Goal: Task Accomplishment & Management: Use online tool/utility

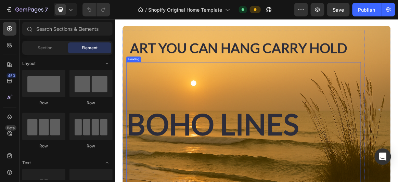
scroll to position [54, 0]
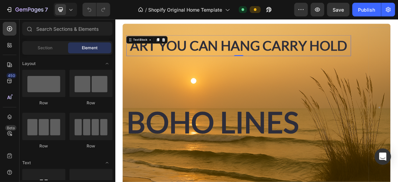
click at [214, 60] on p "ART YOU CAN HANG CARRY HOLD" at bounding box center [294, 57] width 315 height 20
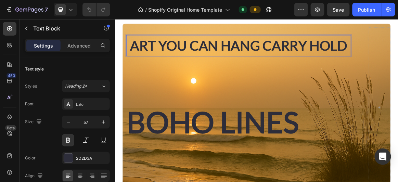
click at [214, 60] on p "ART YOU CAN HANG CARRY HOLD" at bounding box center [294, 57] width 315 height 20
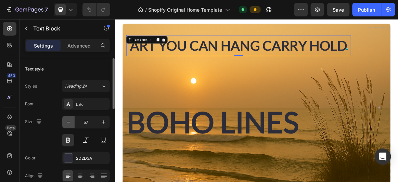
click at [68, 122] on icon "button" at bounding box center [68, 122] width 7 height 7
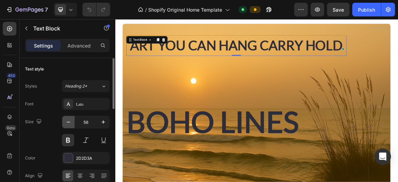
click at [68, 122] on icon "button" at bounding box center [68, 122] width 7 height 7
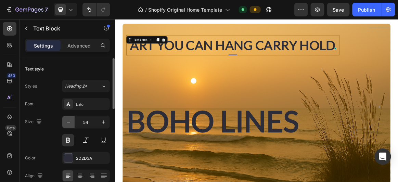
click at [68, 122] on icon "button" at bounding box center [68, 122] width 7 height 7
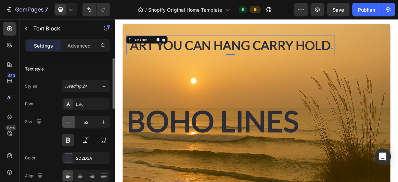
click at [68, 122] on icon "button" at bounding box center [68, 122] width 7 height 7
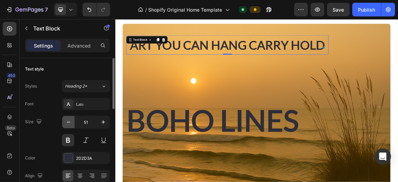
click at [68, 122] on icon "button" at bounding box center [68, 122] width 7 height 7
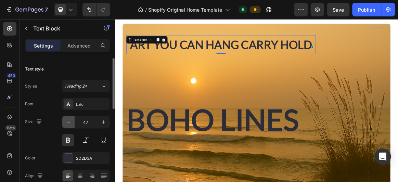
click at [68, 122] on icon "button" at bounding box center [68, 122] width 7 height 7
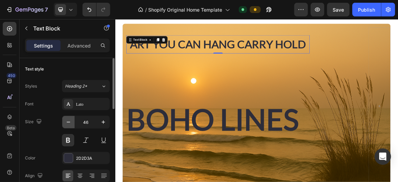
click at [68, 122] on icon "button" at bounding box center [68, 122] width 7 height 7
type input "45"
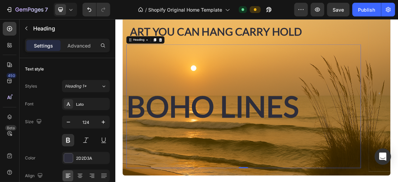
scroll to position [73, 0]
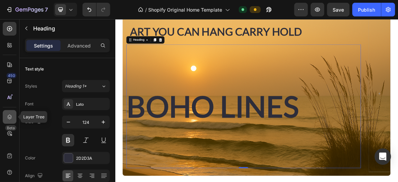
click at [13, 115] on icon at bounding box center [9, 117] width 7 height 7
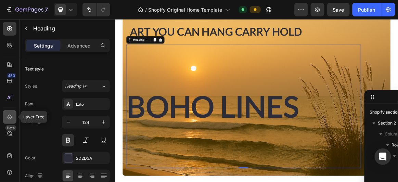
scroll to position [52, 0]
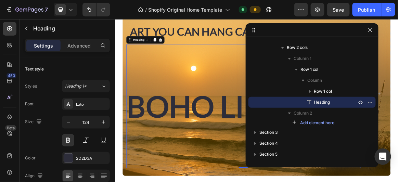
drag, startPoint x: 385, startPoint y: 99, endPoint x: 362, endPoint y: 29, distance: 73.1
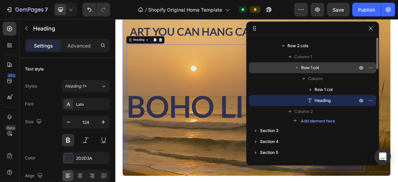
scroll to position [0, 0]
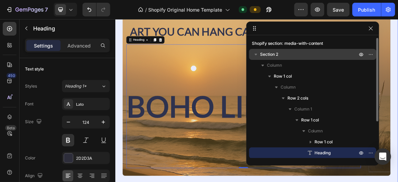
click at [298, 55] on p "Section 2" at bounding box center [309, 54] width 99 height 7
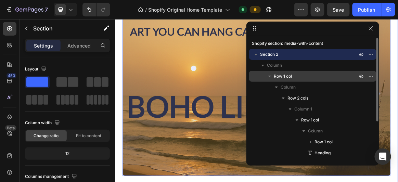
click at [301, 73] on p "Row 1 col" at bounding box center [316, 76] width 85 height 7
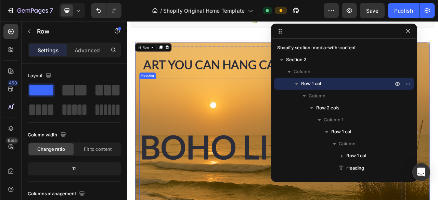
scroll to position [34, 0]
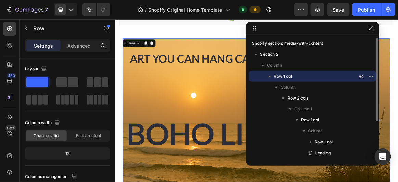
click at [275, 74] on span "Row 1 col" at bounding box center [283, 76] width 18 height 7
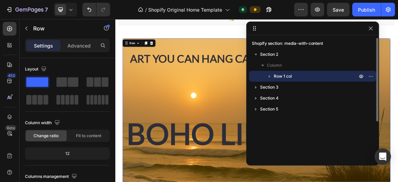
click at [275, 74] on span "Row 1 col" at bounding box center [283, 76] width 18 height 7
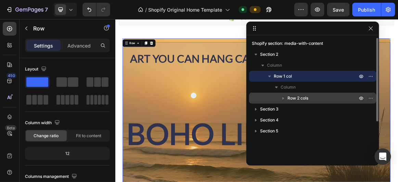
click at [301, 98] on span "Row 2 cols" at bounding box center [298, 98] width 21 height 7
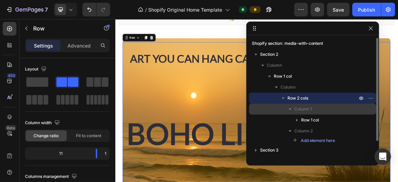
click at [305, 108] on span "Column 1" at bounding box center [304, 109] width 18 height 7
click at [310, 111] on span "Column 1" at bounding box center [304, 109] width 18 height 7
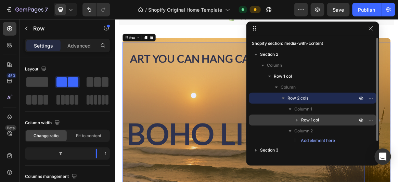
click at [312, 122] on span "Row 1 col" at bounding box center [310, 120] width 18 height 7
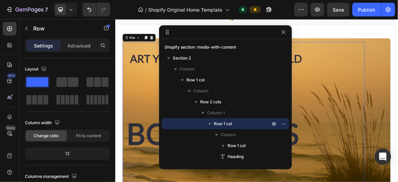
drag, startPoint x: 312, startPoint y: 34, endPoint x: 160, endPoint y: 29, distance: 152.1
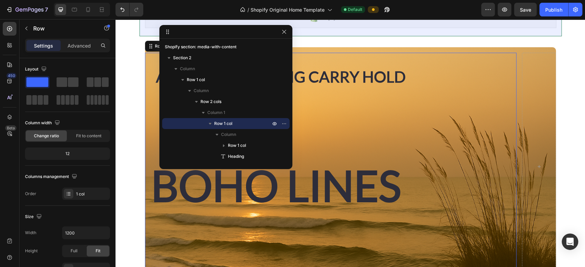
scroll to position [33, 0]
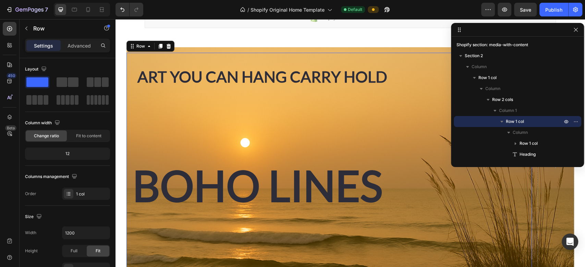
drag, startPoint x: 253, startPoint y: 33, endPoint x: 577, endPoint y: 31, distance: 324.0
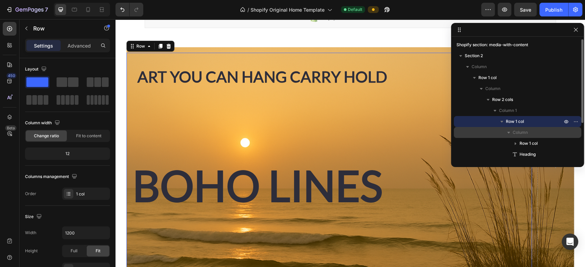
click at [398, 133] on p "Column" at bounding box center [537, 132] width 51 height 7
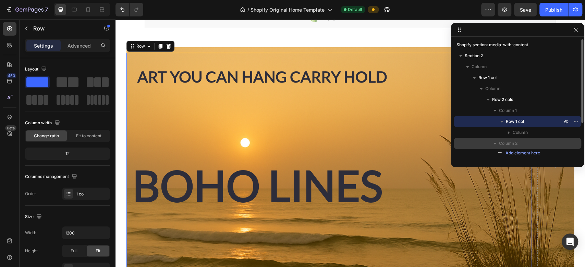
click at [398, 141] on p "Column 2" at bounding box center [531, 143] width 64 height 7
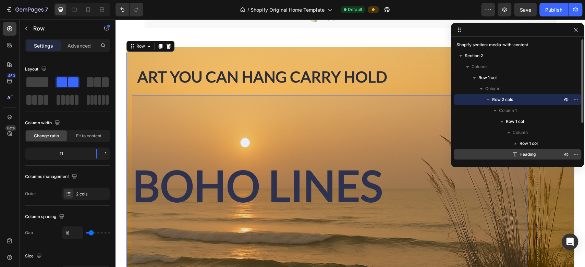
click at [398, 157] on span "Heading" at bounding box center [527, 154] width 16 height 7
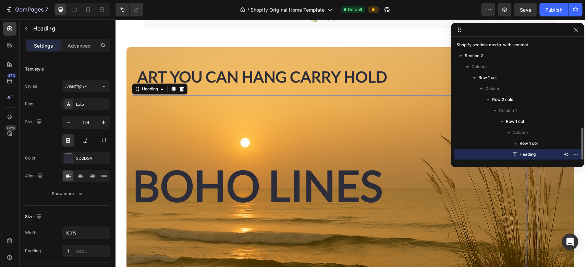
scroll to position [52, 0]
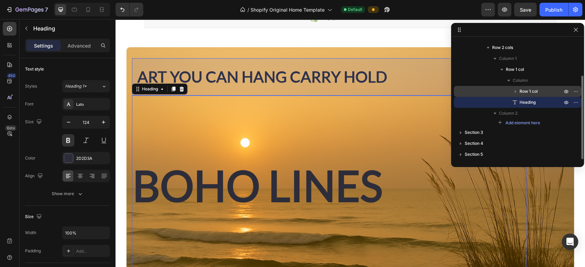
click at [398, 92] on span "Row 1 col" at bounding box center [528, 91] width 18 height 7
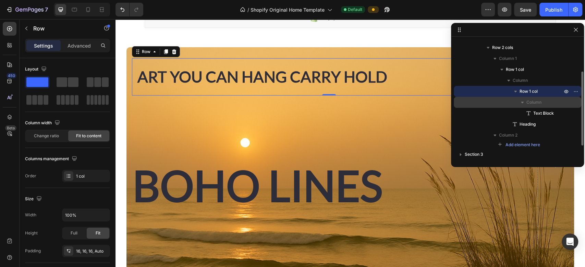
click at [398, 101] on icon "button" at bounding box center [522, 102] width 7 height 7
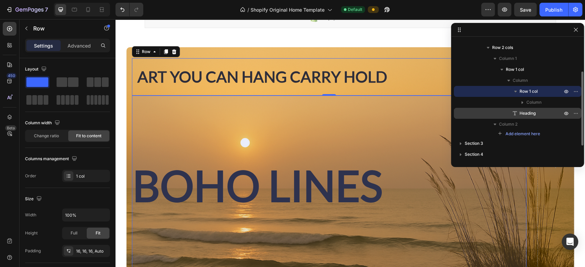
click at [398, 111] on span "Heading" at bounding box center [527, 113] width 16 height 7
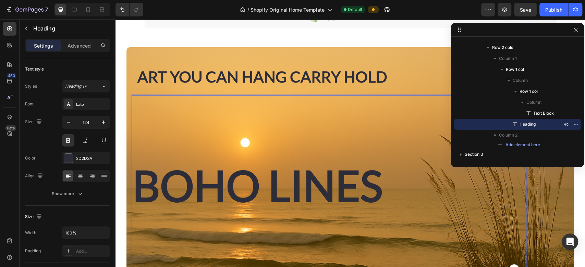
click at [354, 182] on p "⁠⁠⁠⁠⁠⁠⁠ BOHO LINES" at bounding box center [329, 185] width 393 height 178
click at [219, 180] on p "BOHO LINES" at bounding box center [329, 185] width 393 height 178
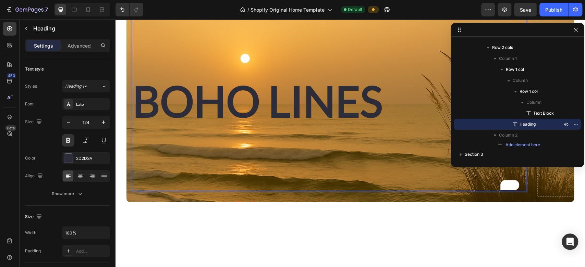
scroll to position [55, 0]
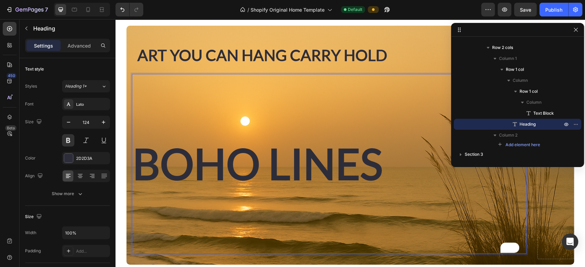
click at [219, 179] on p "BOHO LINES" at bounding box center [329, 164] width 393 height 178
click at [143, 162] on p "BOHO LINES" at bounding box center [329, 164] width 393 height 178
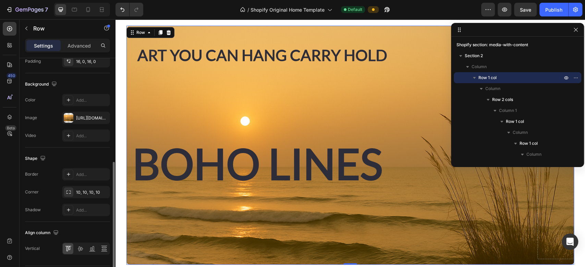
scroll to position [208, 0]
click at [71, 116] on div at bounding box center [69, 117] width 10 height 10
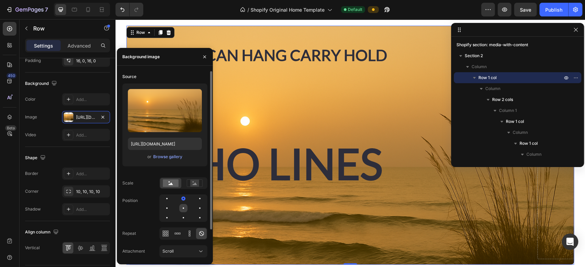
click at [196, 182] on div at bounding box center [200, 208] width 8 height 8
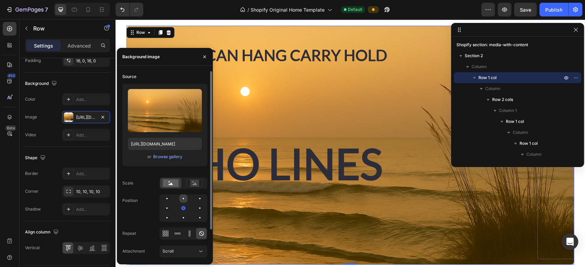
click at [196, 182] on div at bounding box center [200, 199] width 8 height 8
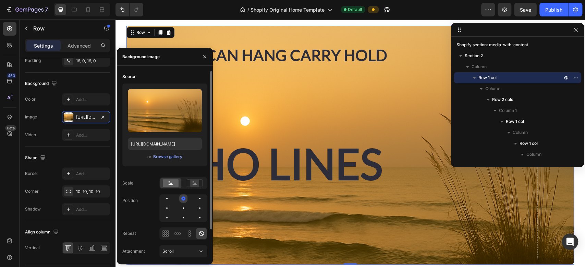
click at [184, 182] on div at bounding box center [183, 199] width 4 height 4
click at [184, 182] on div at bounding box center [183, 217] width 1 height 1
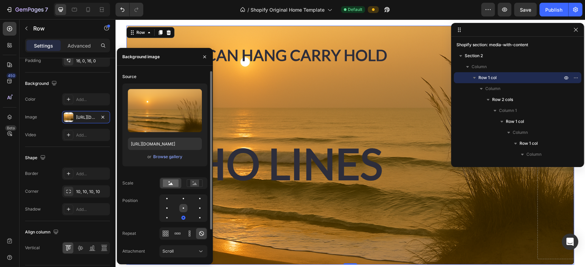
click at [196, 182] on div at bounding box center [200, 208] width 8 height 8
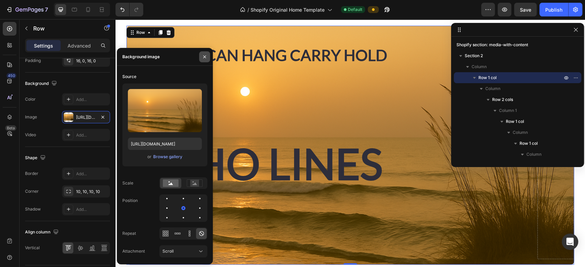
click at [201, 58] on button "button" at bounding box center [204, 56] width 11 height 11
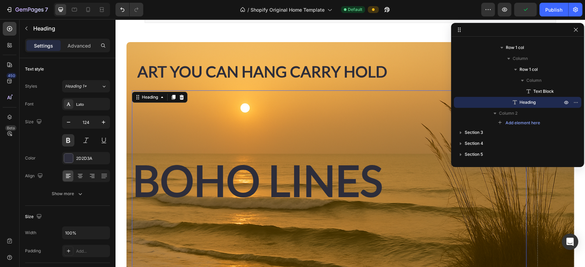
scroll to position [39, 0]
click at [398, 32] on icon "button" at bounding box center [575, 29] width 5 height 5
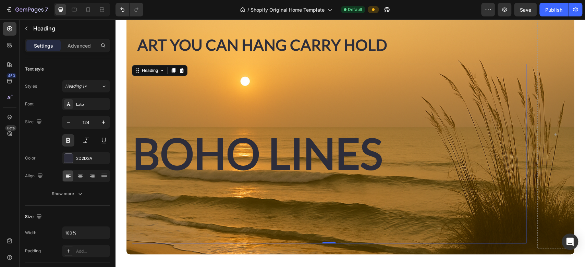
scroll to position [63, 0]
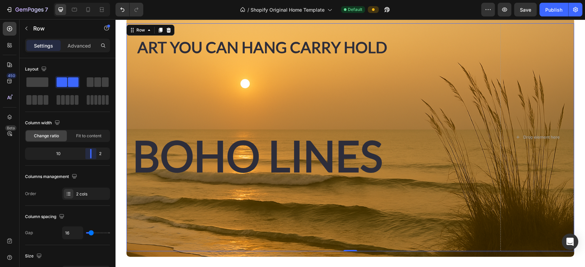
drag, startPoint x: 97, startPoint y: 155, endPoint x: 133, endPoint y: 158, distance: 36.4
click at [133, 0] on body "7 / Shopify Original Home Template Default Preview Save Publish 450 Beta Sectio…" at bounding box center [292, 0] width 585 height 0
click at [93, 182] on div "2 cols" at bounding box center [86, 194] width 48 height 12
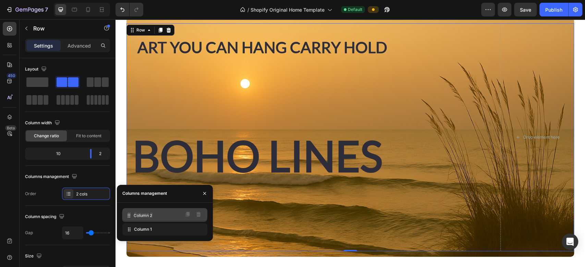
drag, startPoint x: 132, startPoint y: 232, endPoint x: 132, endPoint y: 218, distance: 13.7
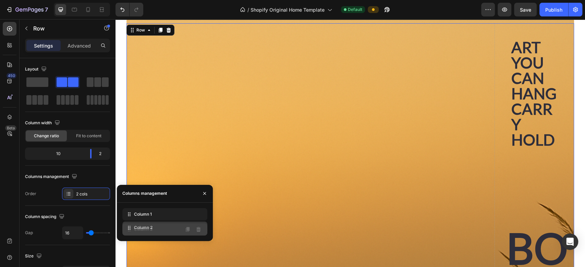
drag, startPoint x: 132, startPoint y: 218, endPoint x: 132, endPoint y: 231, distance: 13.4
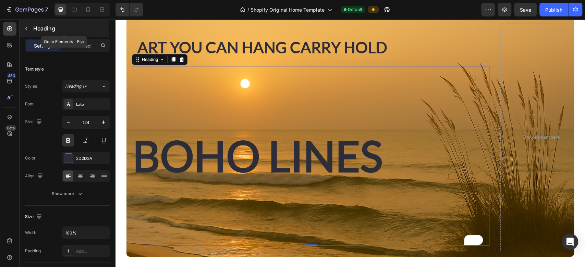
click at [27, 31] on button "button" at bounding box center [26, 28] width 11 height 11
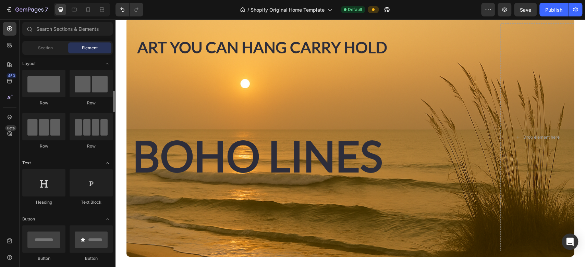
scroll to position [38, 0]
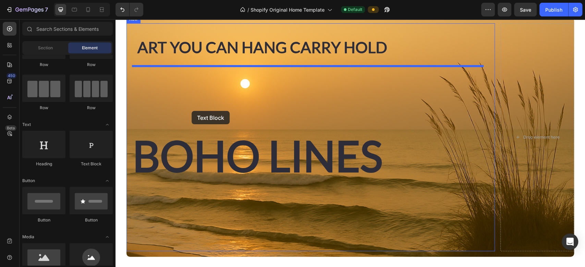
drag, startPoint x: 198, startPoint y: 168, endPoint x: 191, endPoint y: 111, distance: 58.0
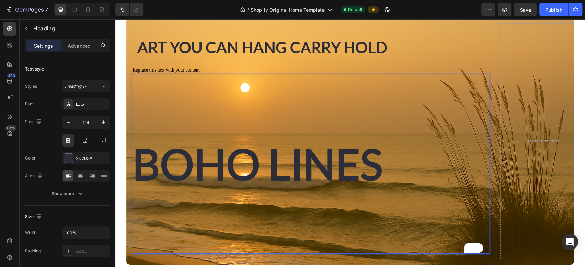
click at [150, 160] on p "⁠⁠⁠⁠⁠⁠⁠ BOHO LINES" at bounding box center [311, 164] width 356 height 178
click at [137, 163] on p "BOHO LINES" at bounding box center [311, 164] width 356 height 178
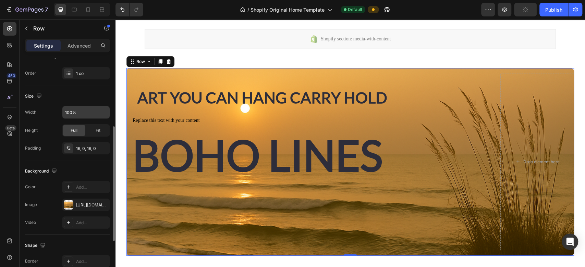
scroll to position [130, 0]
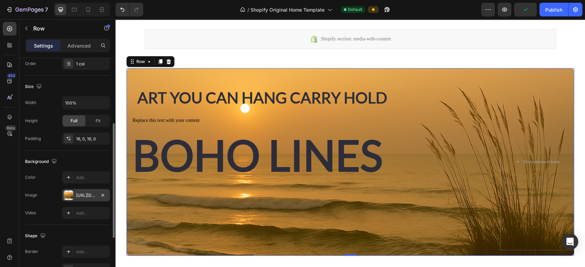
click at [74, 182] on div "https://cdn.shopify.com/s/files/1/0966/5262/4213/files/gempages_577422337901593…" at bounding box center [86, 195] width 48 height 12
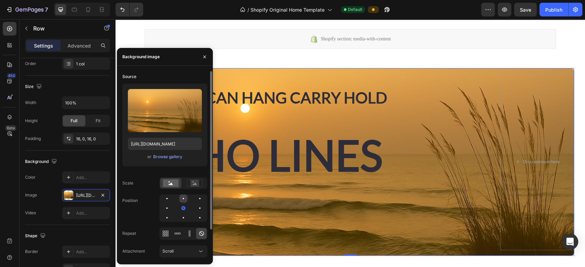
click at [196, 182] on div at bounding box center [200, 199] width 8 height 8
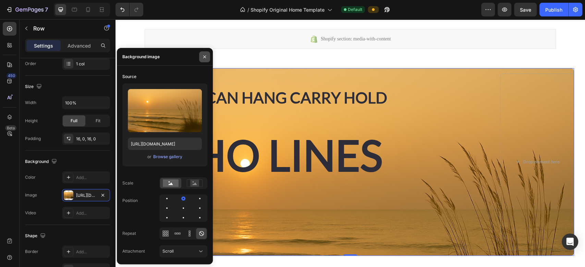
click at [202, 54] on icon "button" at bounding box center [204, 56] width 5 height 5
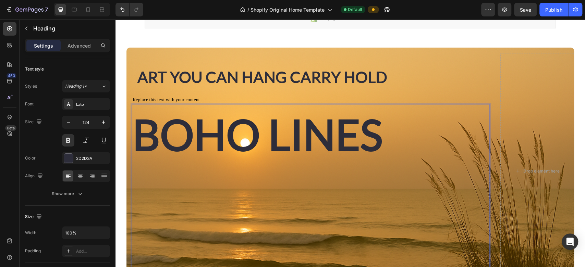
scroll to position [33, 0]
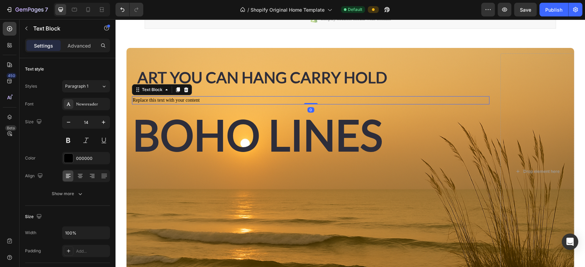
click at [200, 100] on p "Replace this text with your content" at bounding box center [311, 100] width 356 height 7
click at [208, 100] on p "Replace this text with your content" at bounding box center [311, 100] width 356 height 7
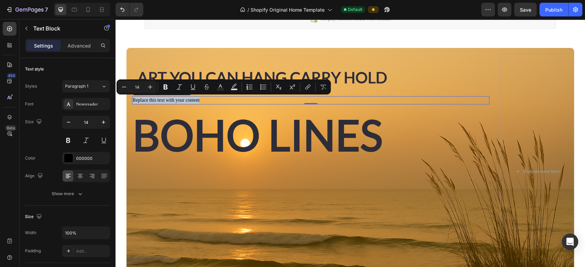
drag, startPoint x: 208, startPoint y: 100, endPoint x: 132, endPoint y: 99, distance: 75.7
click at [133, 99] on p "Replace this text with your content" at bounding box center [311, 100] width 356 height 7
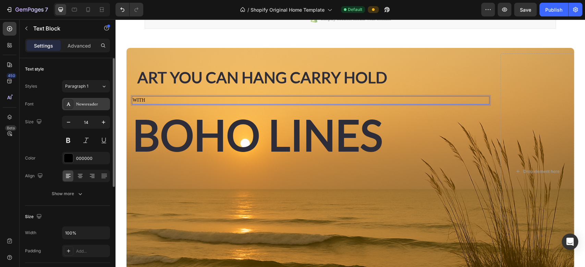
click at [95, 104] on div "Newsreader" at bounding box center [92, 104] width 32 height 6
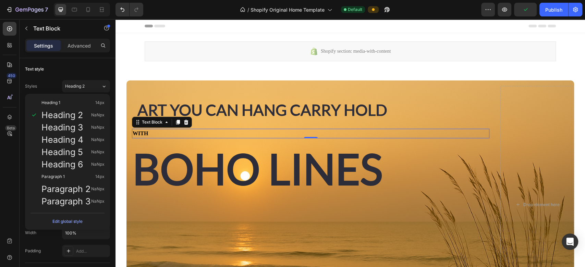
scroll to position [33, 0]
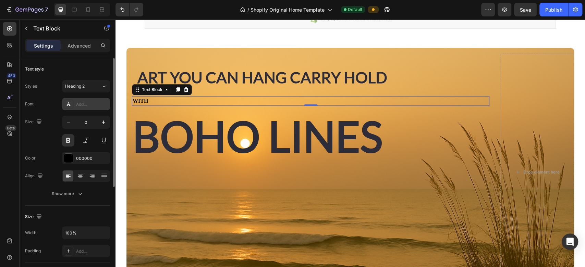
click at [90, 103] on div "Add..." at bounding box center [92, 104] width 32 height 6
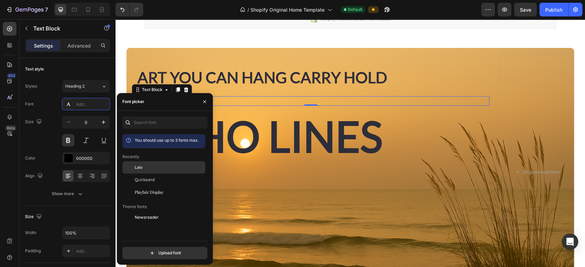
click at [143, 166] on div "Lato" at bounding box center [169, 167] width 69 height 6
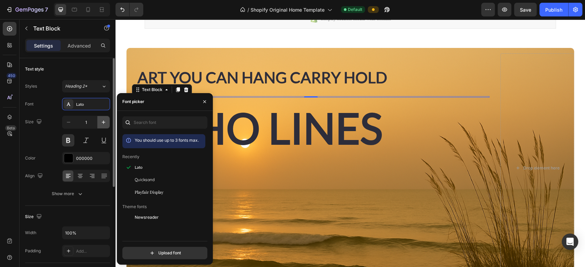
click at [103, 122] on icon "button" at bounding box center [103, 122] width 3 height 3
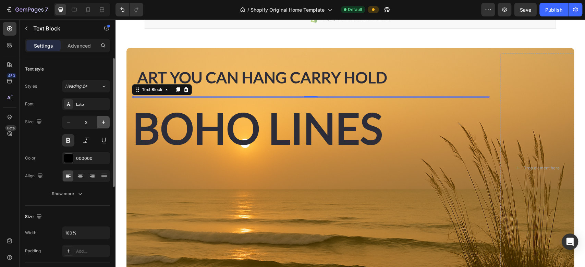
click at [103, 122] on icon "button" at bounding box center [103, 122] width 3 height 3
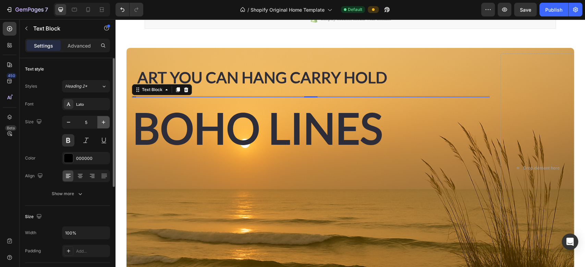
click at [103, 122] on icon "button" at bounding box center [103, 122] width 3 height 3
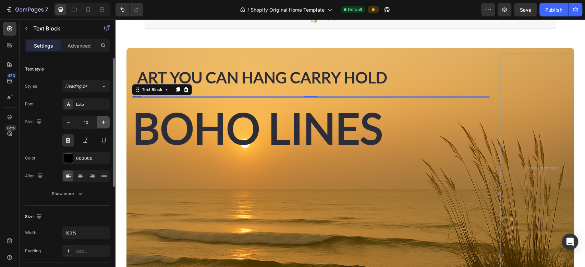
click at [103, 122] on icon "button" at bounding box center [103, 122] width 3 height 3
type input "13"
drag, startPoint x: 103, startPoint y: 122, endPoint x: 74, endPoint y: 188, distance: 72.4
click at [74, 188] on div "Font Lato Size 13 Color 000000 Align Show more" at bounding box center [67, 149] width 85 height 102
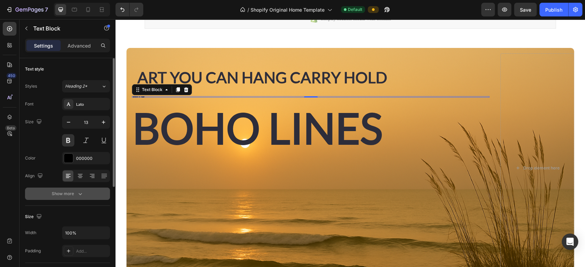
click at [74, 188] on button "Show more" at bounding box center [67, 194] width 85 height 12
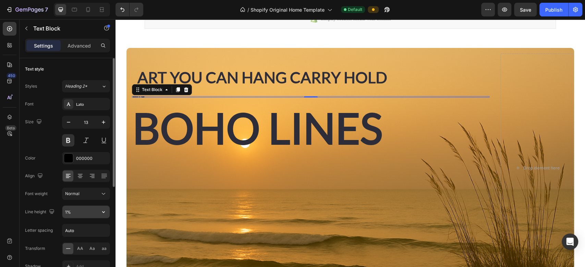
click at [77, 210] on input "1%" at bounding box center [85, 212] width 47 height 12
click at [104, 212] on icon "button" at bounding box center [103, 212] width 7 height 7
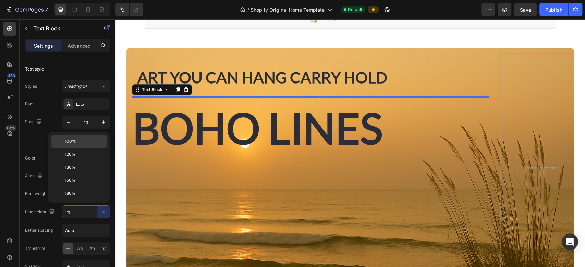
click at [75, 141] on span "100%" at bounding box center [70, 141] width 11 height 6
type input "100%"
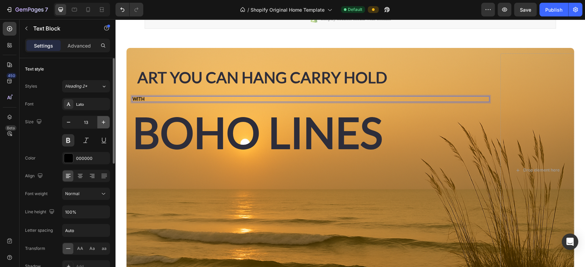
click at [104, 122] on icon "button" at bounding box center [103, 122] width 7 height 7
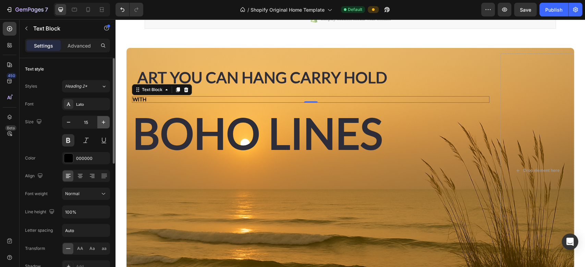
click at [104, 122] on icon "button" at bounding box center [103, 122] width 7 height 7
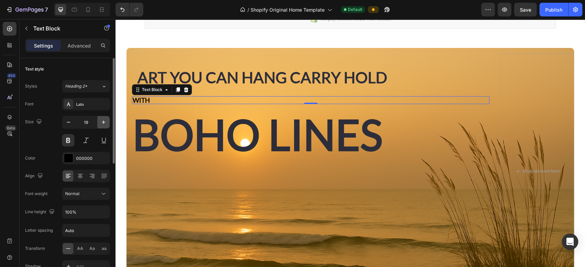
click at [104, 122] on icon "button" at bounding box center [103, 122] width 7 height 7
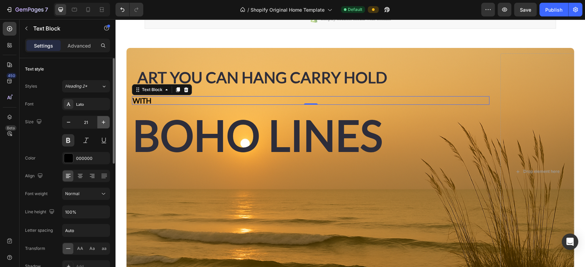
click at [104, 122] on icon "button" at bounding box center [103, 122] width 7 height 7
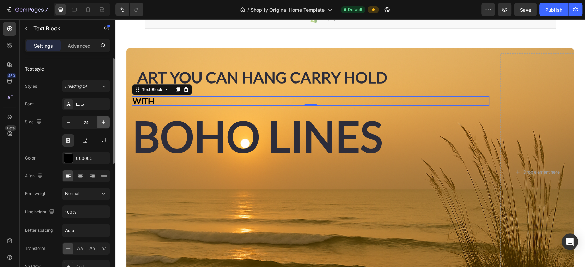
click at [104, 122] on icon "button" at bounding box center [103, 122] width 7 height 7
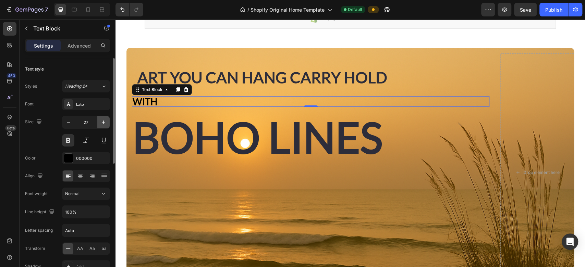
click at [104, 122] on icon "button" at bounding box center [103, 122] width 7 height 7
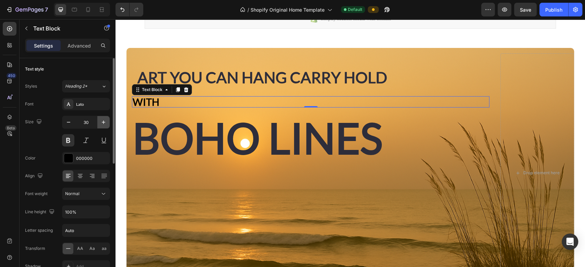
click at [104, 122] on icon "button" at bounding box center [103, 122] width 7 height 7
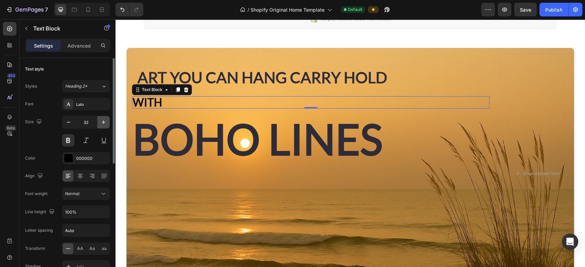
click at [104, 122] on icon "button" at bounding box center [103, 122] width 7 height 7
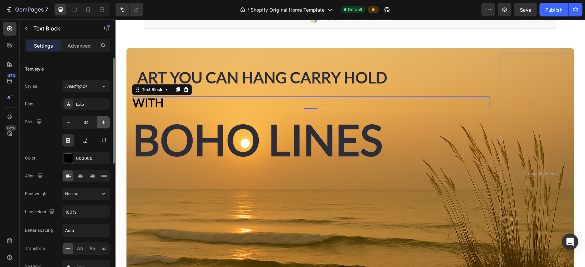
click at [104, 122] on icon "button" at bounding box center [103, 122] width 7 height 7
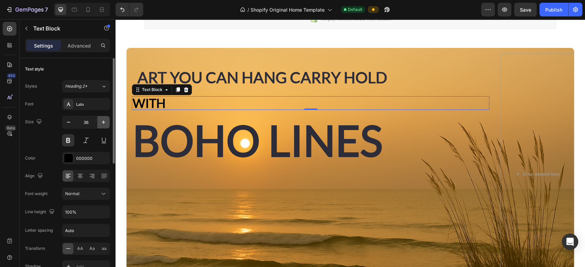
click at [104, 122] on icon "button" at bounding box center [103, 122] width 7 height 7
click at [68, 124] on icon "button" at bounding box center [68, 122] width 7 height 7
type input "36"
click at [95, 159] on div "000000" at bounding box center [86, 158] width 20 height 6
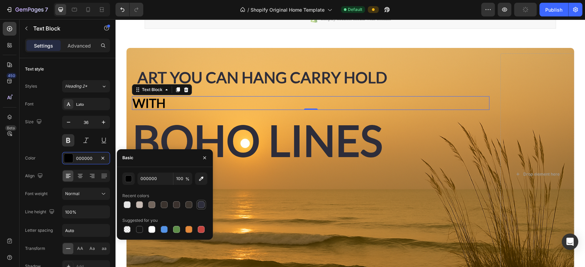
click at [200, 207] on div at bounding box center [201, 204] width 7 height 7
type input "2D2D3A"
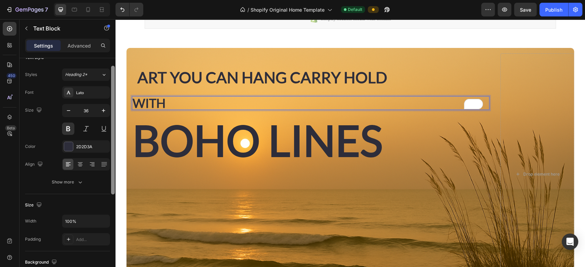
scroll to position [13, 0]
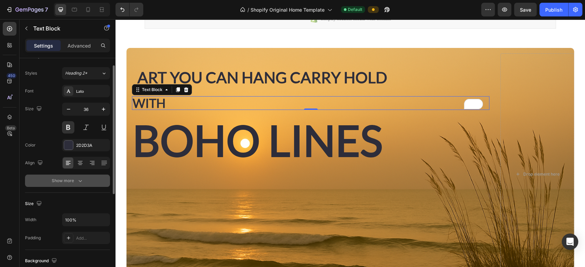
click at [80, 182] on icon "button" at bounding box center [80, 180] width 7 height 7
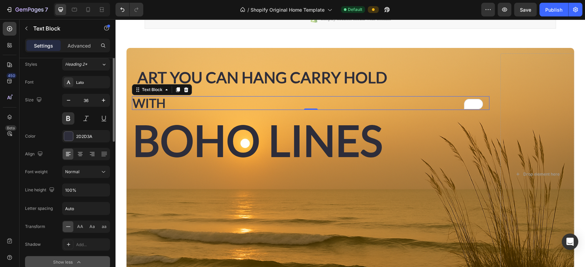
scroll to position [0, 0]
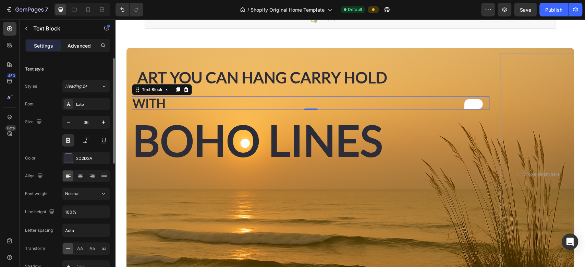
click at [77, 46] on p "Advanced" at bounding box center [78, 45] width 23 height 7
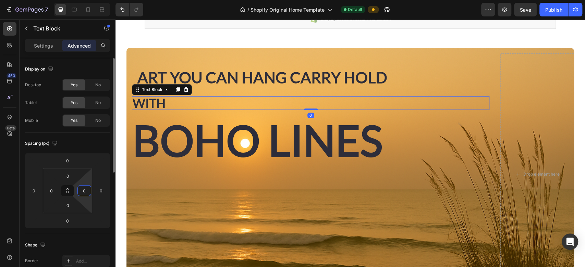
click at [83, 193] on input "0" at bounding box center [84, 191] width 10 height 10
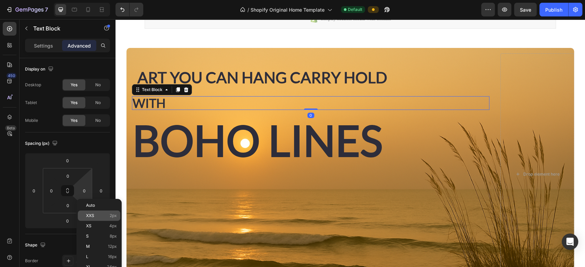
click at [93, 215] on span "XXS" at bounding box center [90, 215] width 8 height 5
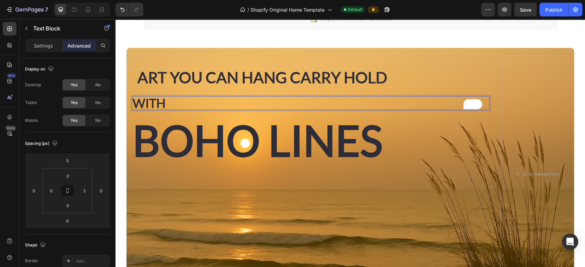
click at [144, 102] on p "WITH" at bounding box center [310, 103] width 355 height 12
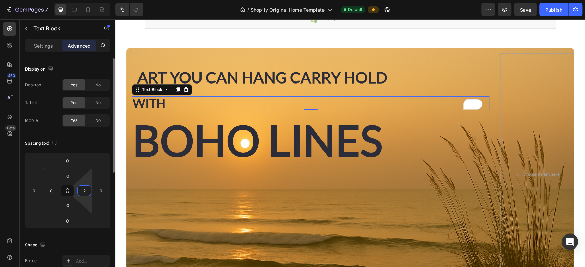
click at [87, 191] on input "2" at bounding box center [84, 191] width 10 height 10
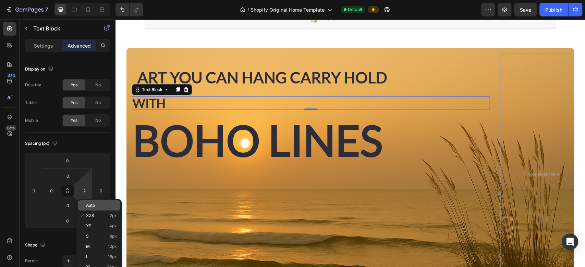
click at [93, 207] on span "Auto" at bounding box center [90, 205] width 9 height 5
type input "Auto"
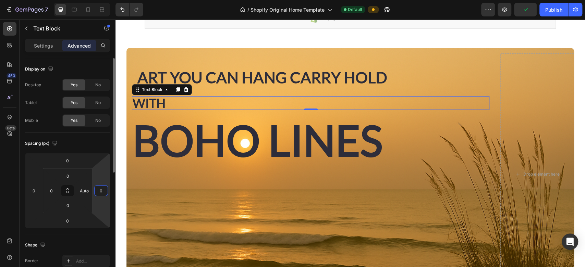
click at [102, 190] on input "0" at bounding box center [101, 191] width 10 height 10
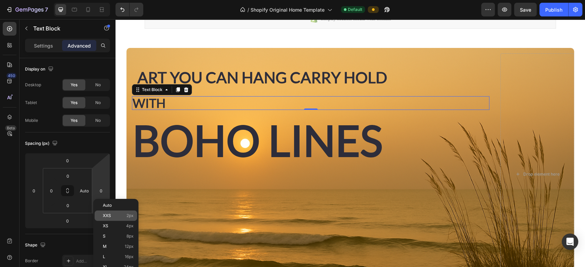
click at [105, 214] on span "XXS" at bounding box center [107, 215] width 8 height 5
type input "2"
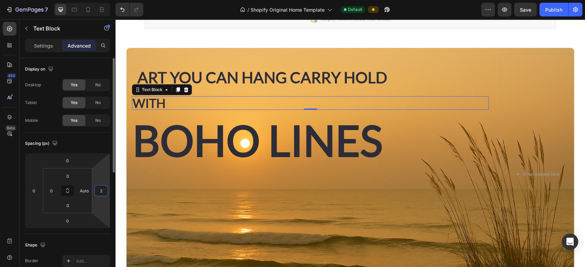
click at [101, 191] on input "2" at bounding box center [101, 191] width 10 height 10
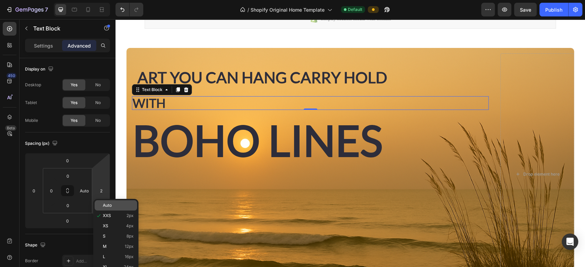
click at [107, 209] on div "Auto" at bounding box center [116, 205] width 42 height 10
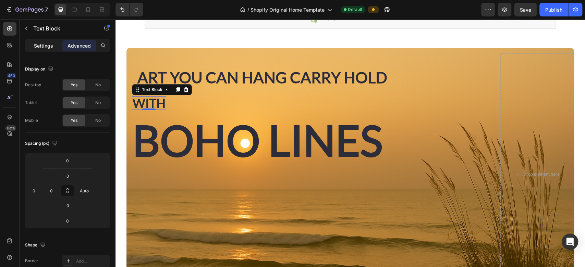
click at [47, 48] on p "Settings" at bounding box center [43, 45] width 19 height 7
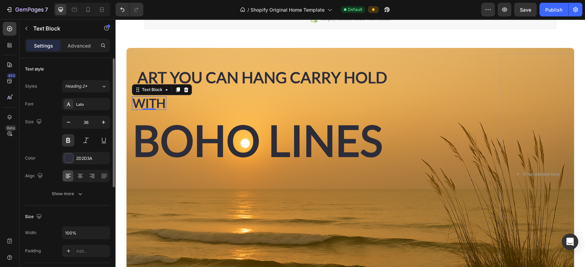
scroll to position [80, 0]
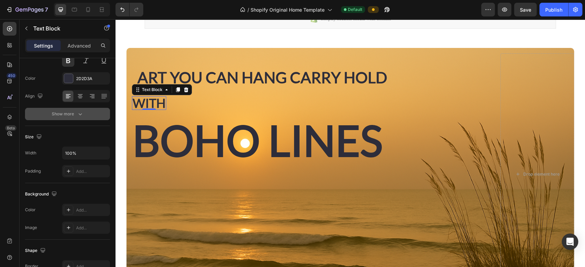
click at [80, 114] on icon "button" at bounding box center [80, 114] width 7 height 7
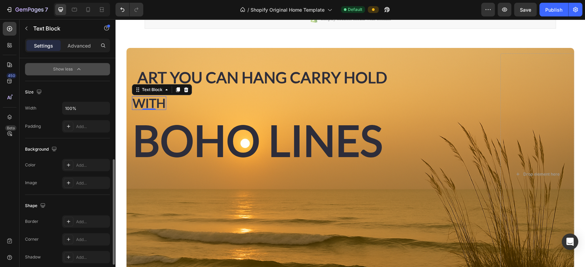
scroll to position [216, 0]
drag, startPoint x: 82, startPoint y: 190, endPoint x: 66, endPoint y: 127, distance: 64.5
click at [66, 127] on icon at bounding box center [68, 124] width 5 height 5
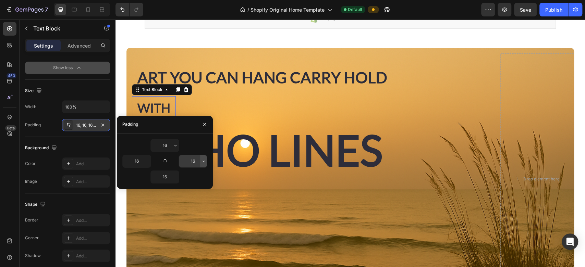
click at [202, 163] on icon "button" at bounding box center [203, 161] width 5 height 5
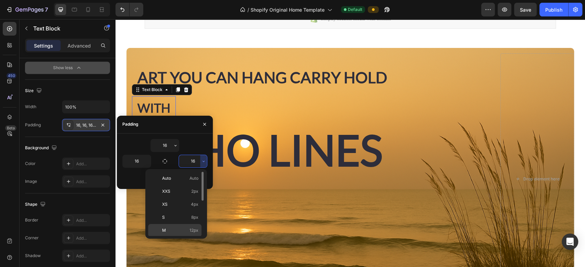
click at [189, 228] on span "12px" at bounding box center [193, 230] width 9 height 6
type input "12"
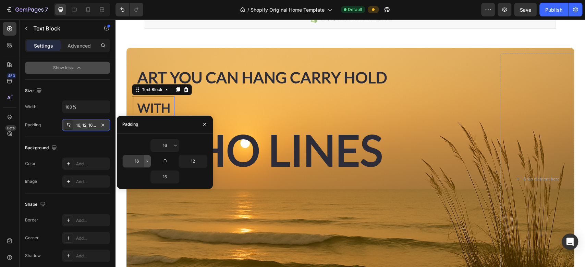
click at [147, 162] on icon "button" at bounding box center [147, 161] width 5 height 5
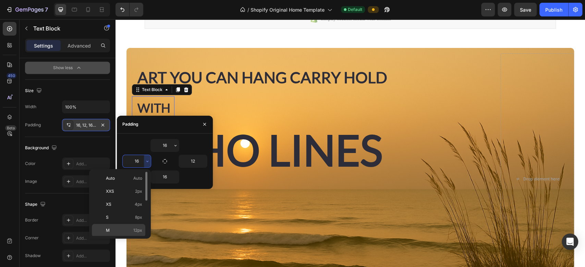
click at [128, 237] on div "M 12px" at bounding box center [118, 243] width 53 height 13
type input "12"
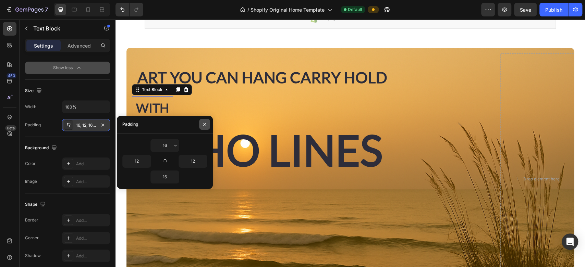
click at [207, 123] on button "button" at bounding box center [204, 124] width 11 height 11
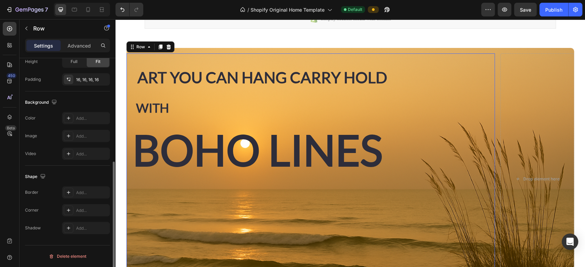
scroll to position [0, 0]
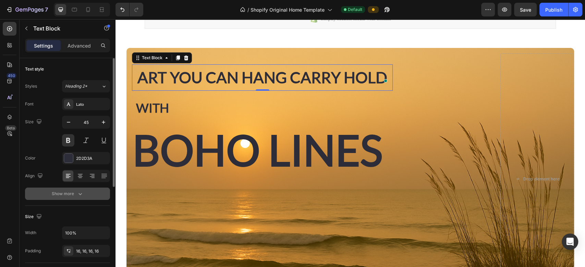
click at [79, 195] on icon "button" at bounding box center [80, 193] width 7 height 7
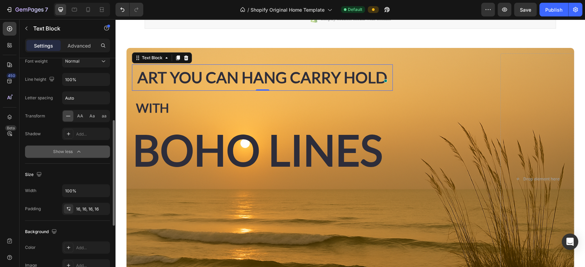
scroll to position [133, 0]
click at [88, 208] on div "16, 16, 16, 16" at bounding box center [86, 208] width 20 height 6
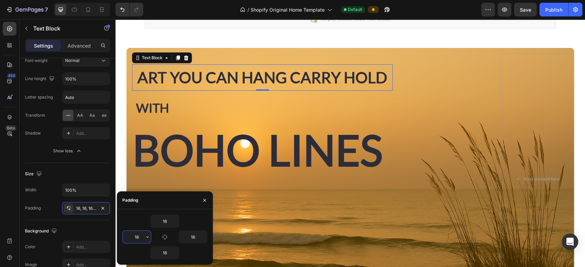
click at [140, 240] on input "16" at bounding box center [137, 237] width 28 height 12
click at [148, 239] on icon "button" at bounding box center [147, 236] width 5 height 5
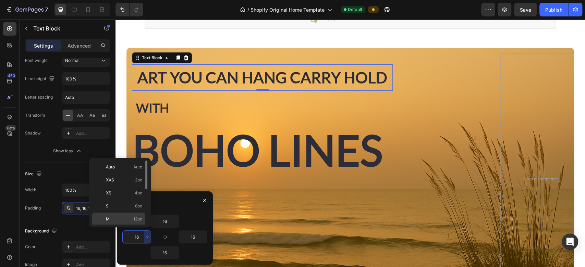
click at [125, 216] on p "M 12px" at bounding box center [124, 219] width 36 height 6
type input "12"
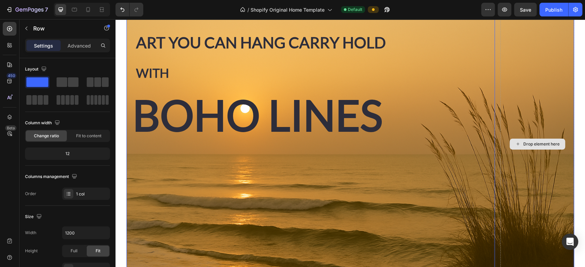
scroll to position [66, 0]
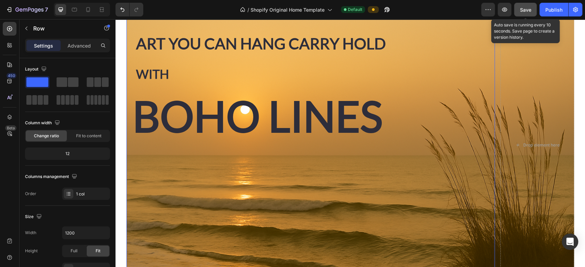
click at [525, 12] on span "Save" at bounding box center [525, 10] width 11 height 6
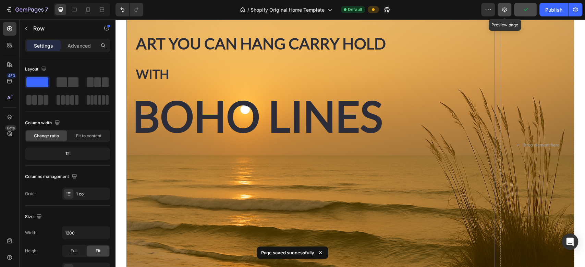
click at [508, 10] on button "button" at bounding box center [504, 10] width 14 height 14
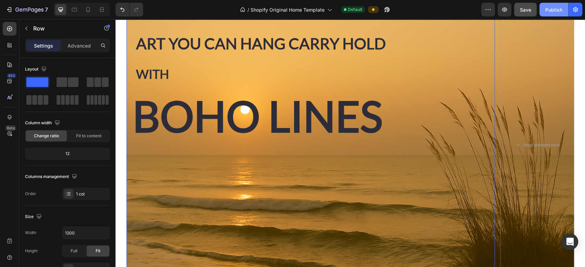
click at [552, 6] on div "Publish" at bounding box center [553, 9] width 17 height 7
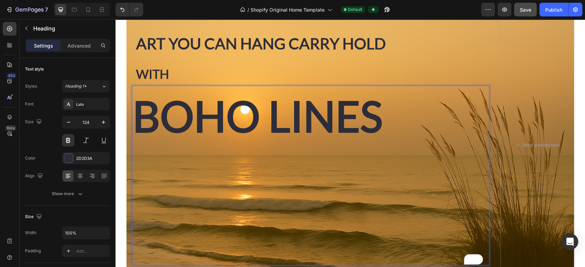
click at [137, 110] on p "BOHO LINES" at bounding box center [311, 175] width 356 height 178
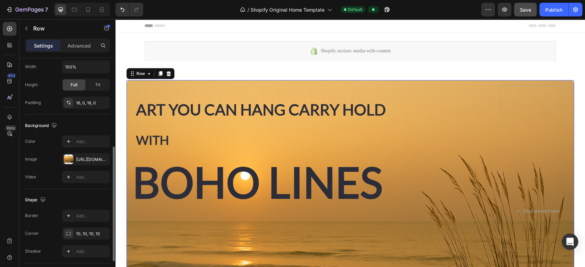
scroll to position [177, 0]
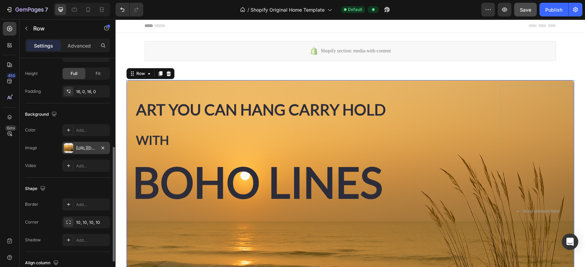
click at [79, 150] on div "https://cdn.shopify.com/s/files/1/0966/5262/4213/files/gempages_577422337901593…" at bounding box center [86, 148] width 20 height 6
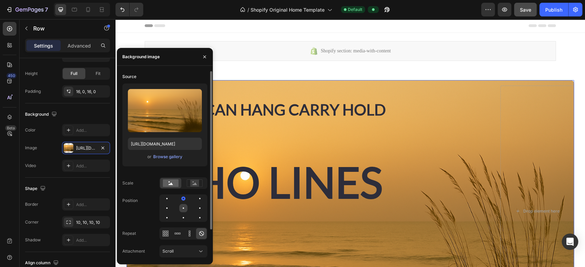
click at [196, 210] on div at bounding box center [200, 208] width 8 height 8
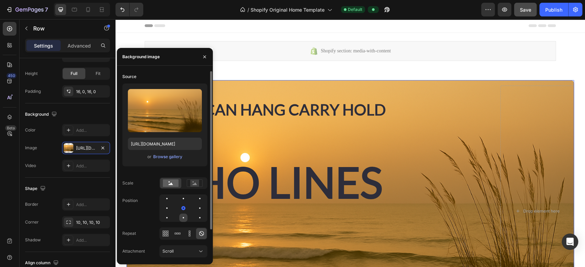
click at [183, 218] on div at bounding box center [183, 217] width 1 height 1
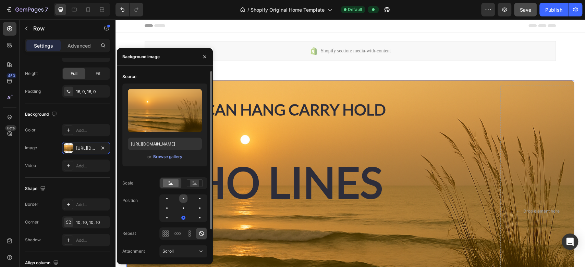
click at [184, 199] on div at bounding box center [183, 198] width 1 height 1
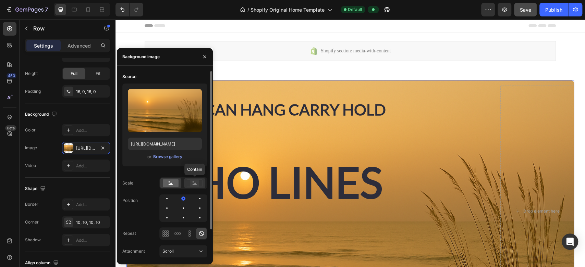
click at [194, 182] on rect at bounding box center [194, 183] width 9 height 7
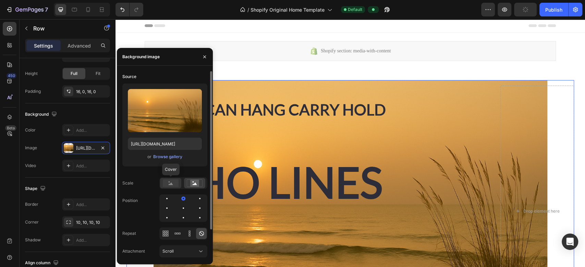
click at [167, 183] on rect at bounding box center [171, 183] width 16 height 8
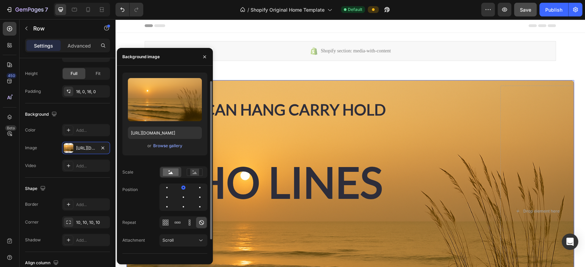
scroll to position [11, 0]
click at [202, 57] on icon "button" at bounding box center [204, 56] width 5 height 5
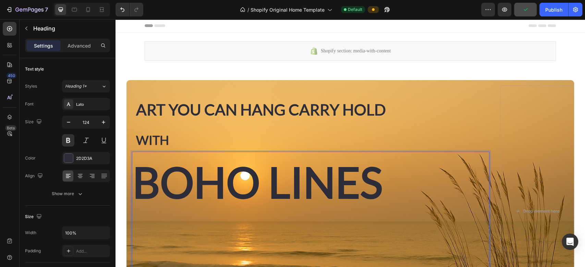
scroll to position [60, 0]
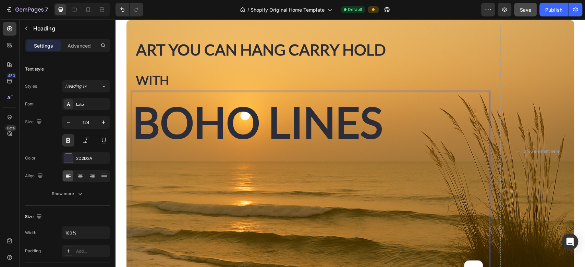
click at [133, 151] on p "BOHO LINES" at bounding box center [311, 181] width 356 height 178
click at [156, 103] on p "BOHO LINES" at bounding box center [311, 181] width 356 height 178
click at [143, 103] on p "BOHO LINES" at bounding box center [311, 181] width 356 height 178
click at [146, 119] on p "BOHO LINES" at bounding box center [311, 181] width 356 height 178
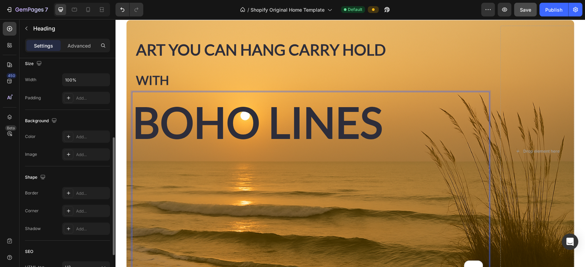
scroll to position [153, 0]
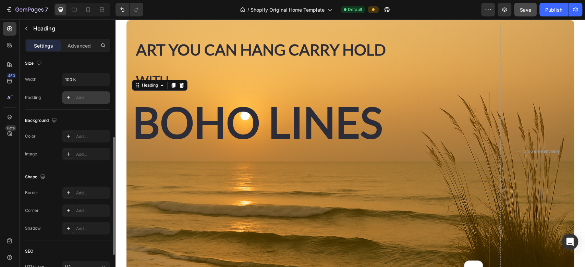
click at [66, 100] on div at bounding box center [69, 98] width 10 height 10
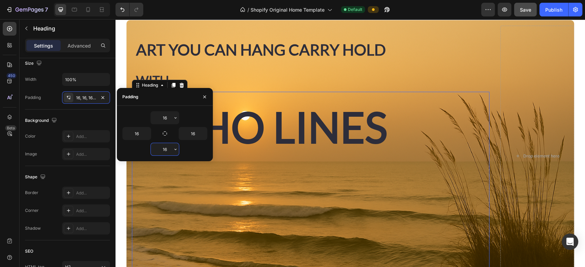
click at [167, 150] on input "16" at bounding box center [165, 149] width 28 height 12
click at [176, 150] on icon "button" at bounding box center [175, 149] width 5 height 5
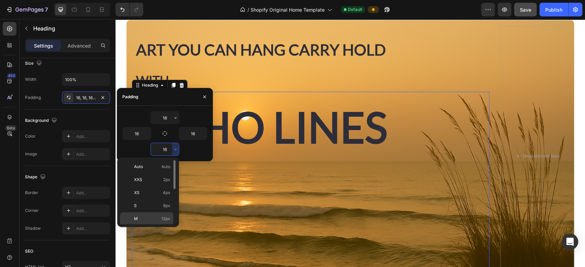
click at [153, 217] on p "M 12px" at bounding box center [152, 219] width 36 height 6
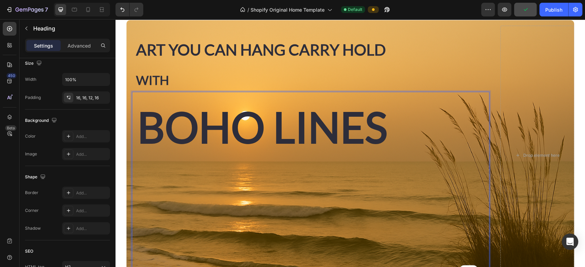
click at [141, 126] on p "BOHO LINES" at bounding box center [310, 186] width 346 height 178
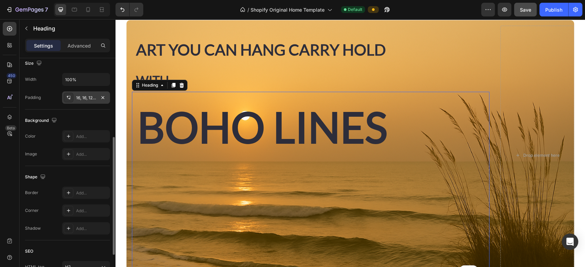
click at [83, 98] on div "16, 16, 12, 16" at bounding box center [86, 98] width 20 height 6
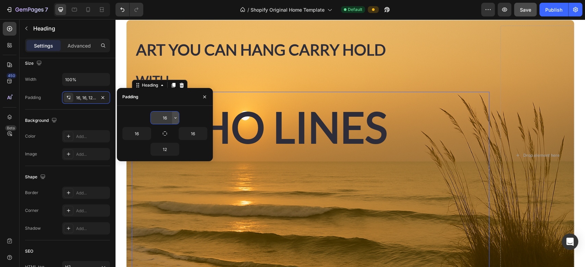
click at [175, 119] on icon "button" at bounding box center [175, 117] width 5 height 5
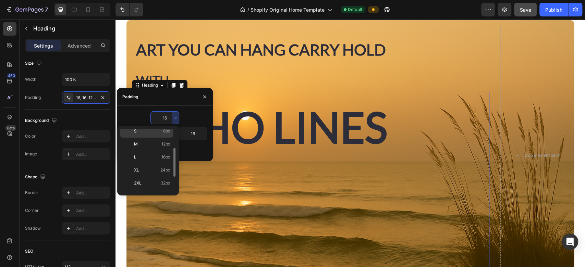
scroll to position [44, 0]
click at [148, 154] on p "L 16px" at bounding box center [152, 156] width 36 height 6
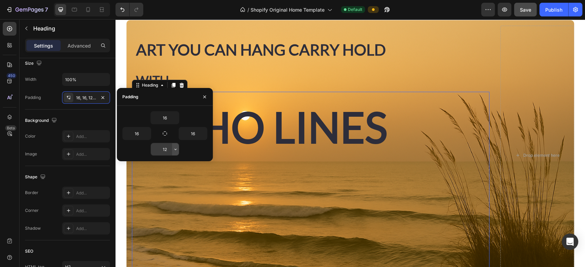
click at [174, 152] on button "button" at bounding box center [175, 149] width 7 height 12
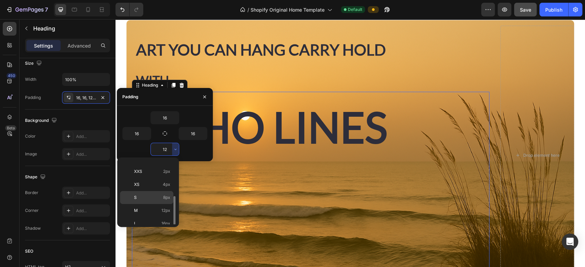
scroll to position [32, 0]
click at [151, 200] on p "L 16px" at bounding box center [152, 200] width 36 height 6
type input "16"
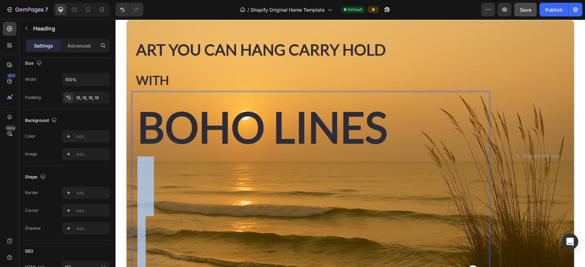
click at [233, 178] on p "BOHO LINES" at bounding box center [310, 186] width 346 height 178
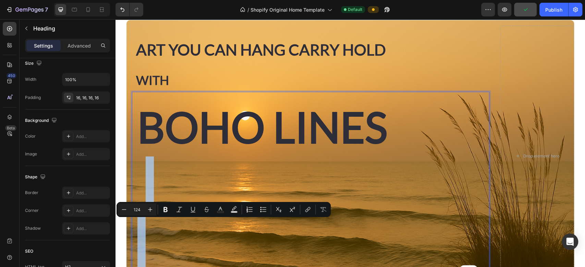
click at [233, 178] on p "BOHO LINES" at bounding box center [310, 186] width 346 height 178
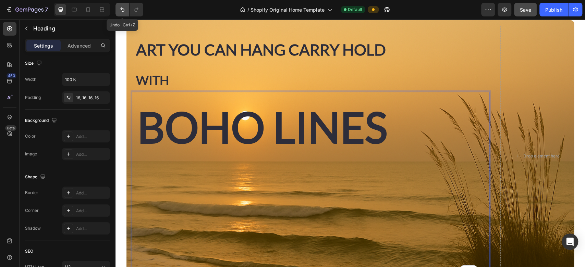
click at [125, 12] on icon "Undo/Redo" at bounding box center [122, 9] width 7 height 7
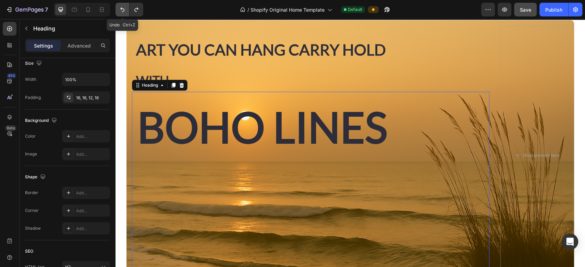
click at [125, 12] on icon "Undo/Redo" at bounding box center [122, 9] width 7 height 7
click at [121, 12] on icon "Undo/Redo" at bounding box center [122, 9] width 7 height 7
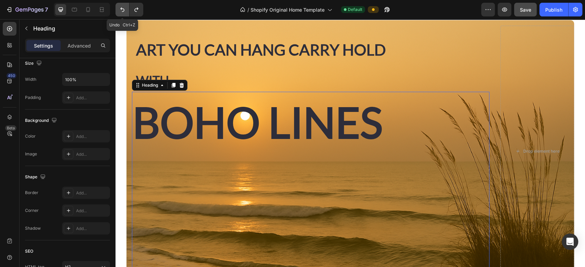
click at [121, 12] on icon "Undo/Redo" at bounding box center [122, 9] width 7 height 7
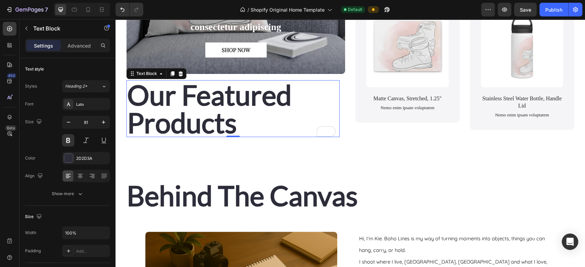
click at [130, 117] on p "Our Featured Products" at bounding box center [233, 108] width 212 height 55
click at [68, 123] on icon "button" at bounding box center [68, 122] width 7 height 7
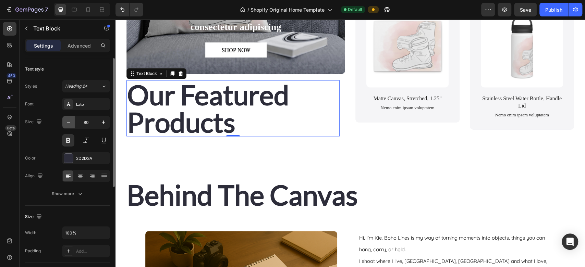
click at [68, 123] on icon "button" at bounding box center [68, 122] width 7 height 7
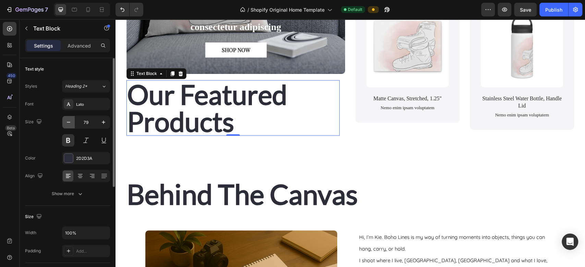
click at [68, 123] on icon "button" at bounding box center [68, 122] width 7 height 7
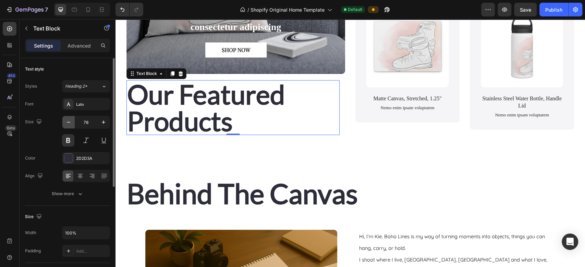
click at [68, 123] on icon "button" at bounding box center [68, 122] width 7 height 7
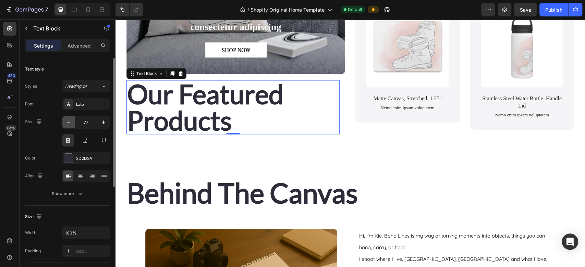
click at [68, 123] on icon "button" at bounding box center [68, 122] width 7 height 7
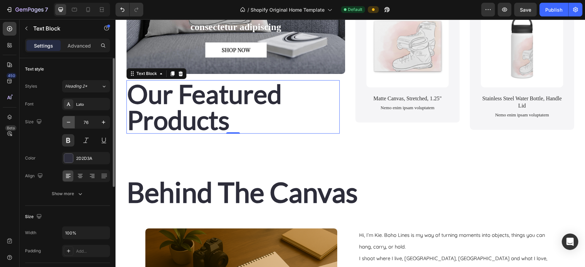
click at [68, 123] on icon "button" at bounding box center [68, 122] width 7 height 7
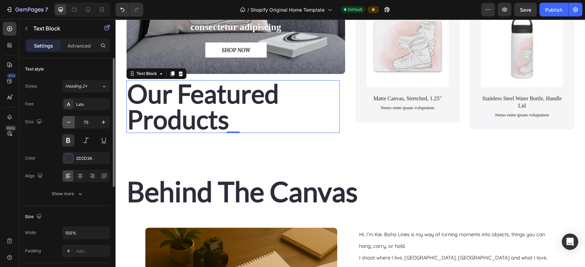
click at [68, 123] on icon "button" at bounding box center [68, 122] width 7 height 7
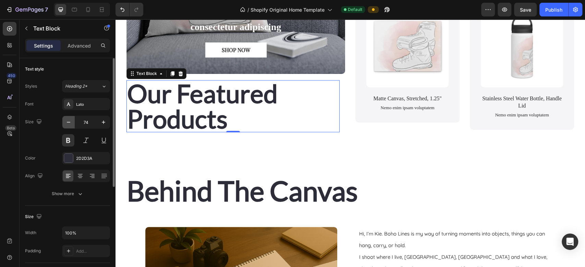
click at [68, 123] on icon "button" at bounding box center [68, 122] width 7 height 7
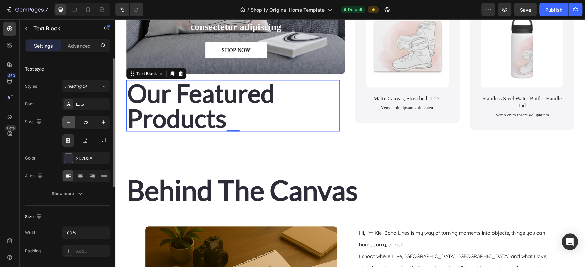
click at [68, 123] on icon "button" at bounding box center [68, 122] width 7 height 7
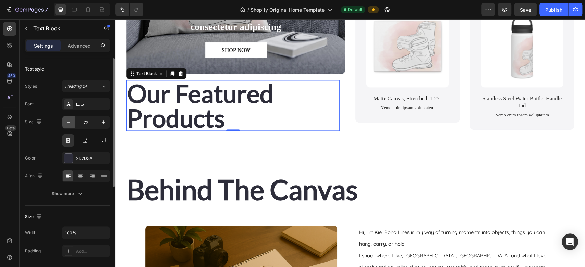
click at [68, 123] on icon "button" at bounding box center [68, 122] width 7 height 7
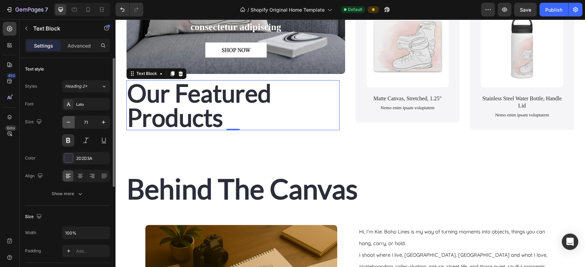
click at [68, 123] on icon "button" at bounding box center [68, 122] width 7 height 7
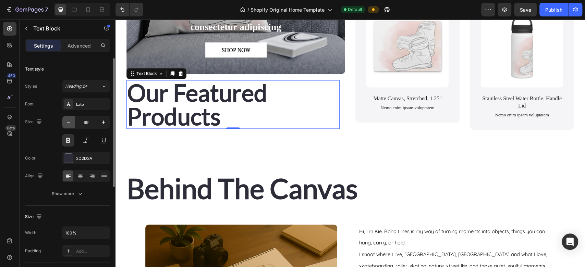
click at [68, 123] on icon "button" at bounding box center [68, 122] width 7 height 7
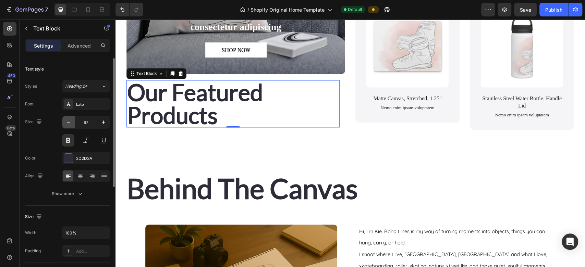
click at [68, 123] on icon "button" at bounding box center [68, 122] width 7 height 7
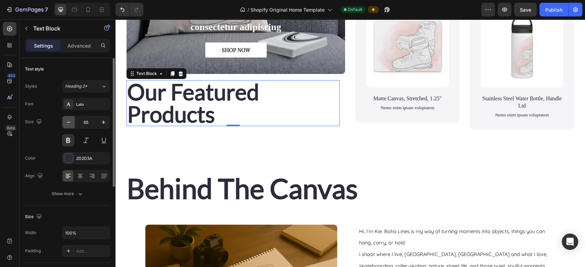
click at [68, 123] on icon "button" at bounding box center [68, 122] width 7 height 7
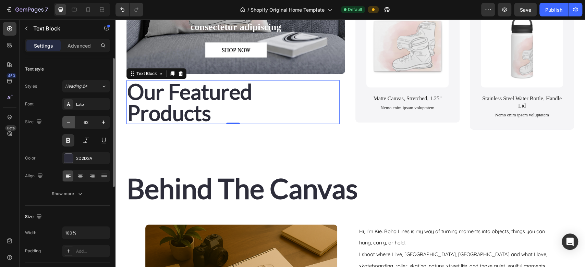
click at [68, 123] on icon "button" at bounding box center [68, 122] width 7 height 7
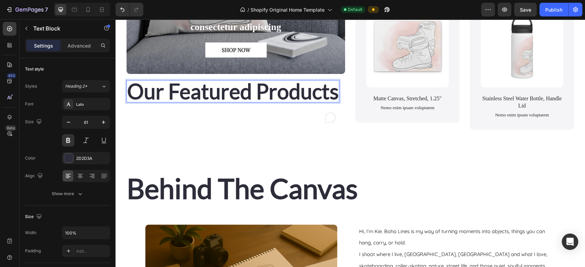
click at [127, 102] on p "Our Featured Products" at bounding box center [232, 91] width 211 height 21
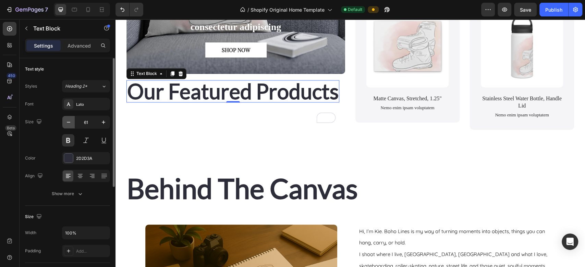
click at [67, 123] on icon "button" at bounding box center [68, 122] width 7 height 7
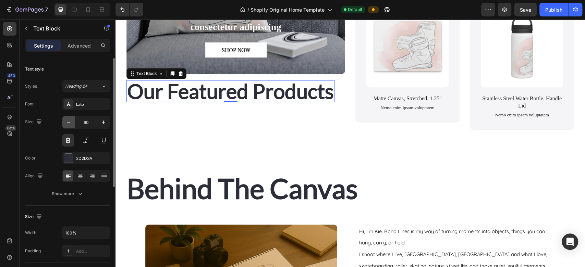
click at [67, 123] on icon "button" at bounding box center [68, 122] width 7 height 7
click at [102, 121] on icon "button" at bounding box center [103, 122] width 7 height 7
type input "60"
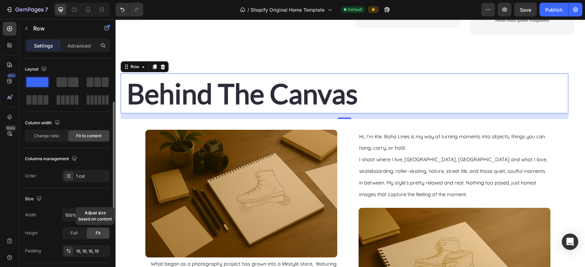
scroll to position [47, 0]
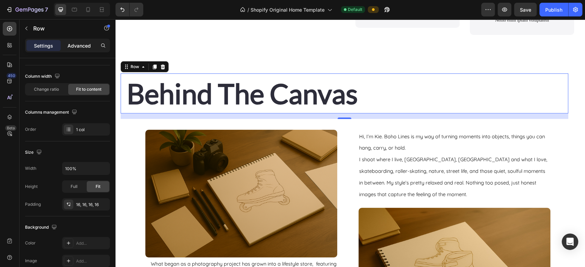
click at [77, 40] on div "Settings Advanced" at bounding box center [67, 46] width 85 height 14
click at [77, 43] on p "Advanced" at bounding box center [78, 45] width 23 height 7
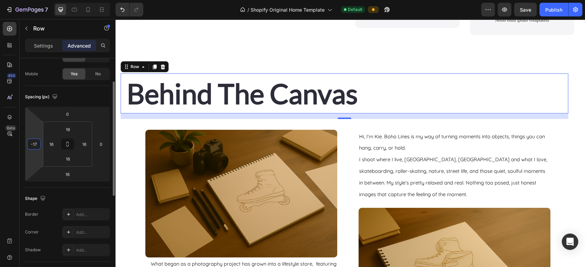
click at [35, 144] on input "-17" at bounding box center [34, 144] width 10 height 10
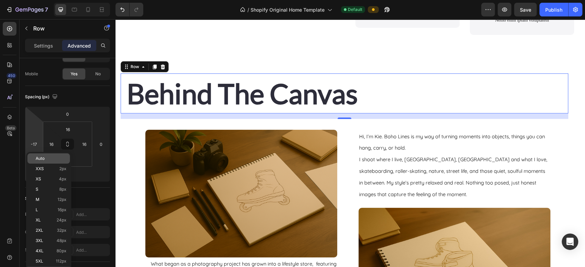
click at [39, 157] on span "Auto" at bounding box center [40, 158] width 9 height 5
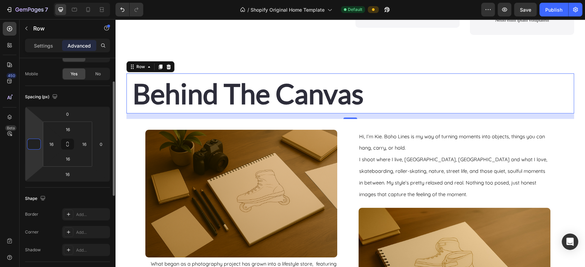
click at [38, 141] on input "number" at bounding box center [34, 144] width 10 height 10
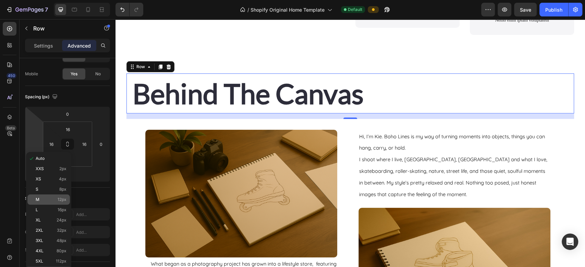
click at [37, 200] on span "M" at bounding box center [38, 199] width 4 height 5
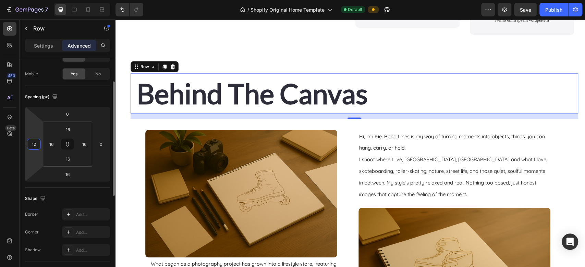
click at [37, 145] on input "12" at bounding box center [34, 144] width 10 height 10
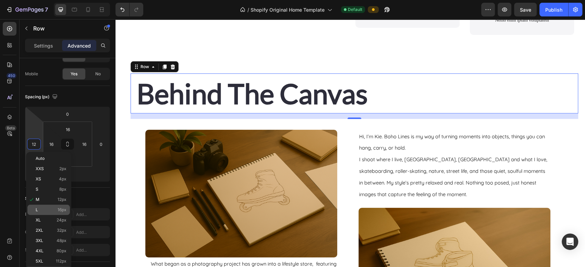
click at [47, 208] on p "L 16px" at bounding box center [51, 210] width 31 height 5
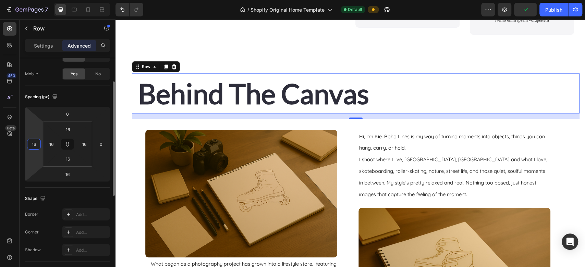
click at [37, 144] on input "16" at bounding box center [34, 144] width 10 height 10
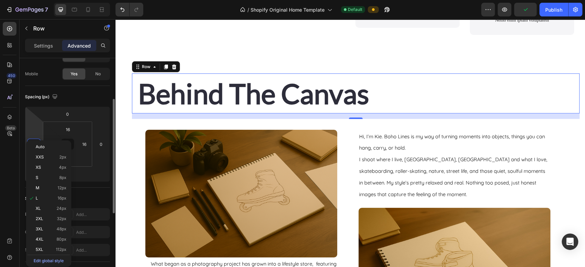
scroll to position [58, 0]
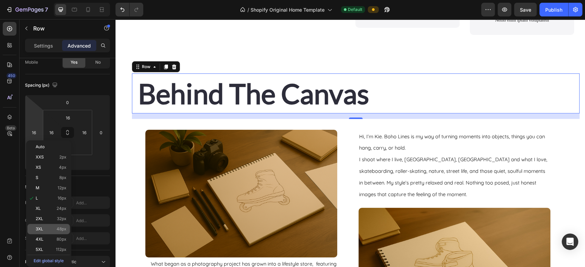
click at [41, 227] on span "3XL" at bounding box center [40, 229] width 8 height 5
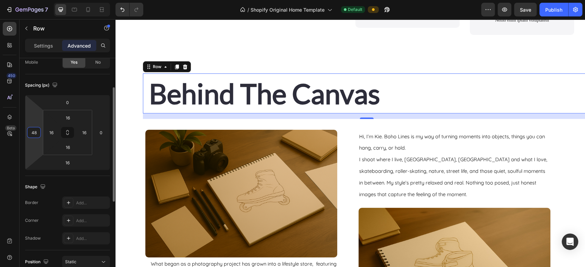
click at [36, 131] on input "48" at bounding box center [34, 132] width 10 height 10
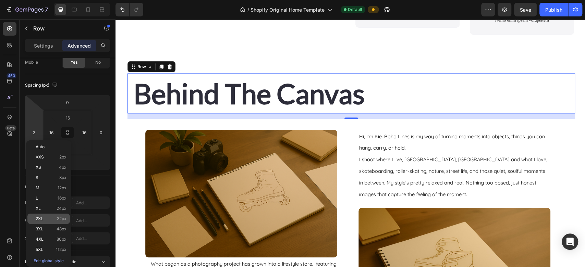
click at [43, 216] on span "2XL" at bounding box center [40, 218] width 8 height 5
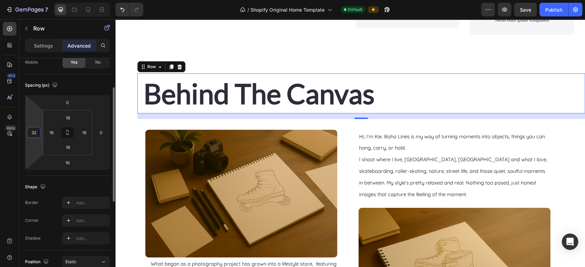
click at [37, 134] on input "32" at bounding box center [34, 132] width 10 height 10
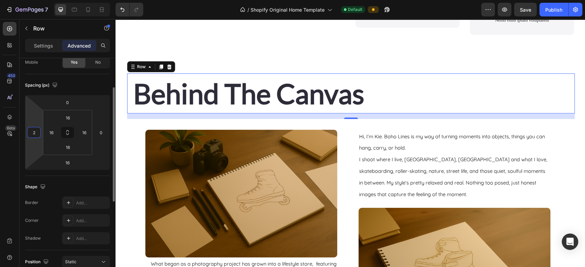
type input "26"
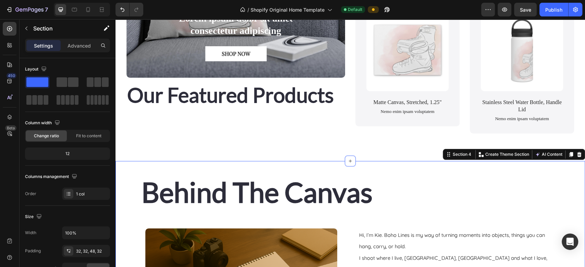
scroll to position [588, 0]
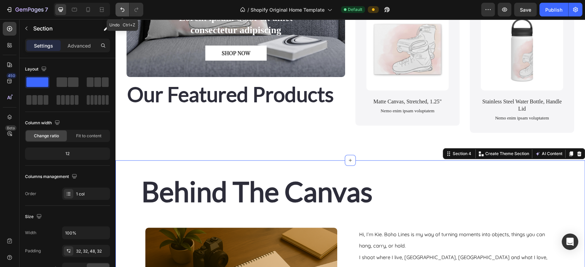
click at [123, 10] on icon "Undo/Redo" at bounding box center [122, 9] width 7 height 7
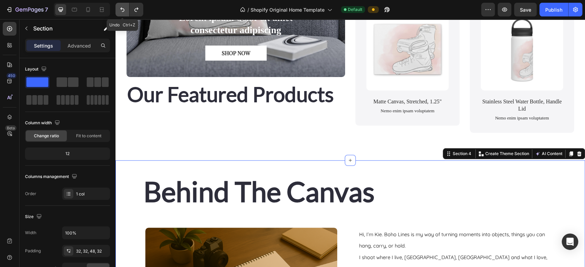
click at [123, 10] on icon "Undo/Redo" at bounding box center [122, 9] width 7 height 7
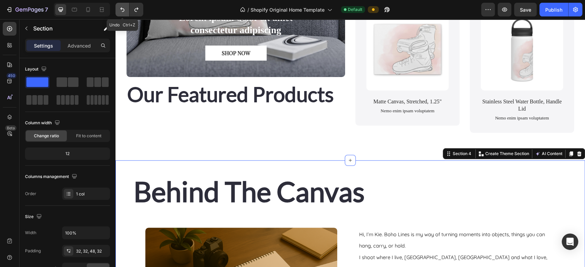
click at [123, 10] on icon "Undo/Redo" at bounding box center [122, 9] width 7 height 7
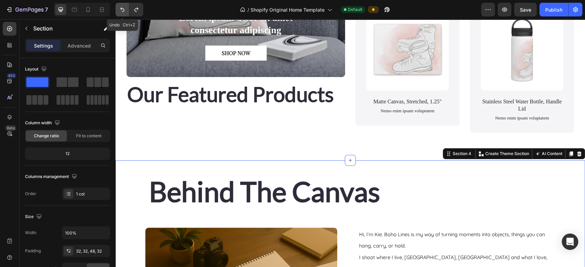
click at [123, 10] on icon "Undo/Redo" at bounding box center [122, 9] width 7 height 7
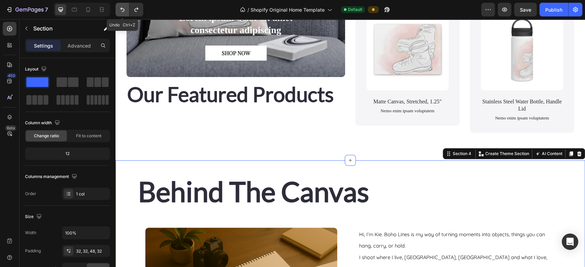
click at [123, 10] on icon "Undo/Redo" at bounding box center [122, 9] width 7 height 7
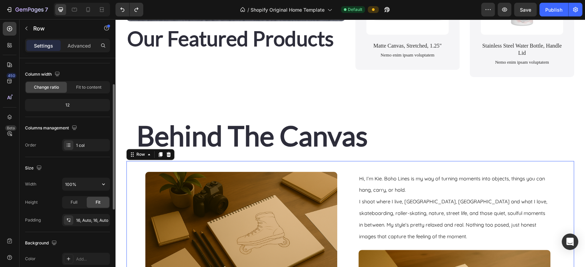
scroll to position [48, 0]
click at [86, 85] on span "Fit to content" at bounding box center [88, 88] width 25 height 6
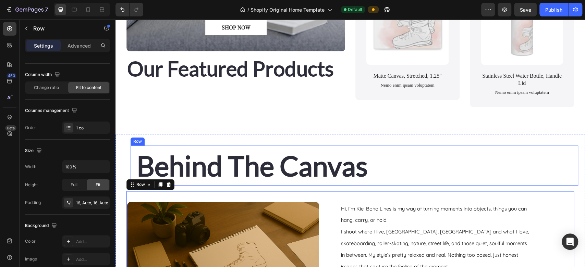
scroll to position [659, 0]
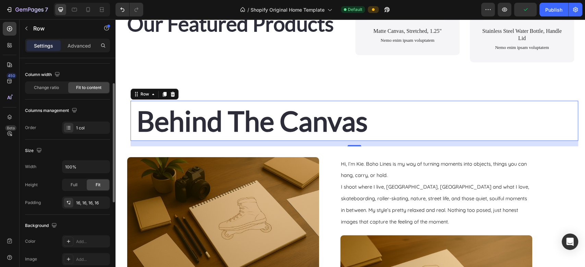
click at [88, 88] on span "Fit to content" at bounding box center [88, 88] width 25 height 6
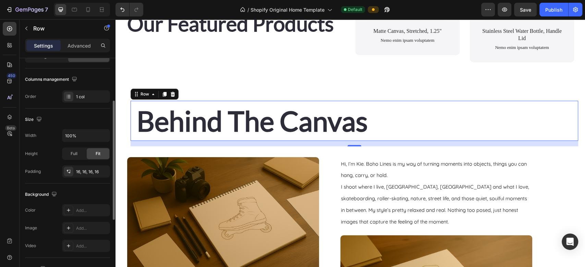
scroll to position [80, 0]
click at [82, 46] on p "Advanced" at bounding box center [78, 45] width 23 height 7
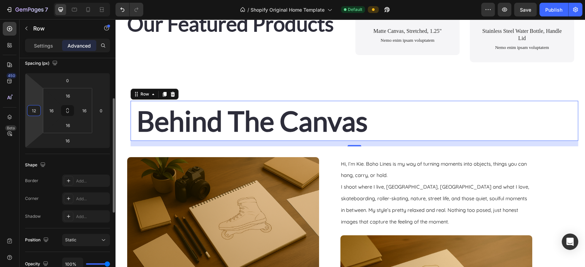
click at [38, 111] on input "12" at bounding box center [34, 110] width 10 height 10
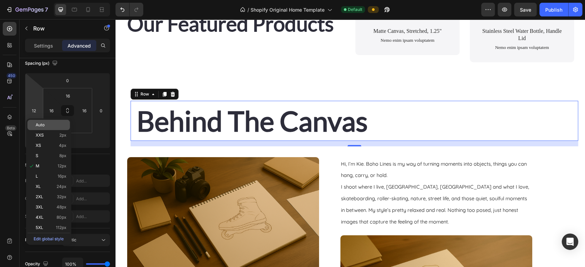
click at [37, 126] on span "Auto" at bounding box center [40, 125] width 9 height 5
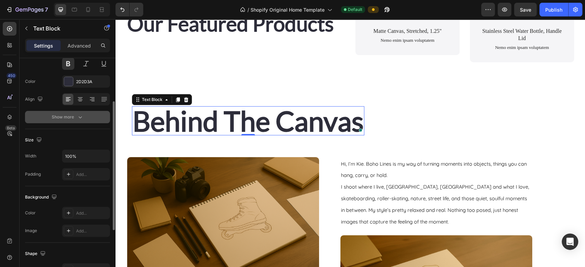
scroll to position [77, 0]
click at [75, 117] on div "Show more" at bounding box center [68, 116] width 32 height 7
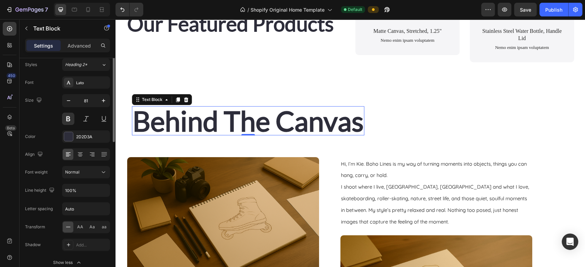
scroll to position [0, 0]
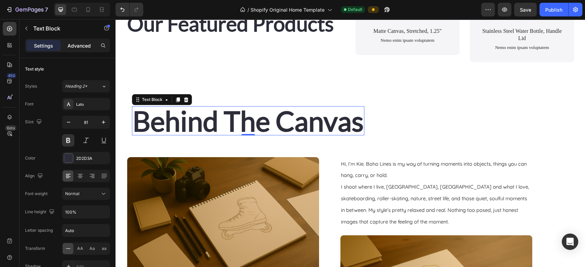
click at [82, 45] on p "Advanced" at bounding box center [78, 45] width 23 height 7
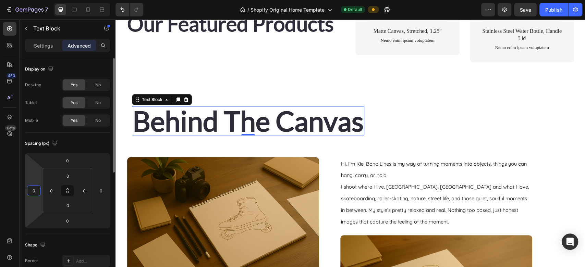
click at [35, 190] on input "0" at bounding box center [34, 191] width 10 height 10
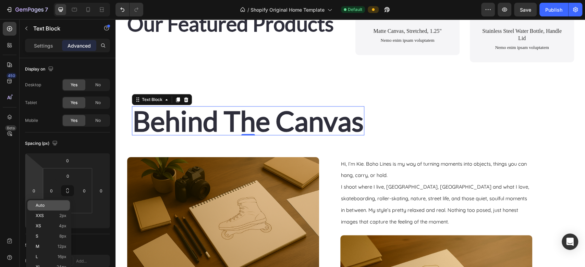
click at [36, 206] on span "Auto" at bounding box center [40, 205] width 9 height 5
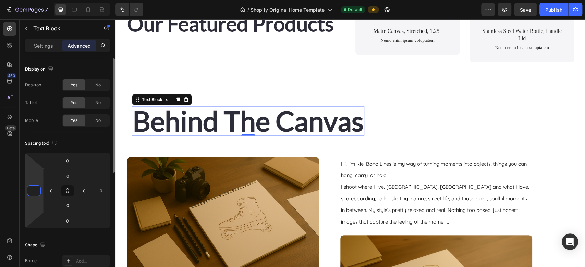
click at [34, 190] on input "number" at bounding box center [34, 191] width 10 height 10
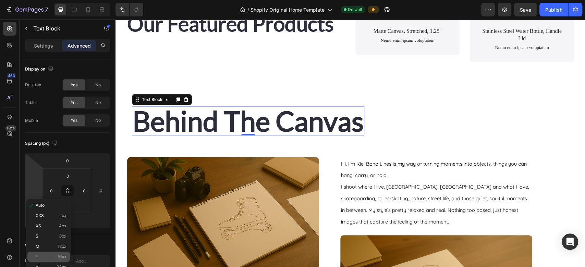
click at [40, 259] on div "L 16px" at bounding box center [48, 257] width 42 height 10
type input "16"
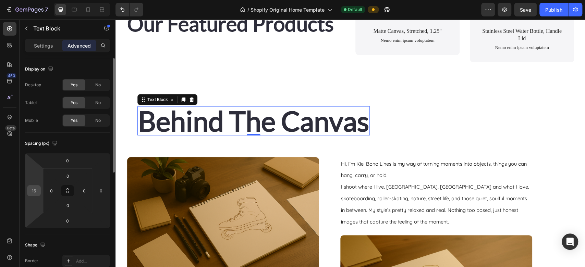
click at [36, 186] on input "16" at bounding box center [34, 191] width 10 height 10
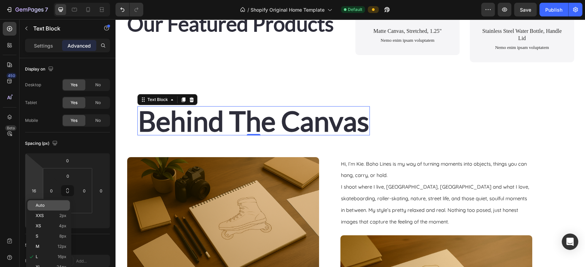
click at [39, 207] on span "Auto" at bounding box center [40, 205] width 9 height 5
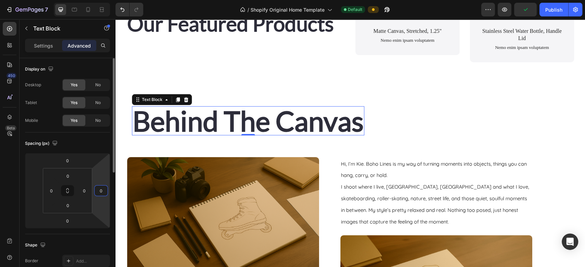
click at [104, 193] on input "0" at bounding box center [101, 191] width 10 height 10
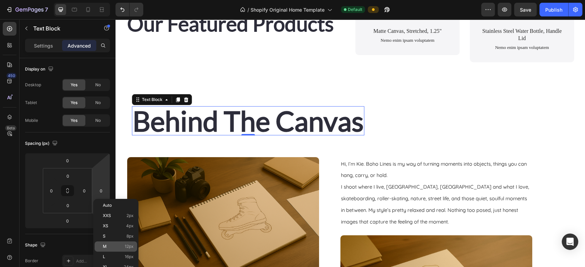
click at [107, 246] on p "M 12px" at bounding box center [118, 246] width 31 height 5
type input "12"
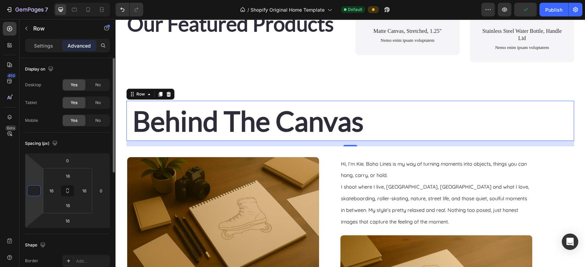
click at [33, 191] on input "number" at bounding box center [34, 191] width 10 height 10
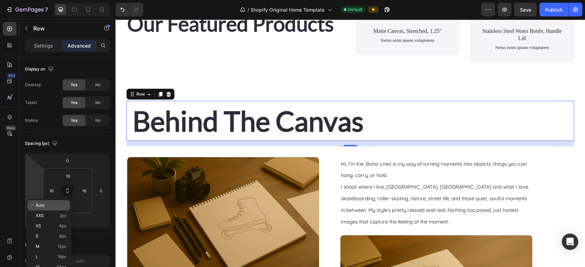
click at [37, 207] on span "Auto" at bounding box center [40, 205] width 9 height 5
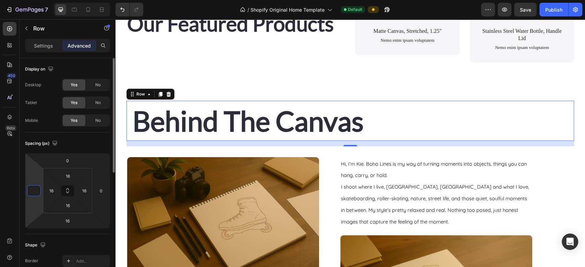
click at [36, 190] on input "number" at bounding box center [34, 191] width 10 height 10
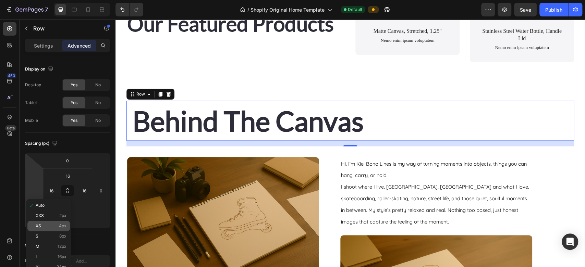
click at [33, 226] on div "XS 4px" at bounding box center [48, 226] width 42 height 10
type input "4"
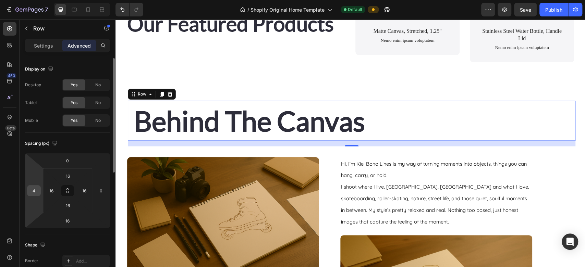
click at [38, 191] on input "4" at bounding box center [34, 191] width 10 height 10
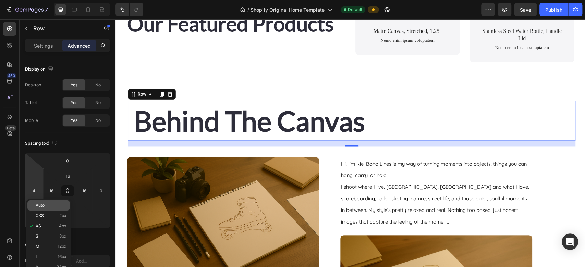
click at [38, 206] on span "Auto" at bounding box center [40, 205] width 9 height 5
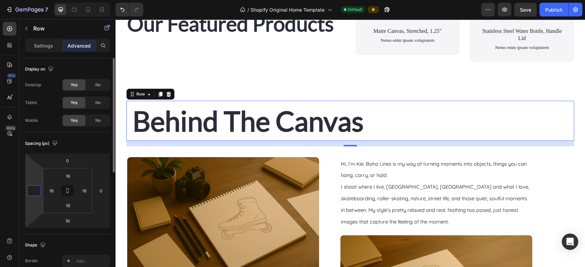
click at [37, 191] on input "number" at bounding box center [34, 191] width 10 height 10
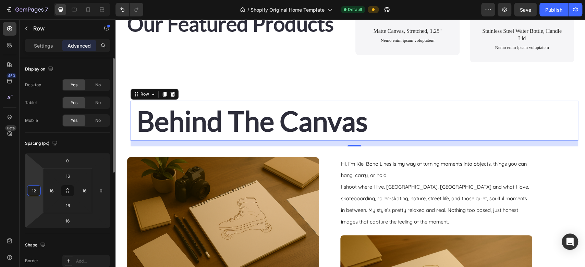
type input "1"
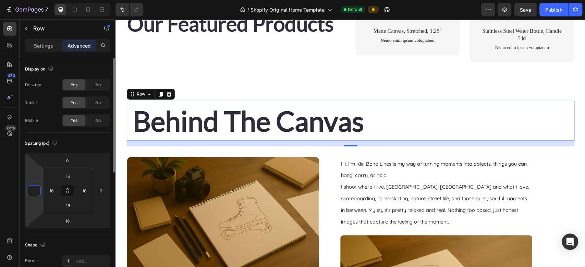
click at [34, 188] on input "number" at bounding box center [34, 191] width 10 height 10
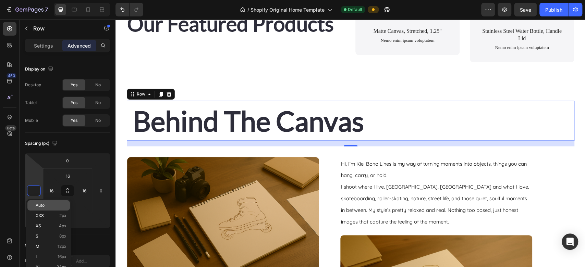
type input "0"
click at [38, 205] on span "Auto" at bounding box center [40, 205] width 9 height 5
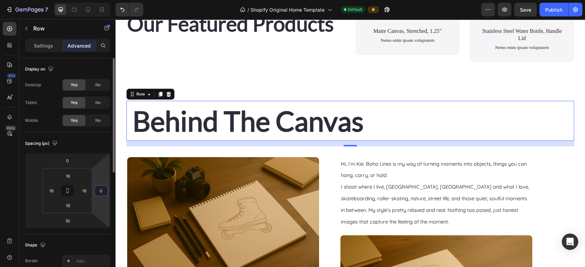
click at [104, 192] on input "0" at bounding box center [101, 191] width 10 height 10
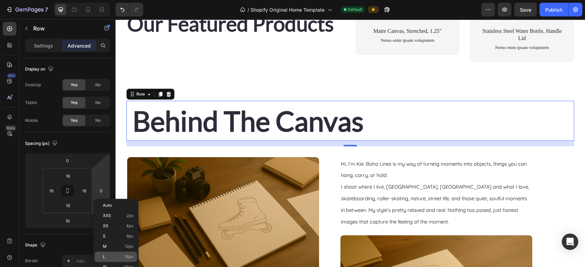
click at [108, 255] on p "L 16px" at bounding box center [118, 256] width 31 height 5
type input "16"
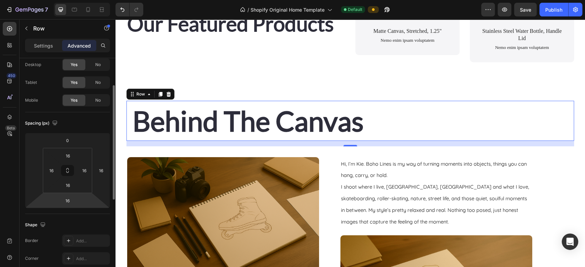
scroll to position [33, 0]
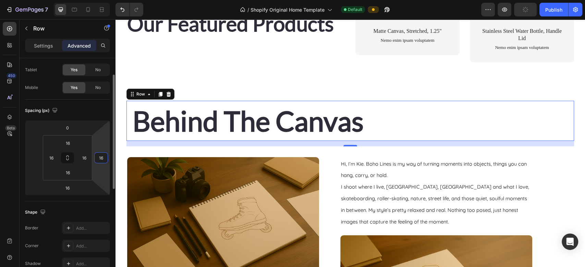
click at [104, 159] on input "16" at bounding box center [101, 158] width 10 height 10
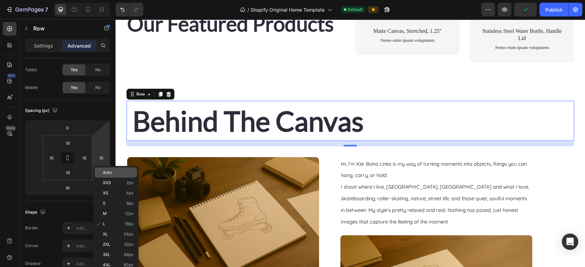
click at [104, 174] on span "Auto" at bounding box center [107, 172] width 9 height 5
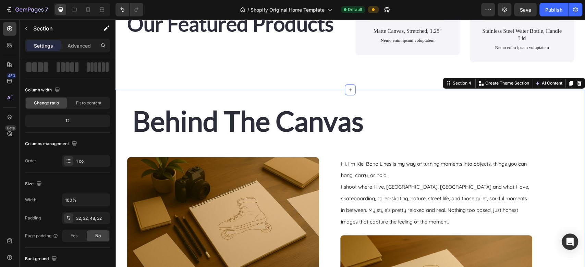
scroll to position [0, 0]
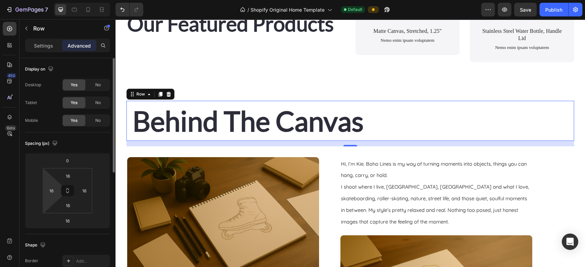
click at [60, 0] on html "7 / Shopify Original Home Template Default Preview Save Publish 450 Beta Sectio…" at bounding box center [292, 0] width 585 height 0
click at [52, 190] on input "16" at bounding box center [51, 191] width 10 height 10
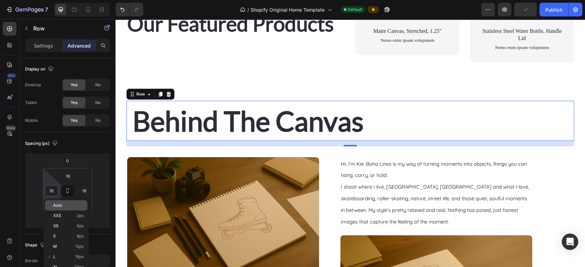
click at [53, 204] on span "Auto" at bounding box center [57, 205] width 9 height 5
type input "Auto"
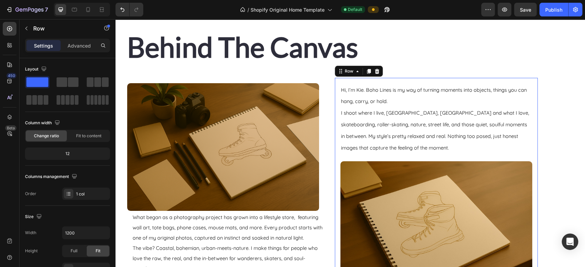
scroll to position [732, 0]
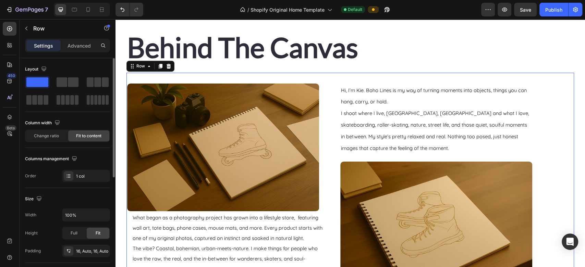
click at [88, 137] on span "Fit to content" at bounding box center [88, 136] width 25 height 6
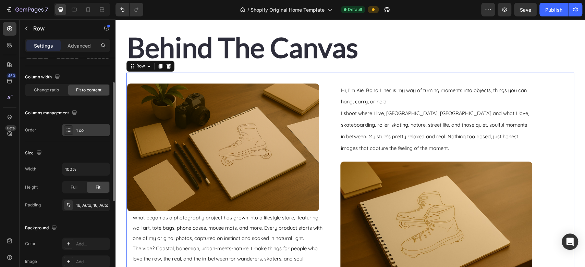
scroll to position [47, 0]
click at [75, 184] on span "Full" at bounding box center [74, 187] width 7 height 6
click at [96, 185] on span "Fit" at bounding box center [98, 187] width 5 height 6
click at [80, 202] on div "16, Auto, 16, Auto" at bounding box center [86, 205] width 20 height 6
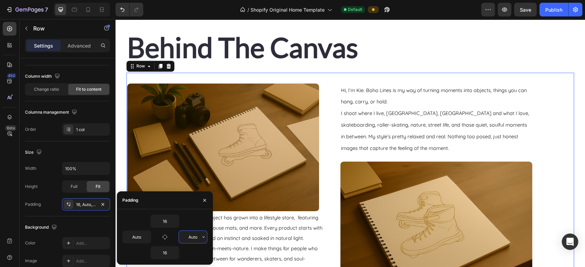
click at [192, 237] on input "Auto" at bounding box center [193, 237] width 28 height 12
click at [142, 237] on input "Auto" at bounding box center [137, 237] width 28 height 12
click at [149, 238] on icon "button" at bounding box center [147, 236] width 5 height 5
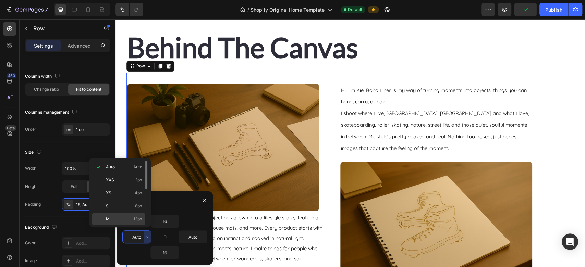
click at [129, 216] on p "M 12px" at bounding box center [124, 219] width 36 height 6
type input "12"
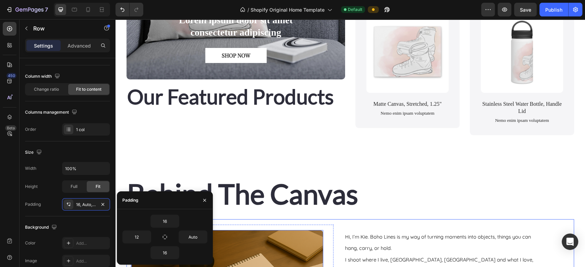
scroll to position [683, 0]
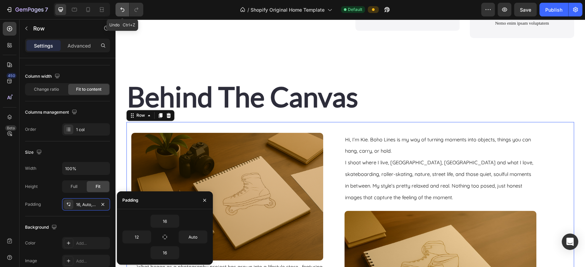
click at [122, 8] on icon "Undo/Redo" at bounding box center [122, 9] width 7 height 7
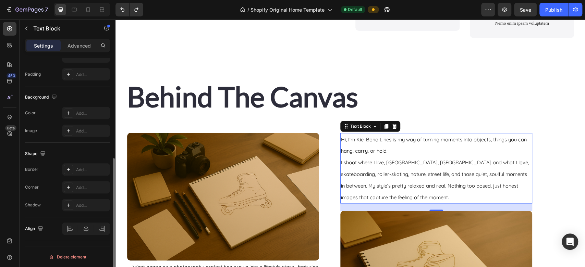
scroll to position [0, 0]
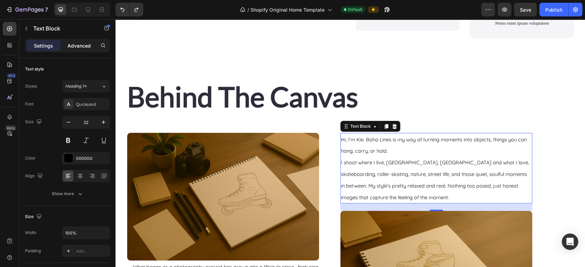
click at [87, 43] on p "Advanced" at bounding box center [78, 45] width 23 height 7
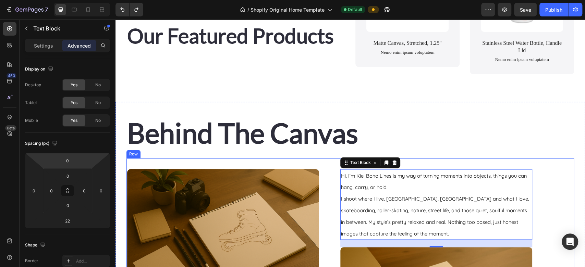
scroll to position [695, 0]
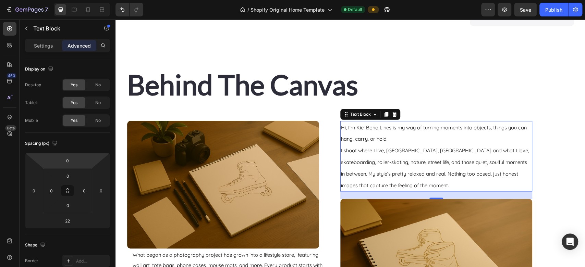
click at [526, 154] on p "I shoot where I live, [GEOGRAPHIC_DATA], [GEOGRAPHIC_DATA] and what I love, ska…" at bounding box center [436, 168] width 190 height 46
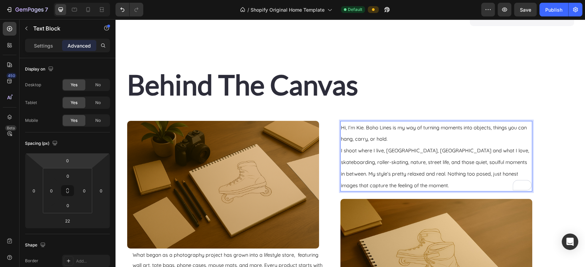
click at [529, 166] on span "I shoot where I live, [GEOGRAPHIC_DATA], [GEOGRAPHIC_DATA] and what I love, ska…" at bounding box center [435, 167] width 189 height 41
click at [120, 9] on icon "Undo/Redo" at bounding box center [122, 9] width 7 height 7
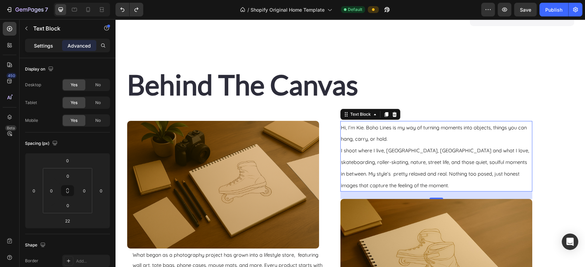
click at [42, 47] on p "Settings" at bounding box center [43, 45] width 19 height 7
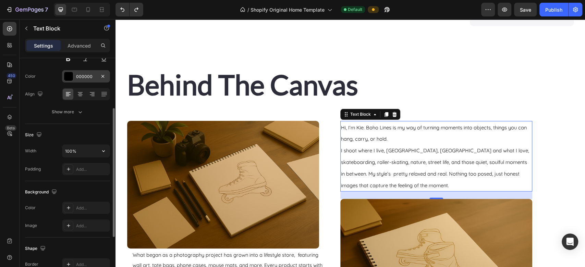
scroll to position [85, 0]
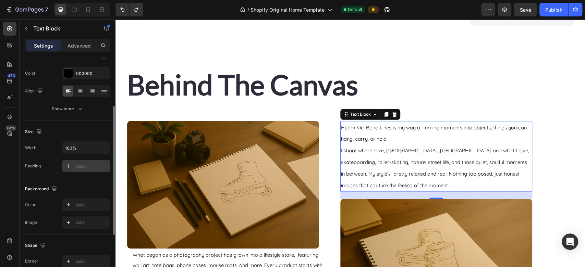
click at [84, 167] on div "Add..." at bounding box center [92, 166] width 32 height 6
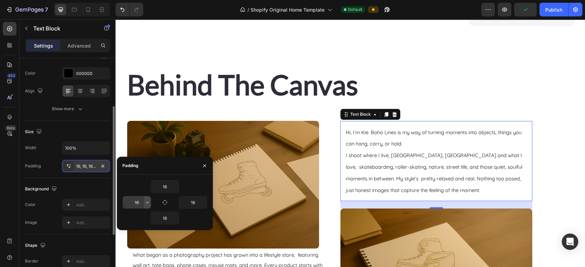
click at [148, 205] on button "button" at bounding box center [147, 202] width 7 height 12
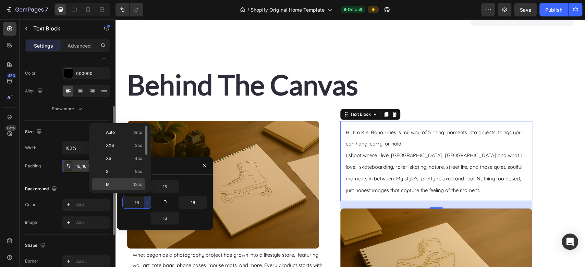
scroll to position [78, 0]
click at [134, 183] on span "112px" at bounding box center [137, 184] width 11 height 6
type input "112"
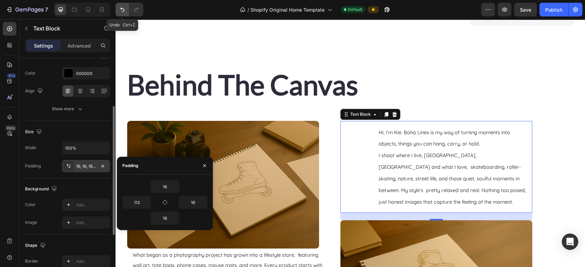
click at [119, 6] on icon "Undo/Redo" at bounding box center [122, 9] width 7 height 7
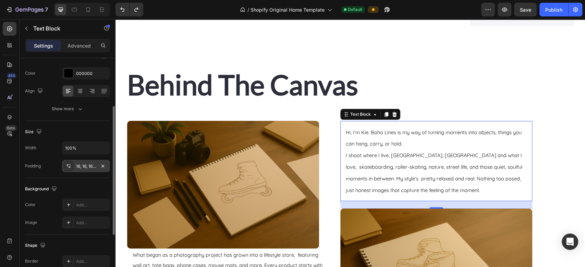
click at [86, 166] on div "16, 16, 16, 16" at bounding box center [86, 166] width 20 height 6
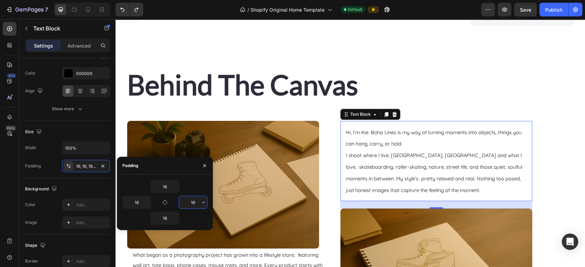
click at [193, 203] on input "16" at bounding box center [193, 202] width 28 height 12
click at [203, 204] on icon "button" at bounding box center [203, 202] width 5 height 5
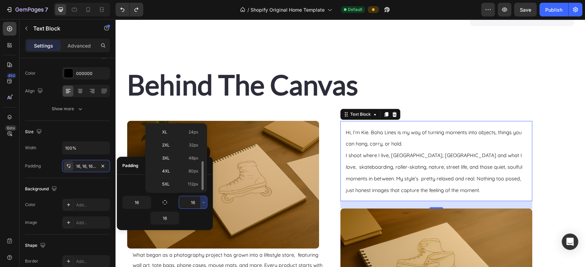
click at [196, 185] on span "112px" at bounding box center [193, 184] width 11 height 6
type input "112"
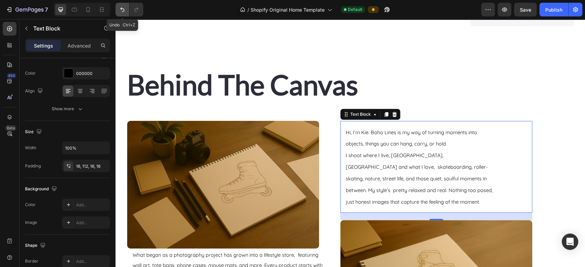
click at [119, 9] on icon "Undo/Redo" at bounding box center [122, 9] width 7 height 7
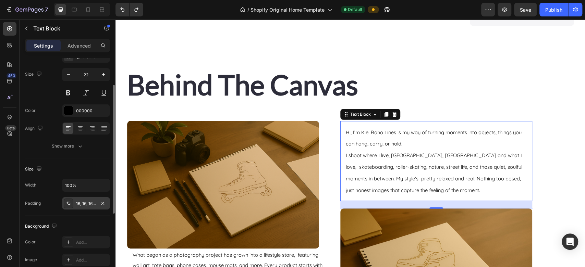
scroll to position [38, 0]
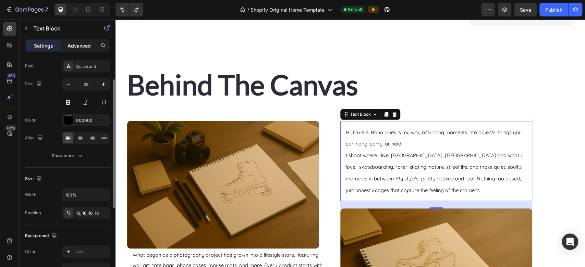
click at [74, 41] on div "Advanced" at bounding box center [79, 45] width 34 height 11
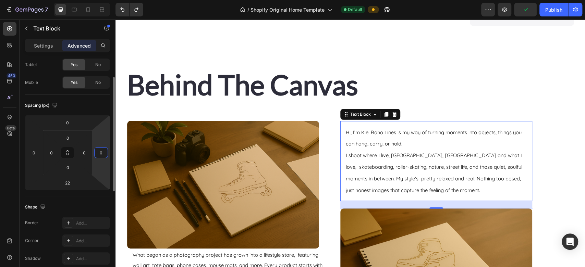
click at [99, 156] on input "0" at bounding box center [101, 153] width 10 height 10
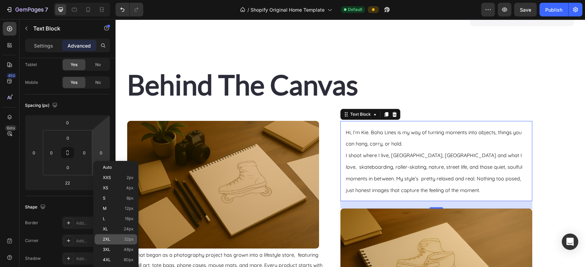
click at [107, 235] on div "2XL 32px" at bounding box center [116, 239] width 42 height 10
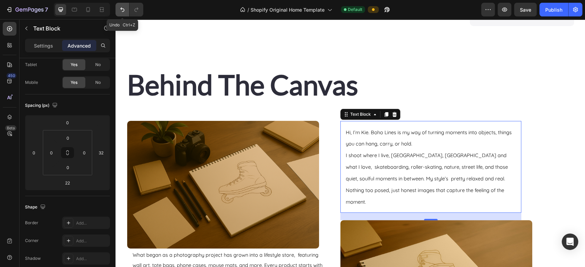
click at [120, 9] on icon "Undo/Redo" at bounding box center [122, 9] width 7 height 7
type input "0"
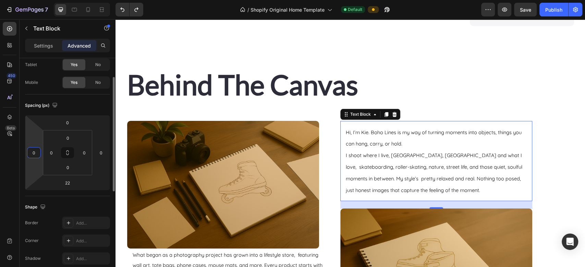
click at [35, 154] on input "0" at bounding box center [34, 153] width 10 height 10
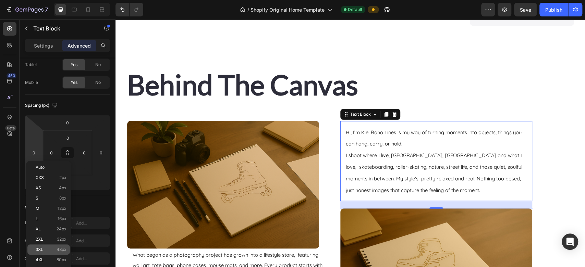
click at [61, 251] on span "48px" at bounding box center [62, 249] width 10 height 5
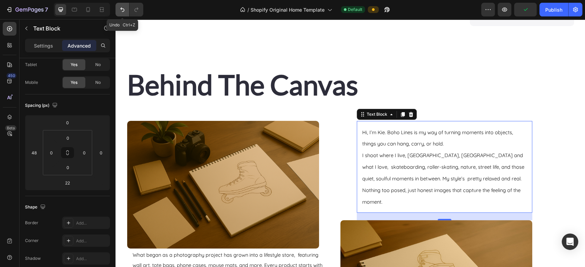
click at [123, 7] on icon "Undo/Redo" at bounding box center [122, 9] width 7 height 7
type input "0"
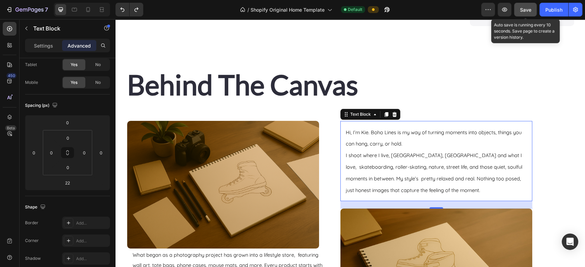
click at [524, 7] on span "Save" at bounding box center [525, 10] width 11 height 6
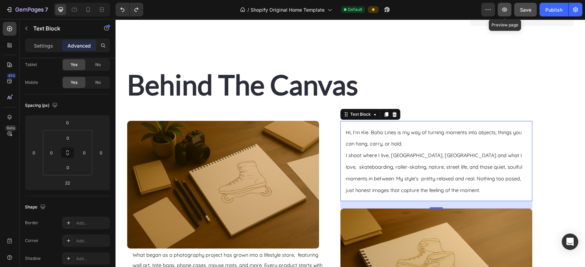
click at [509, 7] on button "button" at bounding box center [504, 10] width 14 height 14
click at [548, 12] on div "Publish" at bounding box center [553, 9] width 17 height 7
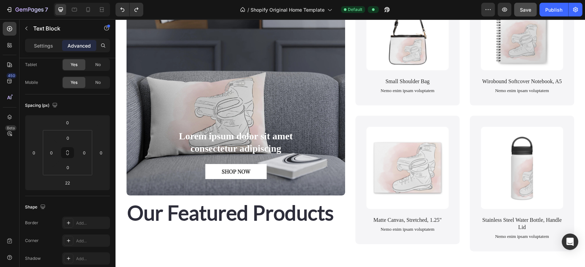
scroll to position [519, 0]
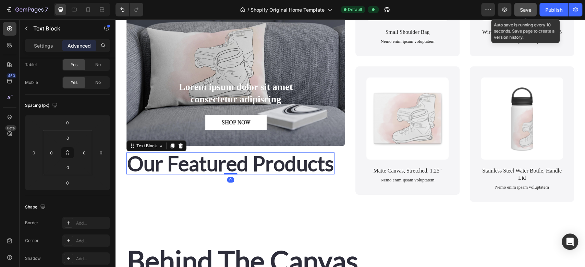
click at [530, 14] on button "Save" at bounding box center [525, 10] width 23 height 14
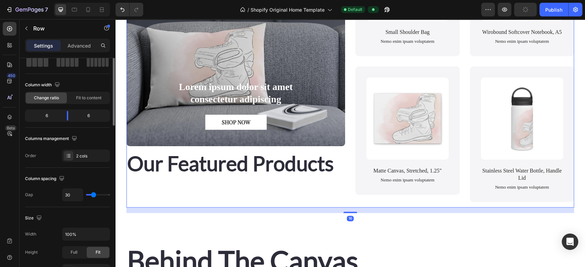
scroll to position [0, 0]
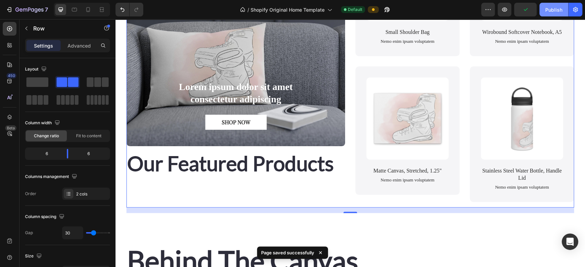
click at [554, 5] on button "Publish" at bounding box center [553, 10] width 29 height 14
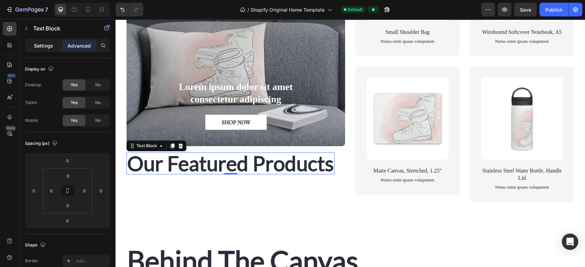
click at [44, 43] on p "Settings" at bounding box center [43, 45] width 19 height 7
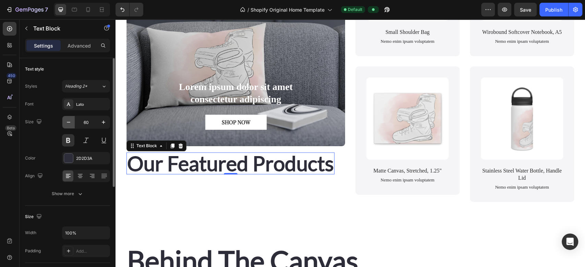
click at [68, 122] on icon "button" at bounding box center [68, 122] width 3 height 1
type input "58"
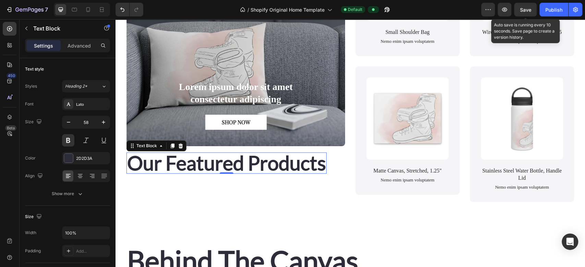
click at [523, 8] on span "Save" at bounding box center [525, 10] width 11 height 6
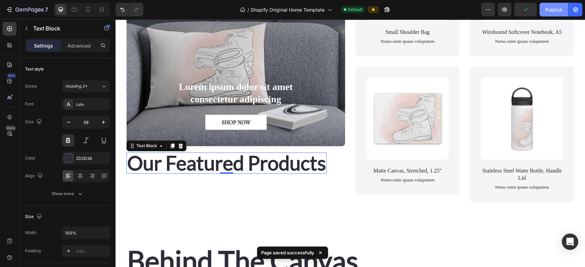
click at [548, 8] on div "Publish" at bounding box center [553, 9] width 17 height 7
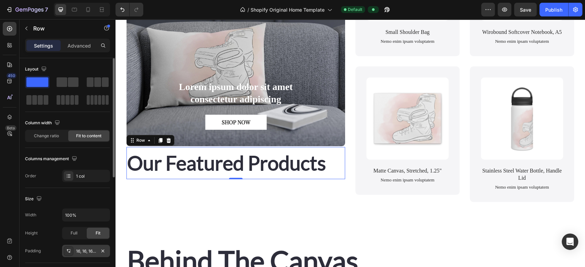
click at [72, 252] on div at bounding box center [69, 251] width 10 height 10
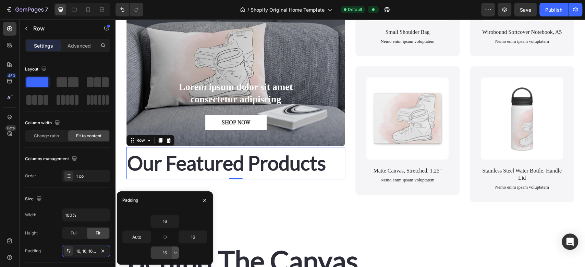
click at [177, 254] on icon "button" at bounding box center [175, 252] width 5 height 5
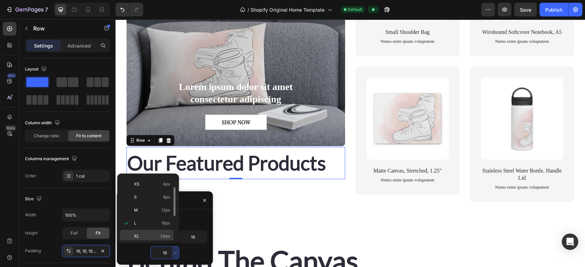
scroll to position [78, 0]
click at [161, 209] on span "48px" at bounding box center [165, 208] width 10 height 6
type input "48"
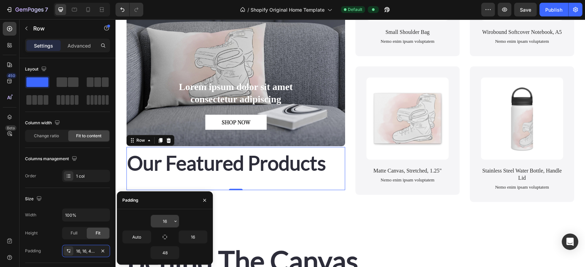
click at [165, 221] on input "16" at bounding box center [165, 221] width 28 height 12
click at [174, 221] on icon "button" at bounding box center [175, 221] width 5 height 5
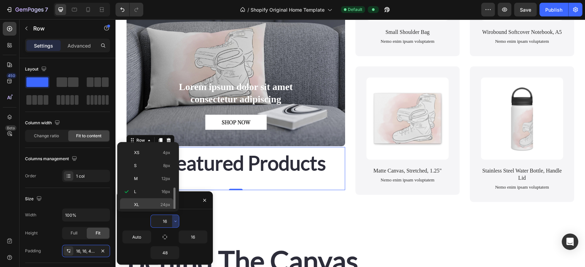
scroll to position [48, 0]
click at [162, 205] on span "48px" at bounding box center [165, 207] width 10 height 6
type input "48"
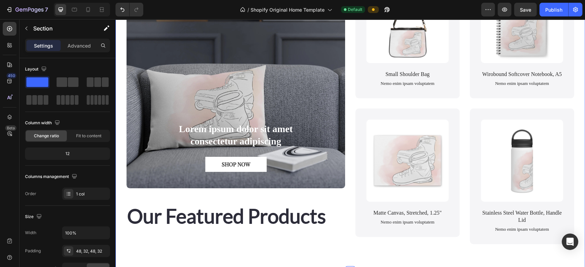
scroll to position [529, 0]
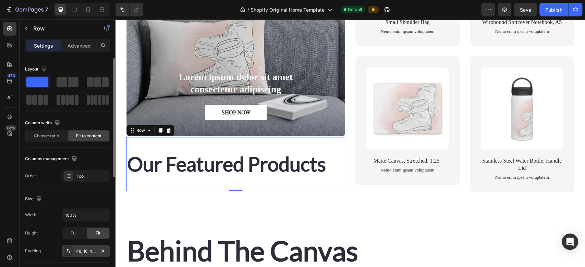
click at [88, 248] on div "48, 16, 48, Auto" at bounding box center [86, 251] width 20 height 6
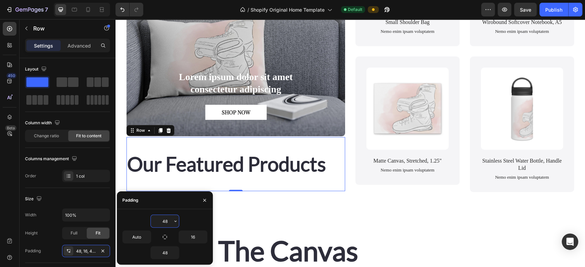
click at [170, 218] on input "48" at bounding box center [165, 221] width 28 height 12
click at [178, 221] on button "button" at bounding box center [175, 221] width 7 height 12
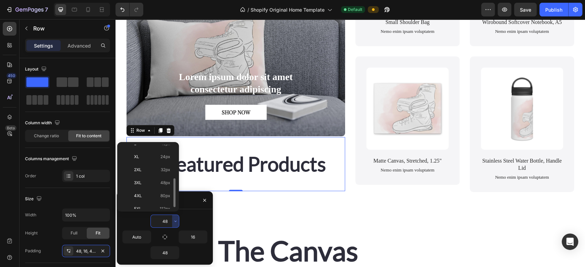
scroll to position [73, 0]
click at [165, 196] on span "80px" at bounding box center [165, 195] width 10 height 6
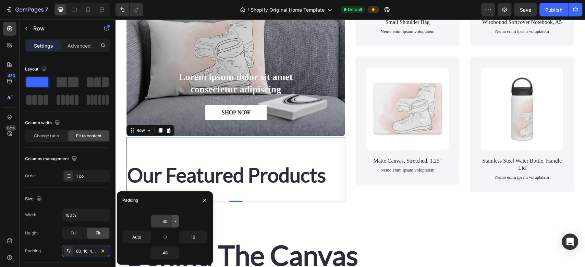
click at [175, 221] on icon "button" at bounding box center [175, 221] width 5 height 5
click at [167, 222] on input "80" at bounding box center [165, 221] width 28 height 12
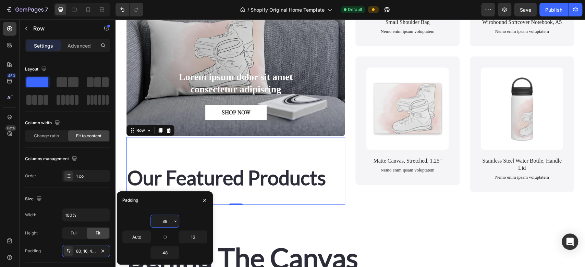
type input "8"
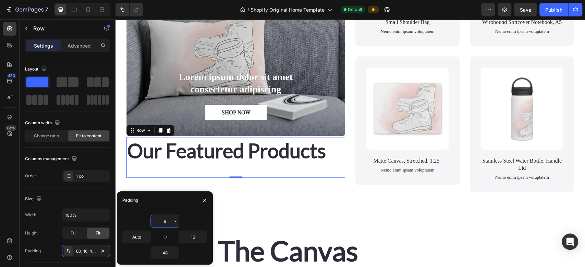
type input "90"
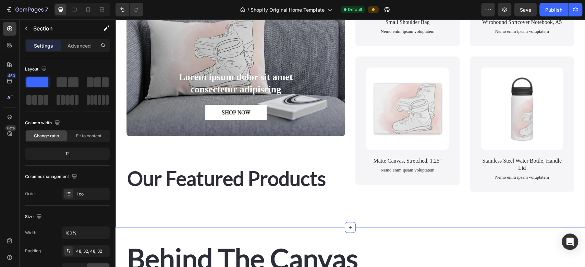
click at [238, 202] on div "From Lens to lifesyle Heading Art That Flows With You, at Home, On The Street, …" at bounding box center [349, 29] width 447 height 364
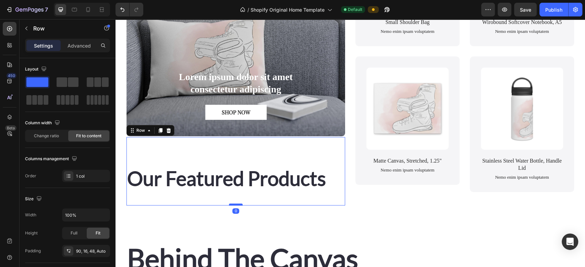
drag, startPoint x: 230, startPoint y: 201, endPoint x: 235, endPoint y: 201, distance: 4.5
click at [235, 203] on div at bounding box center [236, 204] width 14 height 2
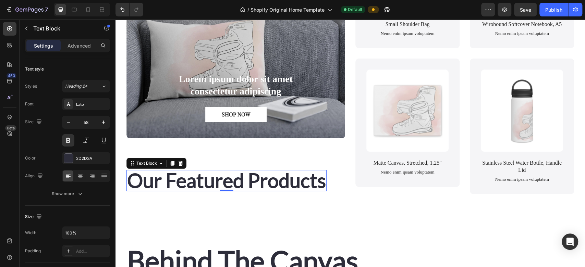
scroll to position [521, 0]
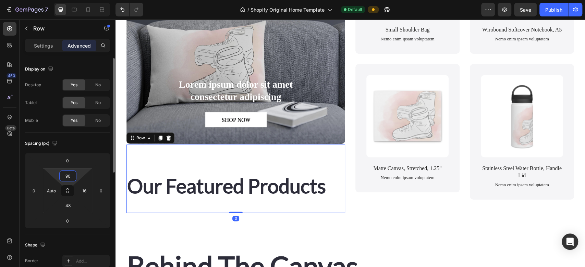
click at [71, 176] on input "90" at bounding box center [68, 176] width 14 height 10
type input "65"
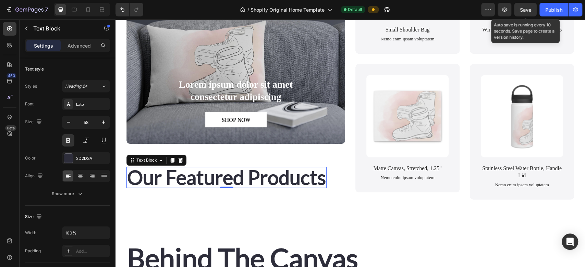
click at [526, 9] on span "Save" at bounding box center [525, 10] width 11 height 6
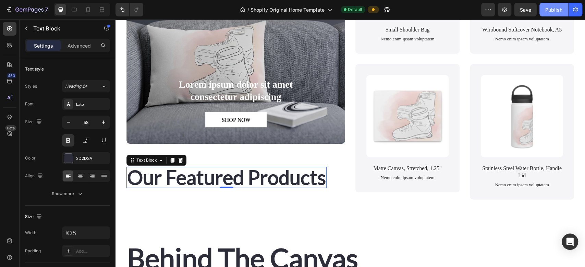
click at [548, 8] on div "Publish" at bounding box center [553, 9] width 17 height 7
click at [549, 9] on div "Publish" at bounding box center [553, 9] width 17 height 7
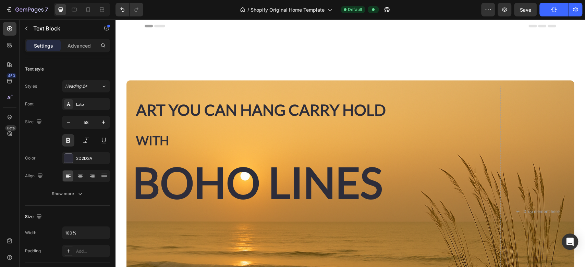
scroll to position [7, 0]
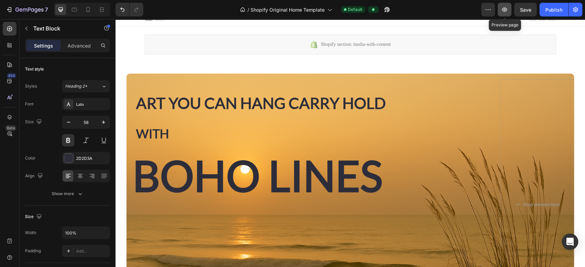
click at [502, 12] on icon "button" at bounding box center [504, 9] width 7 height 7
click at [73, 8] on icon at bounding box center [74, 9] width 7 height 7
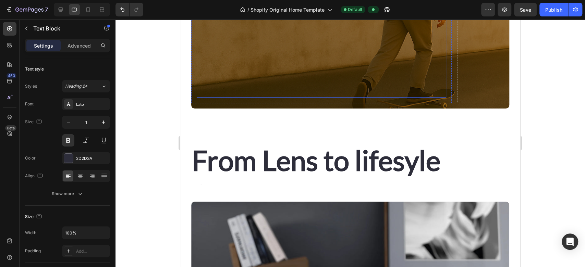
scroll to position [188, 0]
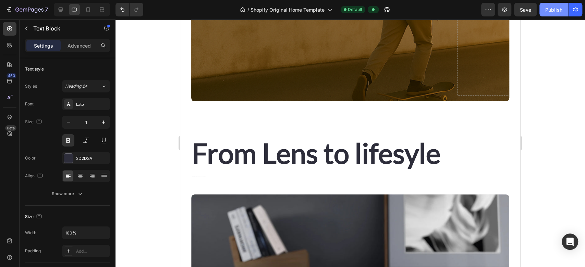
click at [555, 9] on div "Publish" at bounding box center [553, 9] width 17 height 7
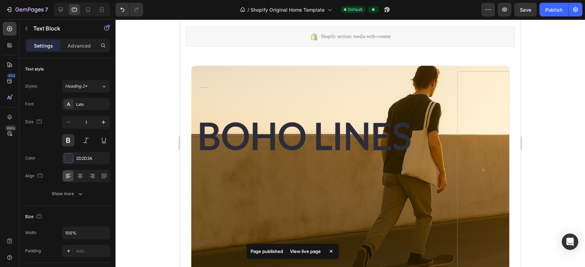
scroll to position [0, 0]
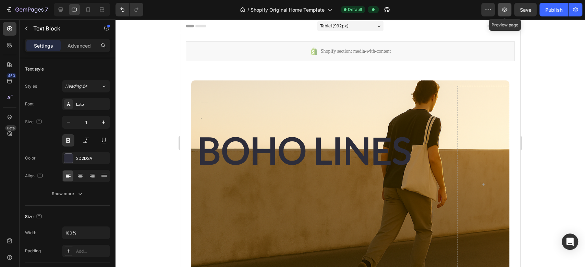
click at [505, 11] on icon "button" at bounding box center [504, 10] width 5 height 4
click at [60, 11] on icon at bounding box center [61, 10] width 4 height 4
type input "58"
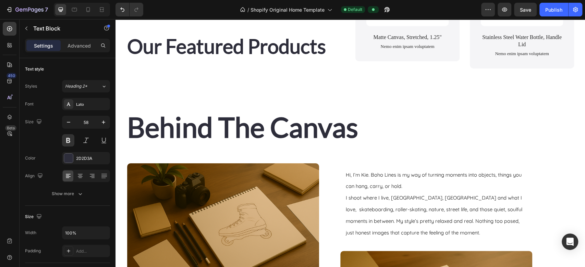
scroll to position [581, 0]
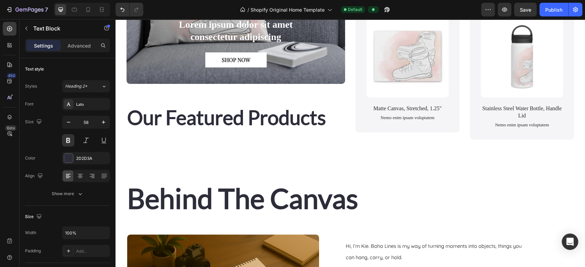
click at [245, 112] on p "Our Featured Products" at bounding box center [226, 118] width 199 height 20
click at [172, 109] on p "Our Featured Products" at bounding box center [226, 118] width 199 height 20
click at [325, 118] on span at bounding box center [324, 123] width 6 height 10
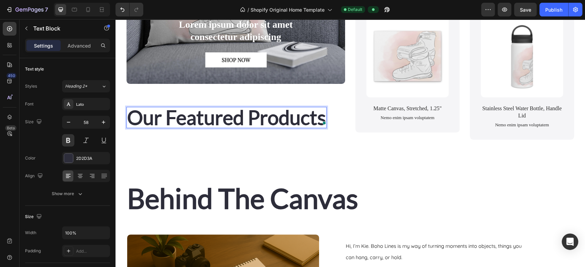
click at [295, 116] on p "Our Featured Products" at bounding box center [226, 118] width 199 height 20
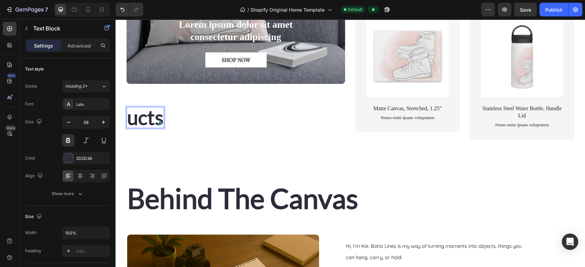
click at [158, 111] on p "ucts" at bounding box center [145, 118] width 36 height 20
click at [135, 109] on p "s" at bounding box center [131, 118] width 9 height 20
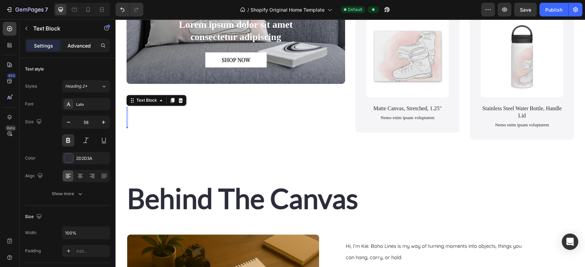
click at [77, 43] on p "Advanced" at bounding box center [78, 45] width 23 height 7
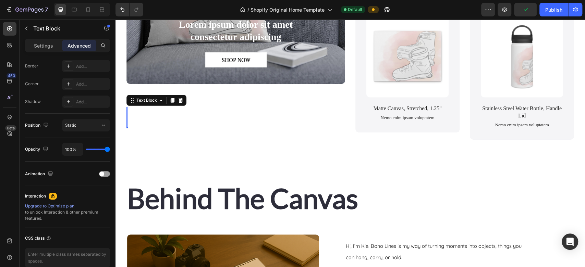
scroll to position [0, 0]
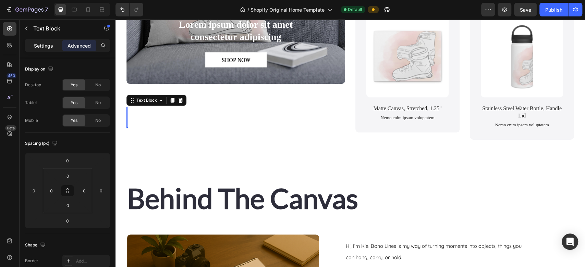
click at [49, 41] on div "Settings" at bounding box center [43, 45] width 34 height 11
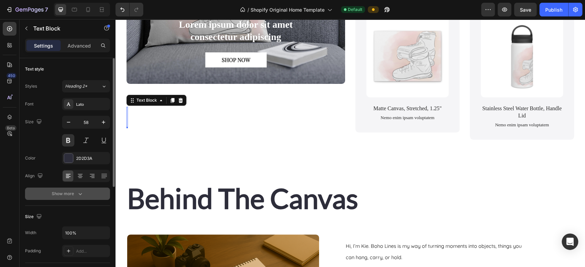
click at [75, 197] on div "Show more" at bounding box center [68, 193] width 32 height 7
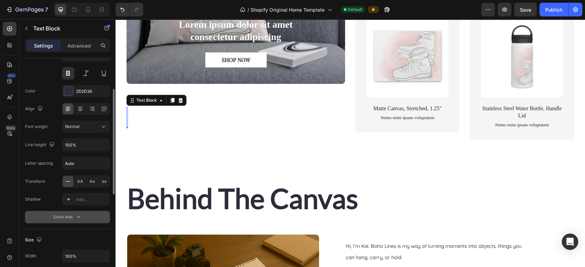
scroll to position [68, 0]
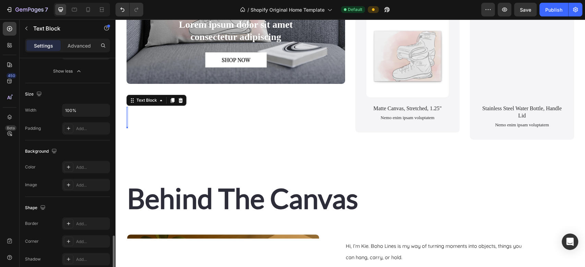
scroll to position [267, 0]
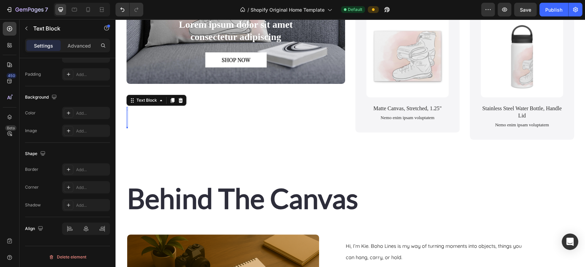
click at [127, 109] on div "To enrich screen reader interactions, please activate Accessibility in Grammarl…" at bounding box center [126, 117] width 1 height 21
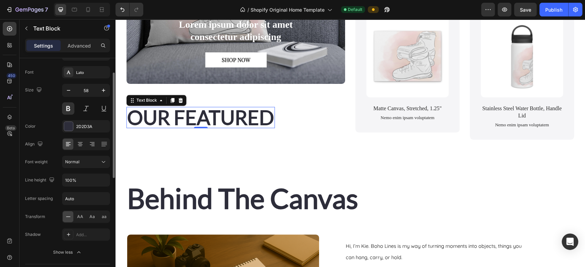
scroll to position [27, 0]
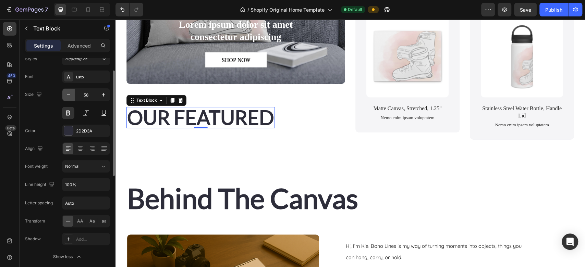
click at [70, 95] on icon "button" at bounding box center [68, 94] width 7 height 7
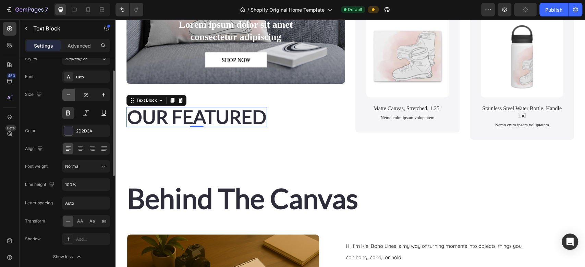
click at [70, 95] on icon "button" at bounding box center [68, 94] width 7 height 7
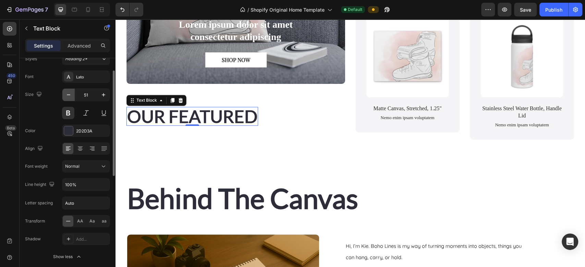
click at [70, 95] on icon "button" at bounding box center [68, 94] width 7 height 7
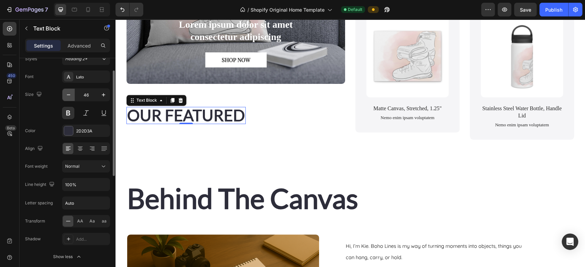
click at [70, 95] on icon "button" at bounding box center [68, 94] width 7 height 7
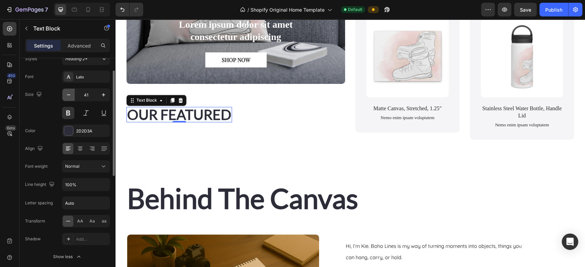
click at [70, 95] on icon "button" at bounding box center [68, 94] width 7 height 7
type input "40"
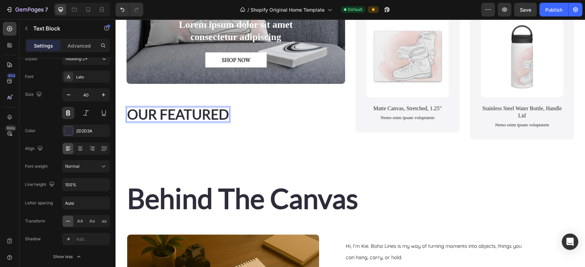
click at [227, 111] on p "OUR FEATURED" at bounding box center [178, 115] width 102 height 14
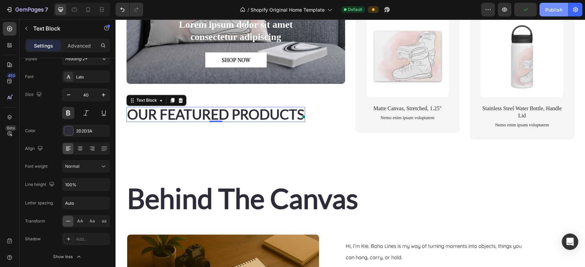
click at [548, 7] on div "Publish" at bounding box center [553, 9] width 17 height 7
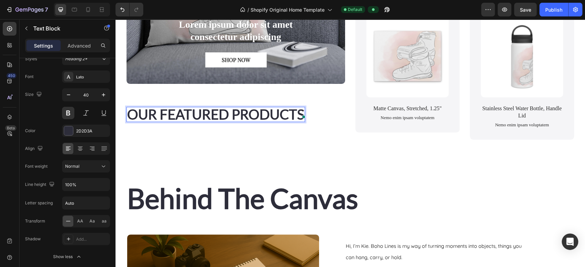
click at [274, 112] on p "OUR FEATURED PRODUCTS" at bounding box center [215, 115] width 177 height 14
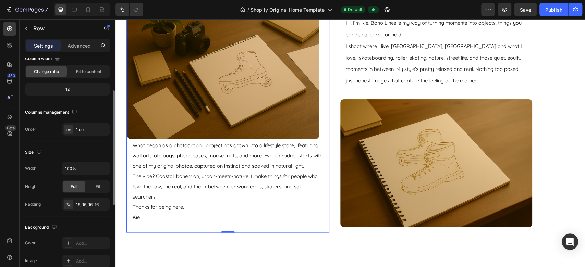
scroll to position [65, 0]
click at [92, 185] on div "Fit" at bounding box center [98, 185] width 23 height 11
click at [68, 185] on div "Full" at bounding box center [74, 185] width 23 height 11
click at [96, 186] on span "Fit" at bounding box center [98, 186] width 5 height 6
click at [74, 188] on span "Full" at bounding box center [74, 186] width 7 height 6
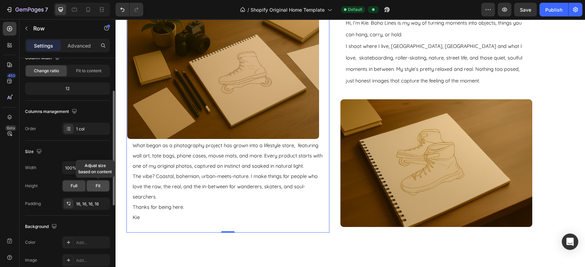
click at [90, 189] on div "Fit" at bounding box center [98, 185] width 23 height 11
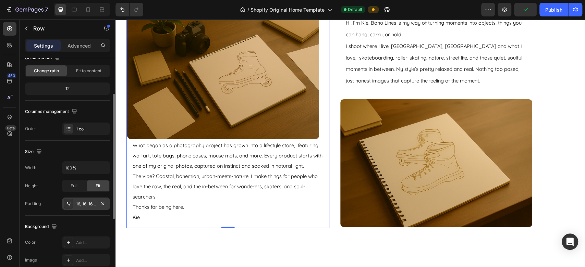
click at [73, 202] on div at bounding box center [69, 204] width 10 height 10
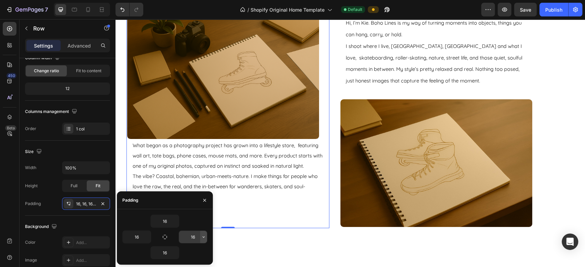
click at [204, 239] on icon "button" at bounding box center [203, 236] width 5 height 5
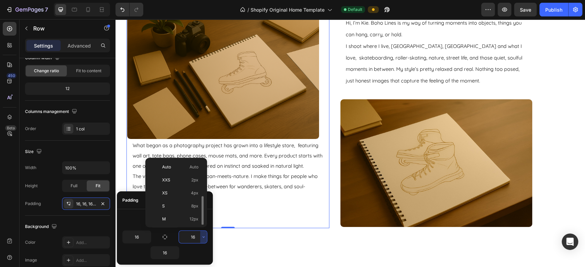
scroll to position [25, 0]
click at [179, 169] on p "XS 4px" at bounding box center [180, 168] width 36 height 6
type input "4"
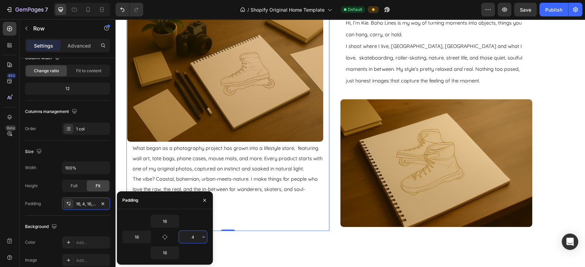
click at [198, 241] on input "4" at bounding box center [193, 237] width 28 height 12
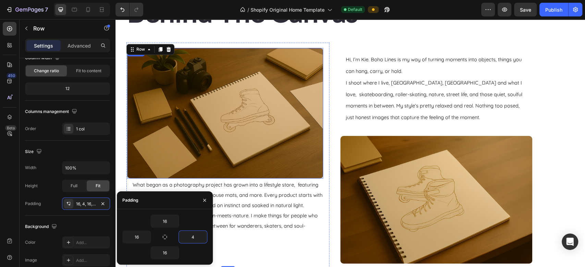
scroll to position [772, 0]
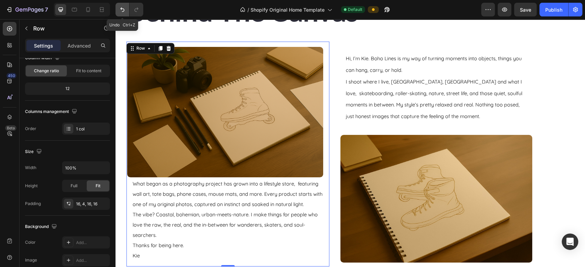
click at [120, 9] on icon "Undo/Redo" at bounding box center [122, 9] width 7 height 7
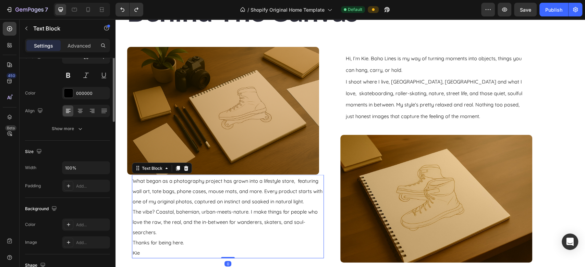
click at [143, 190] on span "What began as a photography project has grown into a lifestyle store, featuring…" at bounding box center [228, 190] width 190 height 27
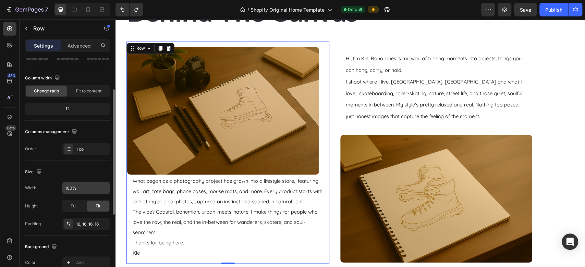
scroll to position [49, 0]
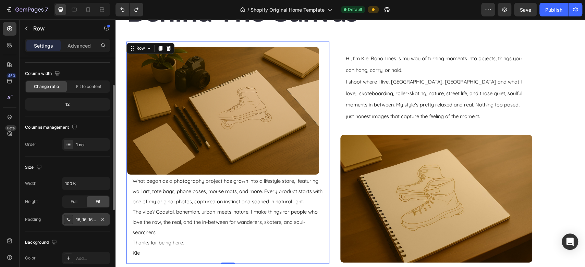
click at [67, 219] on icon at bounding box center [68, 219] width 2 height 2
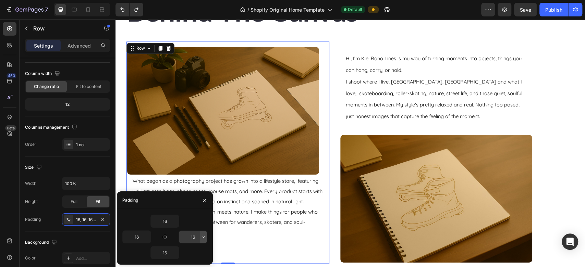
click at [205, 237] on icon "button" at bounding box center [203, 236] width 5 height 5
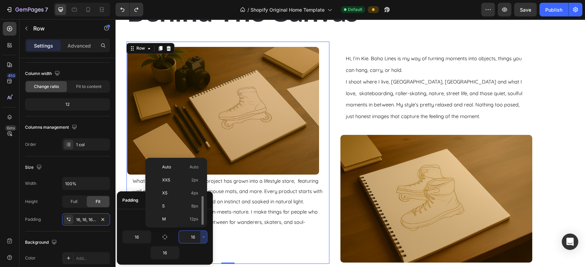
scroll to position [25, 0]
click at [187, 170] on p "XS 4px" at bounding box center [180, 168] width 36 height 6
type input "4"
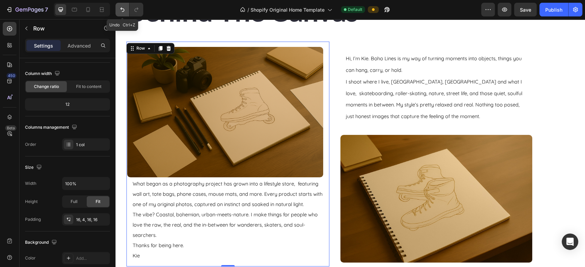
click at [118, 6] on button "Undo/Redo" at bounding box center [122, 10] width 14 height 14
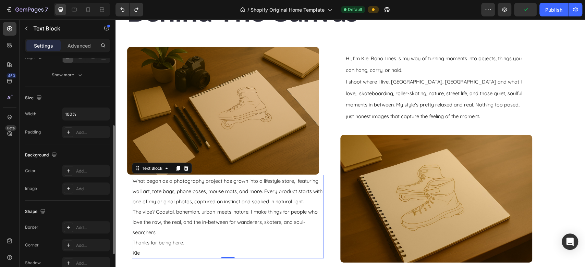
scroll to position [0, 0]
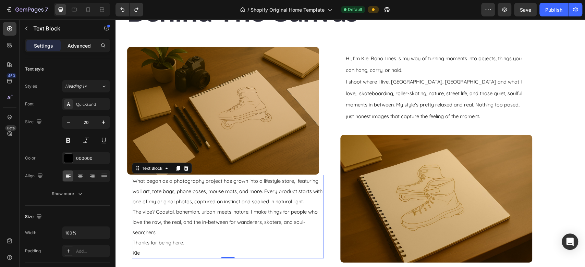
click at [79, 43] on p "Advanced" at bounding box center [78, 45] width 23 height 7
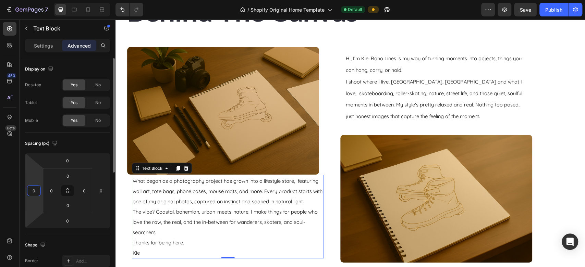
click at [36, 194] on input "0" at bounding box center [34, 191] width 10 height 10
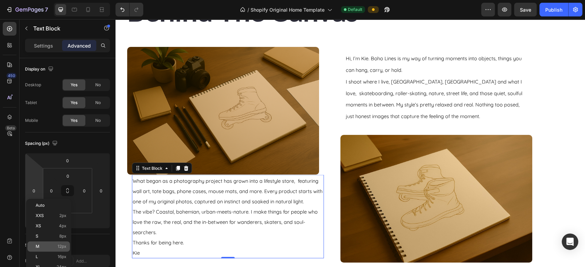
click at [33, 242] on div "M 12px" at bounding box center [48, 246] width 42 height 10
type input "12"
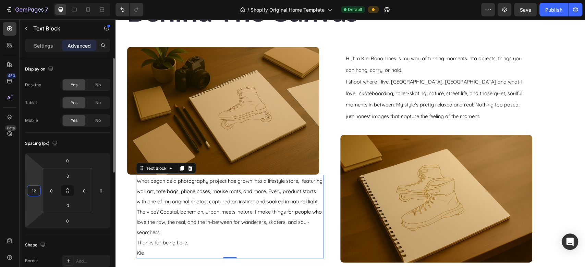
click at [34, 189] on input "12" at bounding box center [34, 191] width 10 height 10
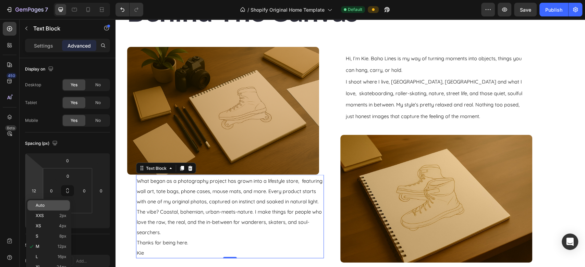
click at [39, 207] on span "Auto" at bounding box center [40, 205] width 9 height 5
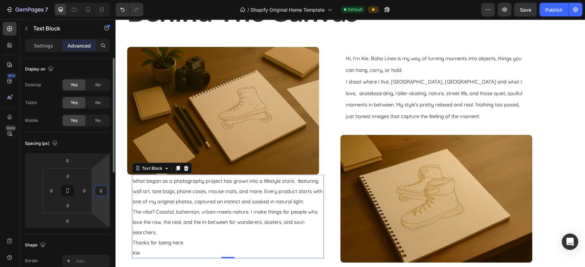
click at [104, 191] on input "0" at bounding box center [101, 191] width 10 height 10
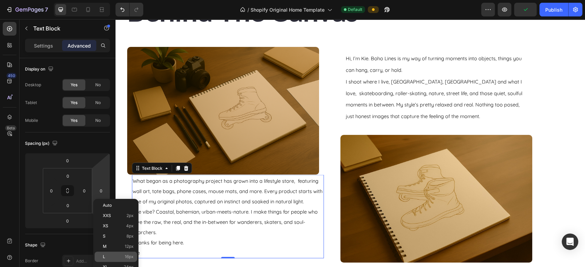
click at [105, 254] on div "L 16px" at bounding box center [116, 257] width 42 height 10
type input "16"
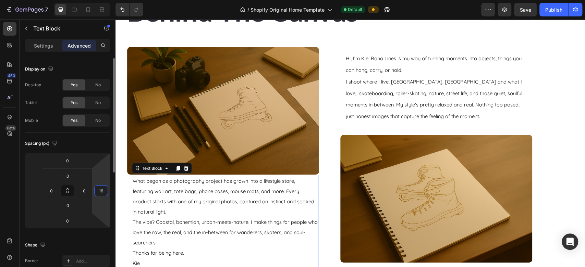
click at [104, 186] on input "16" at bounding box center [101, 191] width 10 height 10
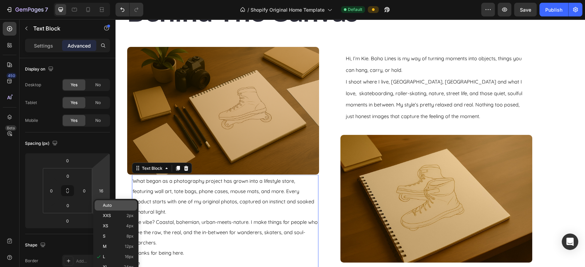
click at [107, 207] on span "Auto" at bounding box center [107, 205] width 9 height 5
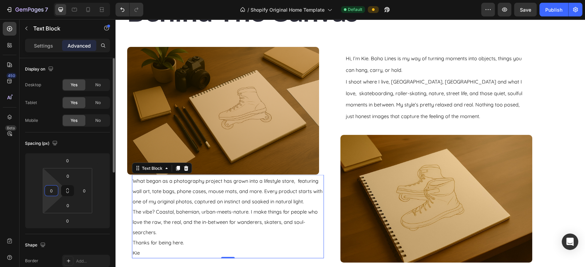
click at [50, 191] on input "0" at bounding box center [51, 191] width 10 height 10
click at [82, 189] on input "0" at bounding box center [84, 191] width 10 height 10
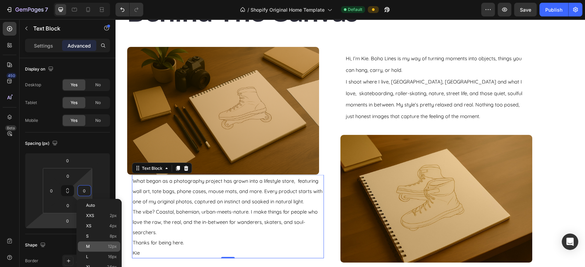
click at [89, 247] on span "M" at bounding box center [88, 246] width 4 height 5
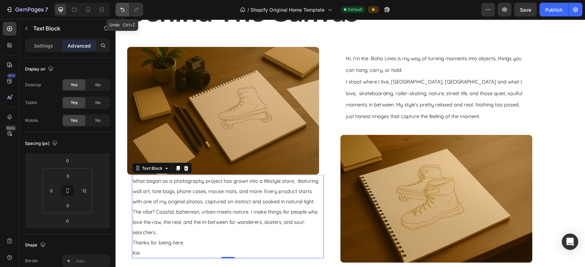
click at [121, 6] on icon "Undo/Redo" at bounding box center [122, 9] width 7 height 7
type input "0"
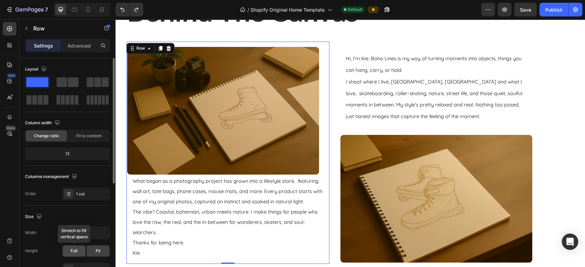
click at [74, 251] on span "Full" at bounding box center [74, 251] width 7 height 6
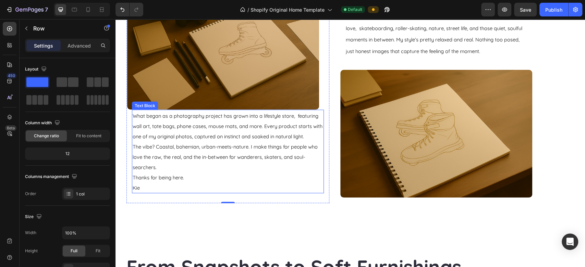
scroll to position [825, 0]
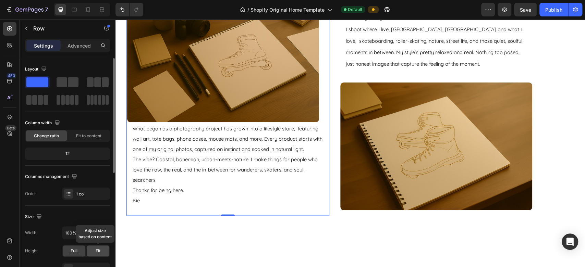
click at [103, 252] on div "Fit" at bounding box center [98, 251] width 23 height 11
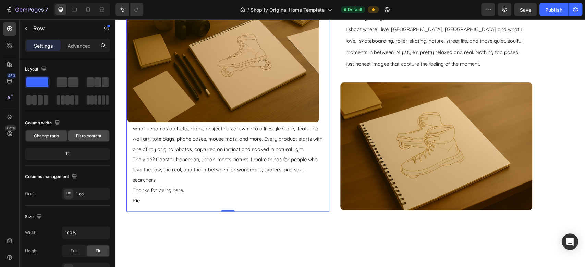
click at [94, 135] on span "Fit to content" at bounding box center [88, 136] width 25 height 6
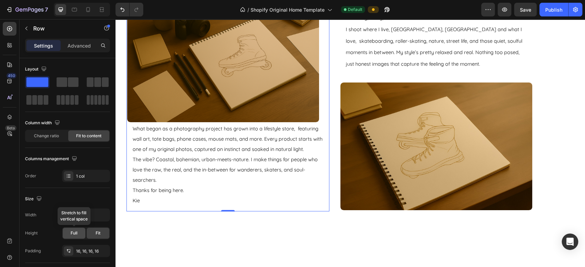
click at [75, 232] on span "Full" at bounding box center [74, 233] width 7 height 6
click at [99, 232] on span "Fit" at bounding box center [98, 233] width 5 height 6
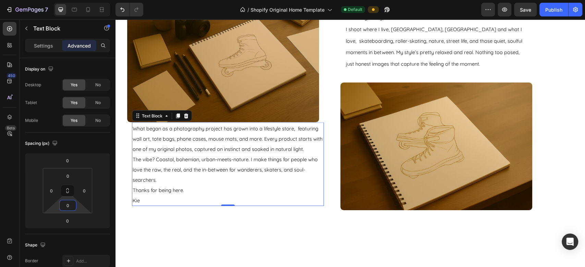
click at [78, 0] on html "7 / Shopify Original Home Template Default Preview Save Publish 450 Beta Sectio…" at bounding box center [292, 0] width 585 height 0
click at [71, 206] on input "0" at bounding box center [68, 205] width 14 height 10
click at [74, 261] on p "M 12px" at bounding box center [85, 261] width 31 height 5
click at [68, 206] on input "12" at bounding box center [68, 205] width 14 height 10
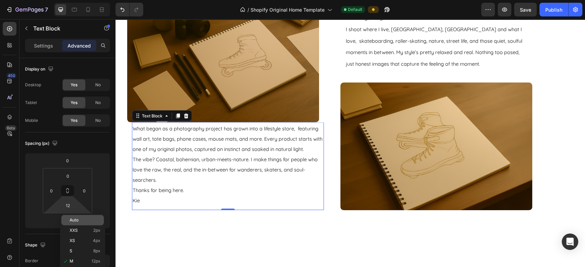
click at [76, 224] on div "Auto" at bounding box center [82, 220] width 42 height 10
type input "Auto"
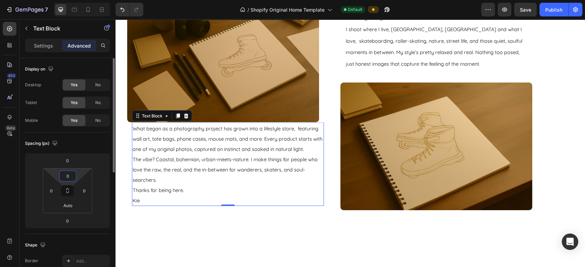
click at [71, 176] on input "0" at bounding box center [68, 176] width 14 height 10
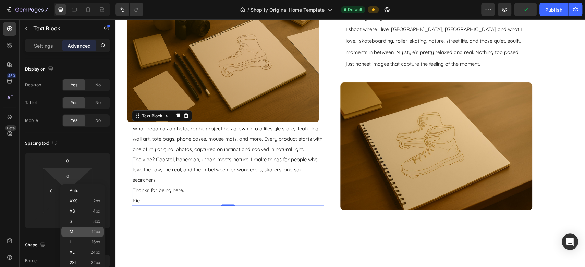
click at [75, 232] on p "M 12px" at bounding box center [85, 231] width 31 height 5
type input "12"
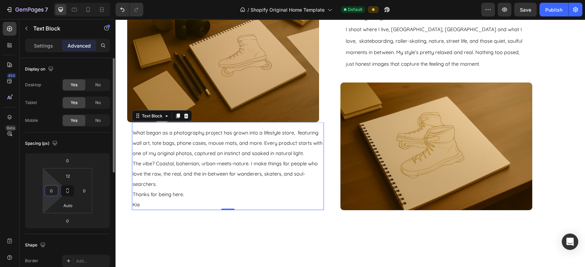
click at [55, 195] on input "0" at bounding box center [51, 191] width 10 height 10
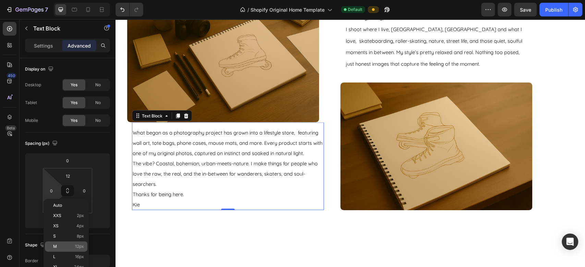
click at [63, 247] on p "M 12px" at bounding box center [68, 246] width 31 height 5
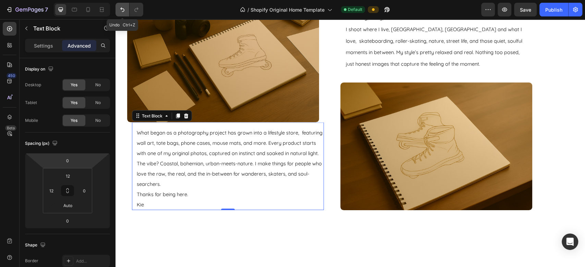
click at [124, 9] on icon "Undo/Redo" at bounding box center [122, 9] width 7 height 7
type input "0"
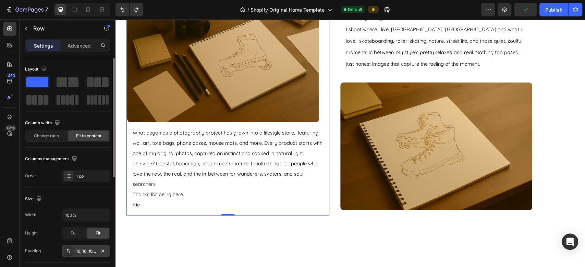
click at [75, 249] on div "16, 16, 16, 16" at bounding box center [86, 251] width 48 height 12
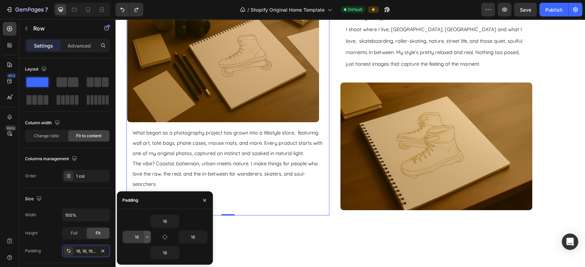
click at [147, 240] on button "button" at bounding box center [147, 237] width 7 height 12
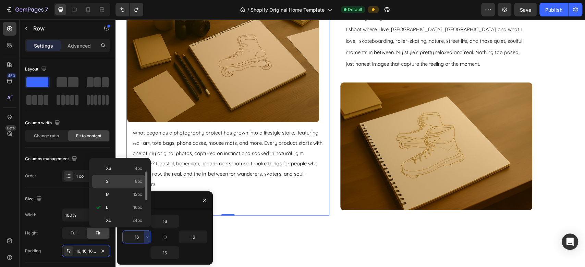
scroll to position [0, 0]
click at [130, 169] on p "Auto Auto" at bounding box center [124, 167] width 36 height 6
type input "Auto"
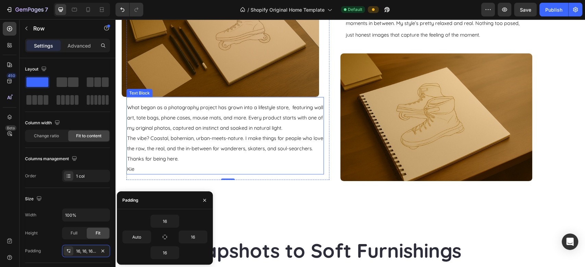
scroll to position [905, 0]
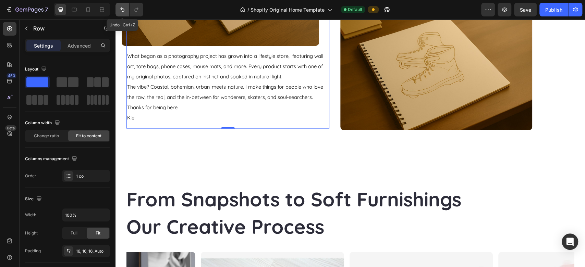
click at [119, 10] on icon "Undo/Redo" at bounding box center [122, 9] width 7 height 7
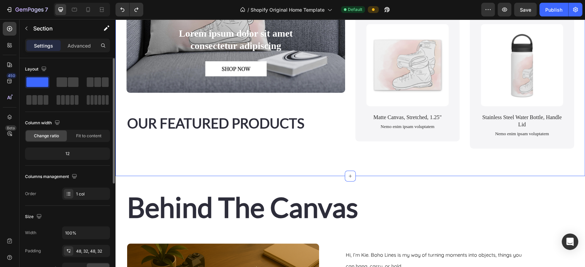
scroll to position [65, 0]
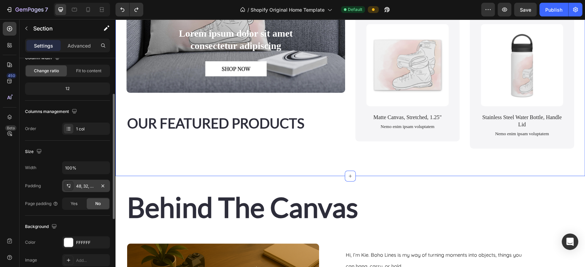
click at [70, 185] on icon at bounding box center [68, 185] width 5 height 5
click at [79, 42] on p "Advanced" at bounding box center [78, 45] width 23 height 7
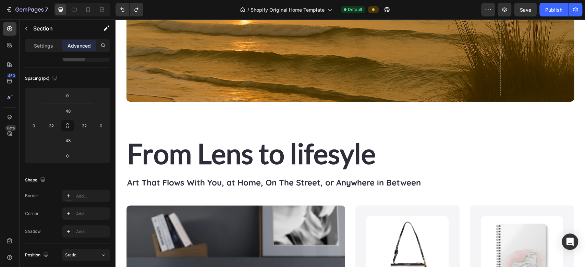
scroll to position [244, 0]
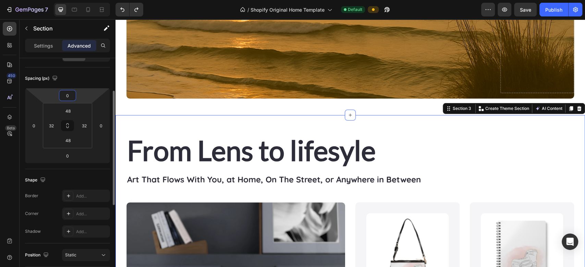
click at [72, 98] on input "0" at bounding box center [68, 95] width 14 height 10
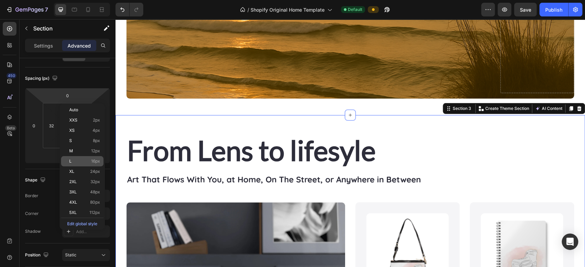
click at [77, 162] on p "L 16px" at bounding box center [84, 161] width 31 height 5
type input "16"
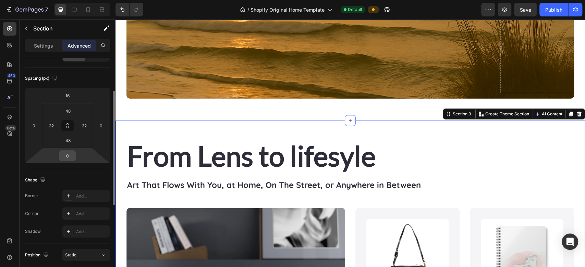
click at [75, 152] on div "0" at bounding box center [67, 155] width 17 height 11
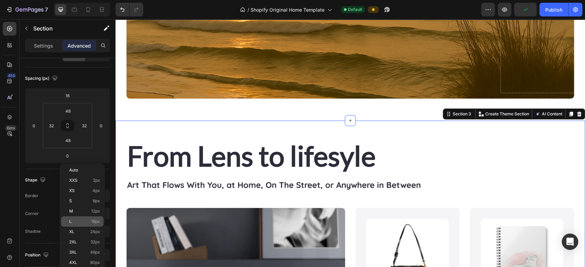
click at [86, 220] on p "L 16px" at bounding box center [84, 221] width 31 height 5
type input "16"
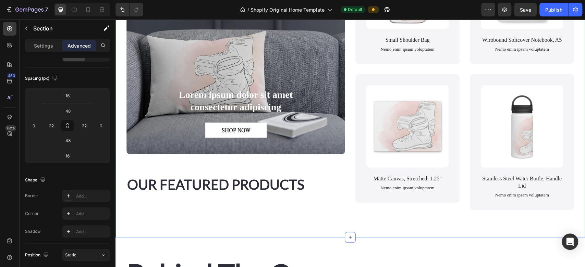
scroll to position [586, 0]
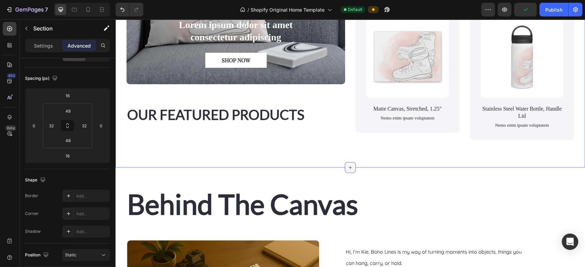
click at [349, 169] on icon at bounding box center [350, 167] width 3 height 3
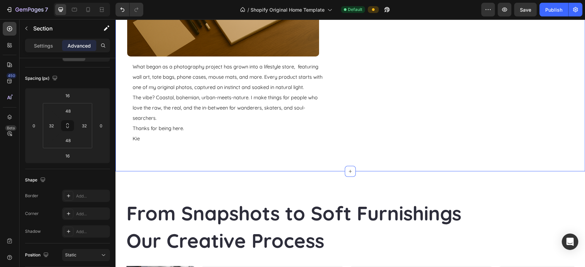
scroll to position [902, 0]
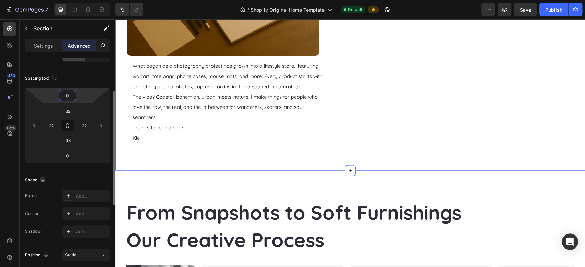
click at [70, 94] on input "0" at bounding box center [68, 95] width 14 height 10
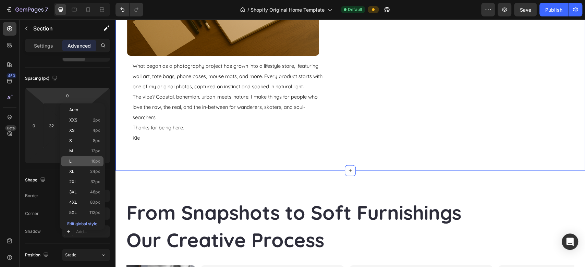
click at [82, 160] on p "L 16px" at bounding box center [84, 161] width 31 height 5
type input "16"
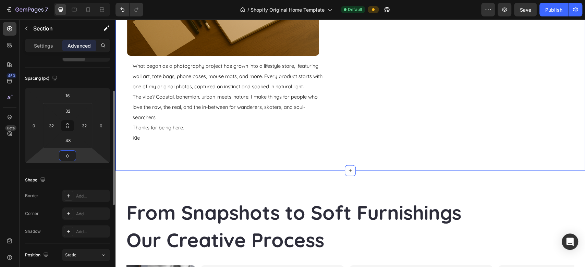
click at [71, 153] on input "0" at bounding box center [68, 156] width 14 height 10
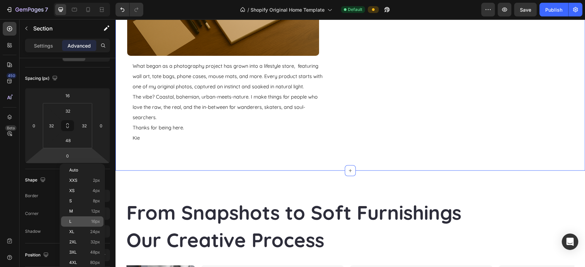
click at [82, 223] on p "L 16px" at bounding box center [84, 221] width 31 height 5
type input "16"
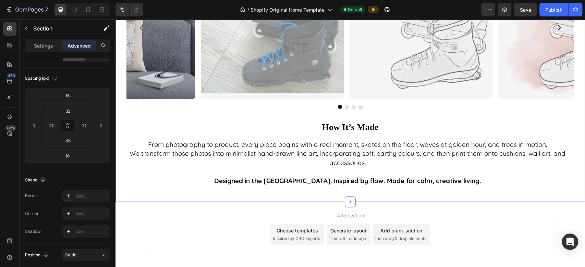
scroll to position [1217, 0]
click at [76, 96] on div at bounding box center [67, 95] width 17 height 11
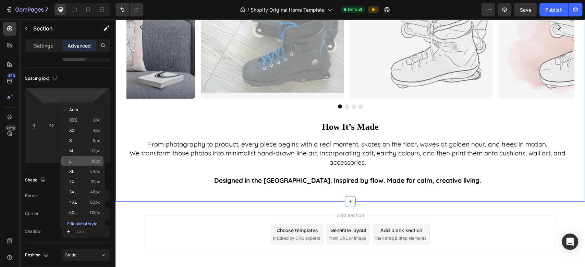
click at [72, 159] on div "L 16px" at bounding box center [82, 161] width 42 height 10
type input "16"
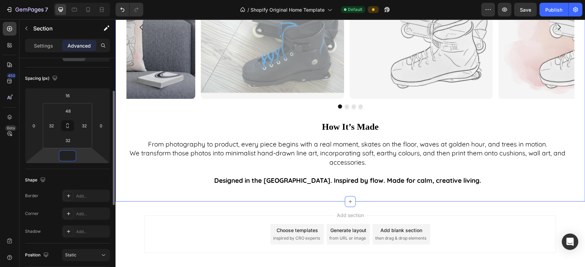
click at [70, 160] on input "number" at bounding box center [68, 156] width 14 height 10
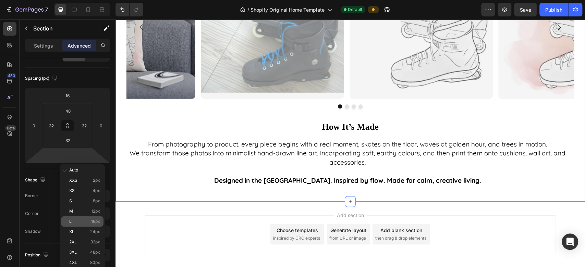
click at [74, 220] on p "L 16px" at bounding box center [84, 221] width 31 height 5
type input "16"
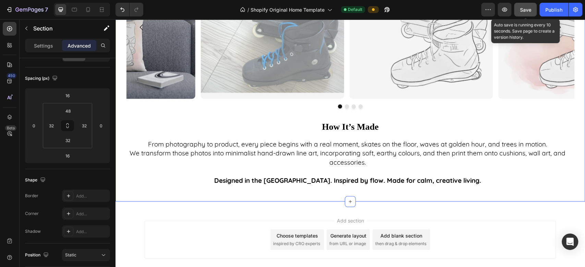
click at [521, 14] on button "Save" at bounding box center [525, 10] width 23 height 14
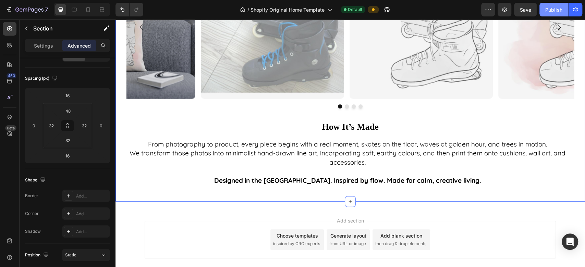
click at [552, 10] on div "Publish" at bounding box center [553, 9] width 17 height 7
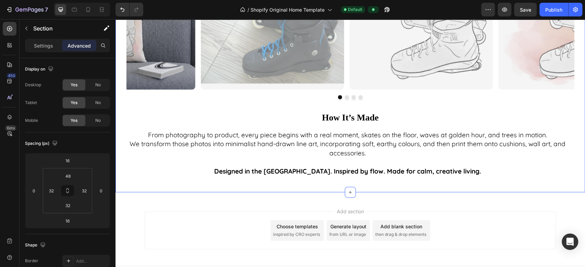
scroll to position [1238, 0]
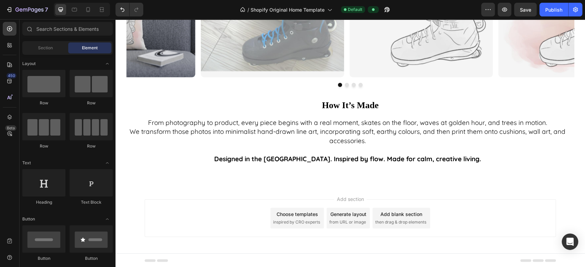
click at [289, 189] on div "Add section Choose templates inspired by CRO experts Generate layout from URL o…" at bounding box center [349, 220] width 469 height 68
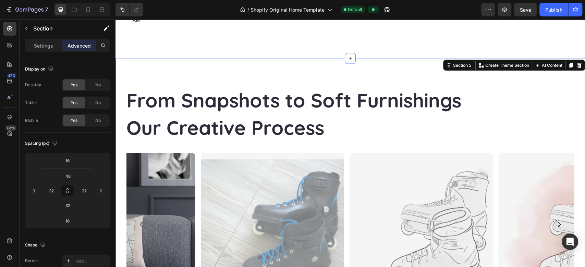
scroll to position [1019, 0]
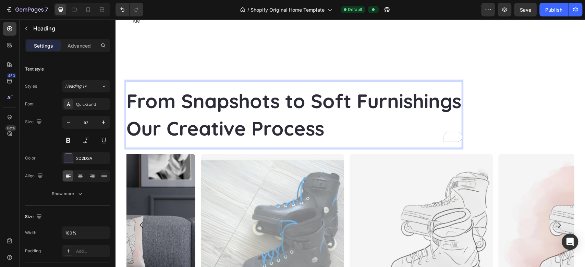
click at [241, 129] on strong "Our Creative Process" at bounding box center [225, 128] width 198 height 24
click at [328, 128] on p "From Snapshots to Soft Furnishings Our Creative Process" at bounding box center [293, 114] width 335 height 55
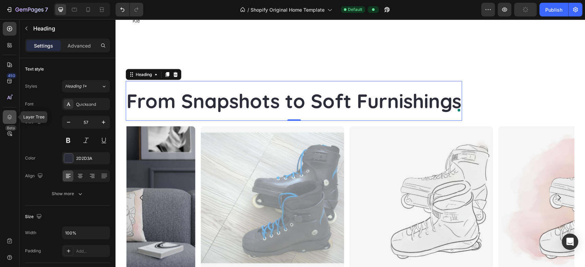
click at [11, 115] on icon at bounding box center [9, 117] width 7 height 7
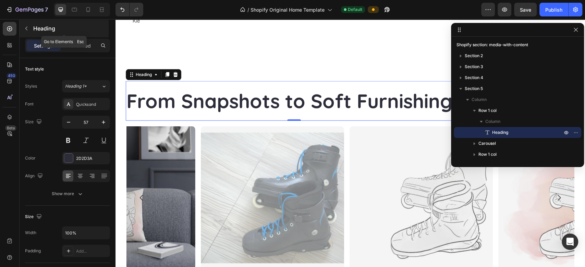
click at [28, 24] on button "button" at bounding box center [26, 28] width 11 height 11
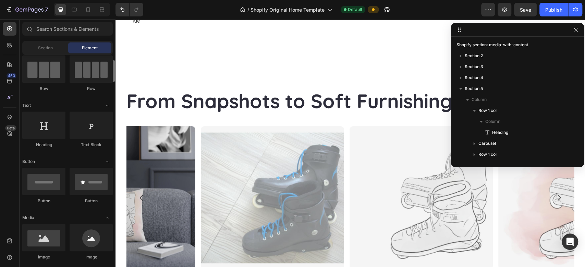
scroll to position [57, 0]
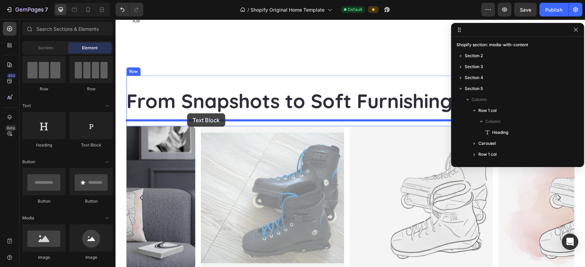
drag, startPoint x: 211, startPoint y: 147, endPoint x: 187, endPoint y: 113, distance: 41.5
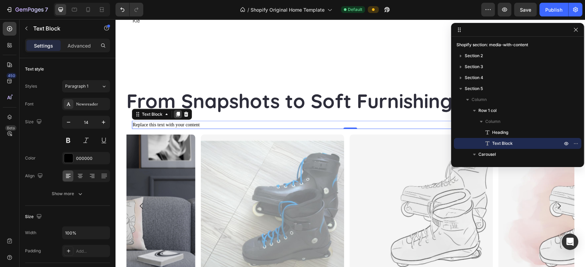
click at [178, 115] on icon at bounding box center [178, 114] width 4 height 5
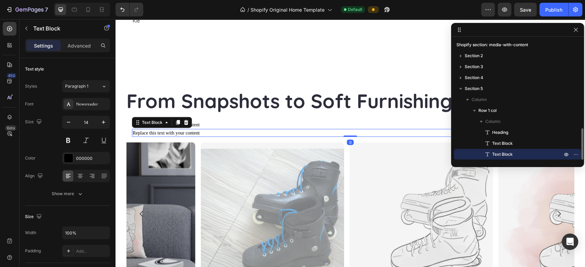
scroll to position [61, 0]
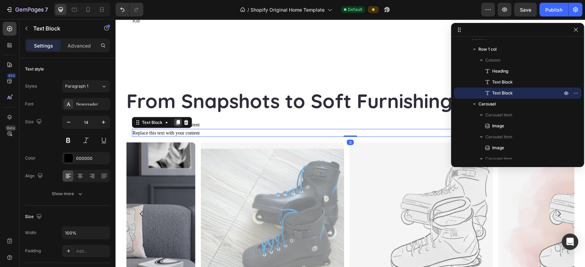
click at [178, 123] on icon at bounding box center [178, 122] width 4 height 5
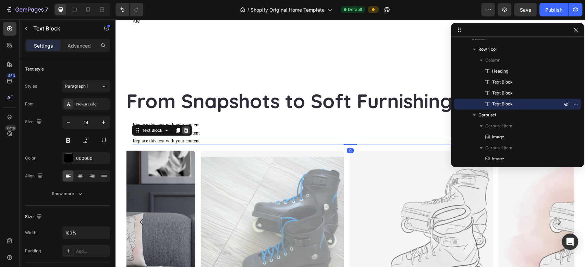
click at [187, 131] on icon at bounding box center [186, 130] width 4 height 5
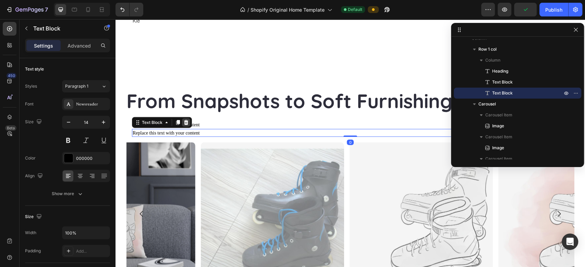
click at [186, 121] on icon at bounding box center [186, 122] width 4 height 5
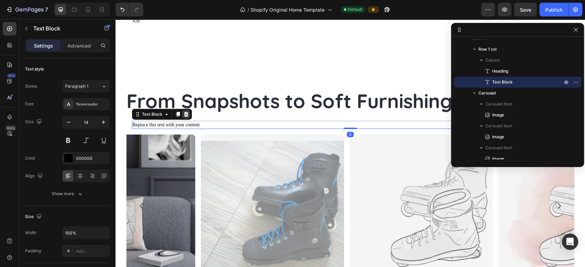
click at [184, 113] on icon at bounding box center [186, 114] width 4 height 5
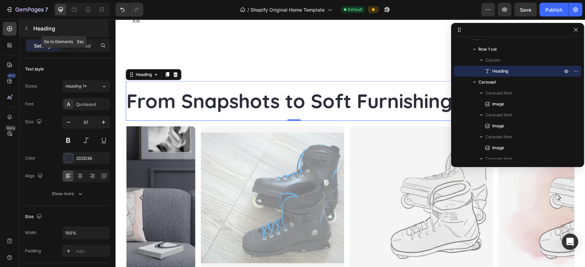
click at [25, 26] on icon "button" at bounding box center [26, 28] width 5 height 5
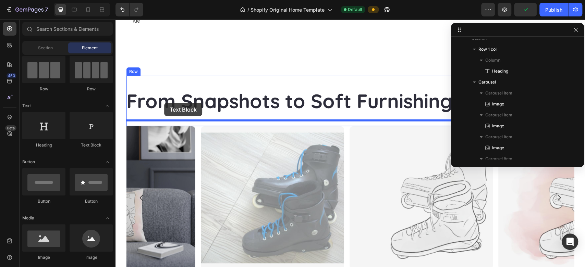
drag, startPoint x: 197, startPoint y: 152, endPoint x: 164, endPoint y: 103, distance: 59.2
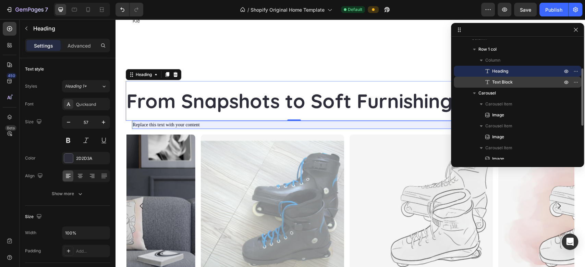
click at [504, 83] on span "Text Block" at bounding box center [502, 82] width 21 height 7
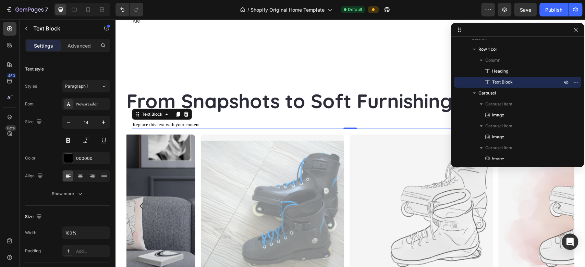
click at [198, 123] on p "Replace this text with your content" at bounding box center [350, 125] width 435 height 7
click at [204, 123] on p "Replace this text with your conten)t" at bounding box center [350, 125] width 435 height 7
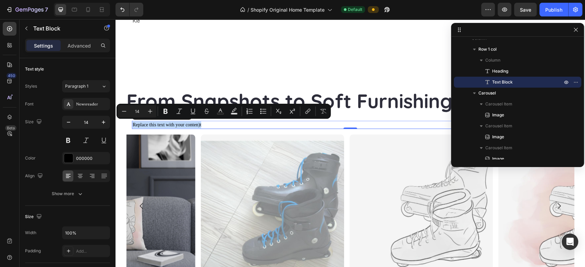
drag, startPoint x: 205, startPoint y: 123, endPoint x: 132, endPoint y: 125, distance: 72.6
click at [133, 125] on p "Replace this text with your conten)t" at bounding box center [350, 125] width 435 height 7
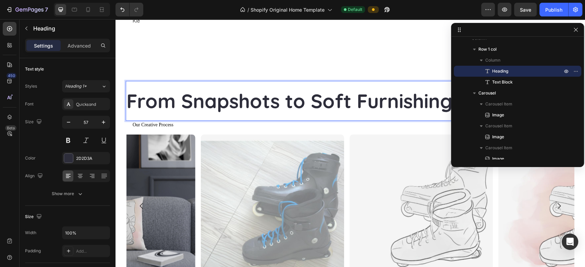
click at [203, 101] on strong "From Snapshots to Soft Furnishings" at bounding box center [293, 101] width 335 height 24
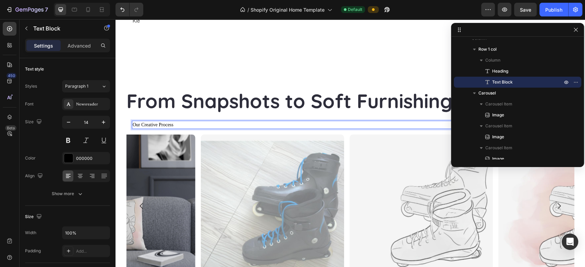
click at [177, 124] on p "Our Creative Process" at bounding box center [350, 125] width 435 height 7
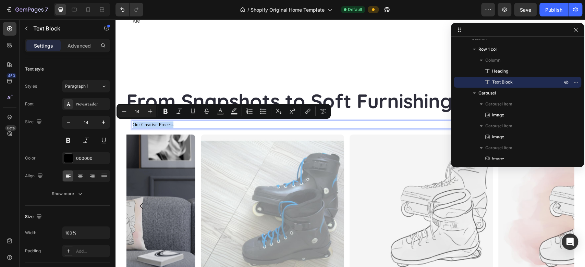
drag, startPoint x: 177, startPoint y: 124, endPoint x: 133, endPoint y: 124, distance: 43.8
click at [133, 124] on p "Our Creative Process" at bounding box center [350, 125] width 435 height 7
click at [93, 105] on div "Newsreader" at bounding box center [92, 104] width 32 height 6
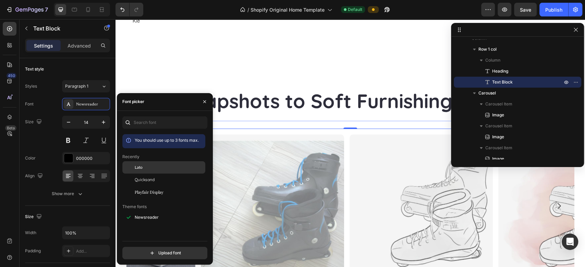
click at [138, 167] on span "Lato" at bounding box center [139, 167] width 8 height 6
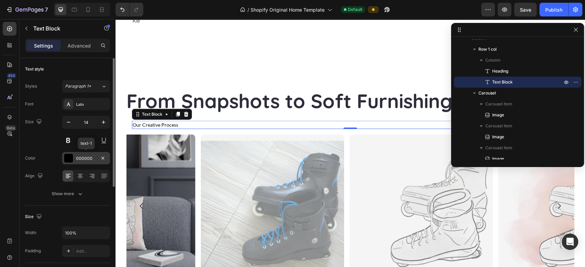
click at [78, 159] on div "000000" at bounding box center [86, 158] width 20 height 6
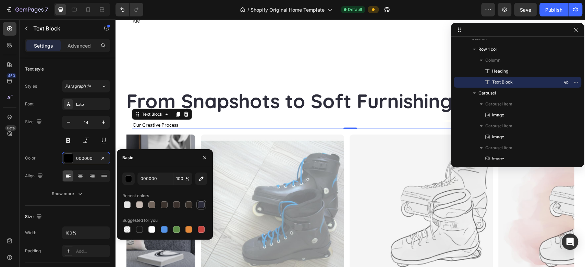
click at [201, 202] on div at bounding box center [201, 204] width 7 height 7
type input "2D2D3A"
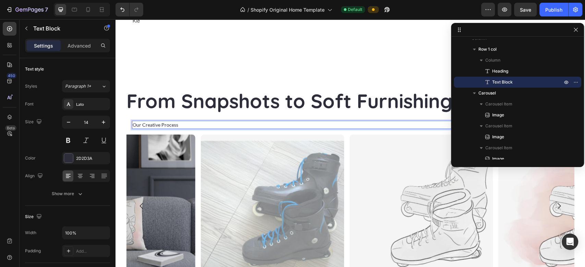
click at [168, 124] on p "Our Creative Process" at bounding box center [350, 125] width 435 height 7
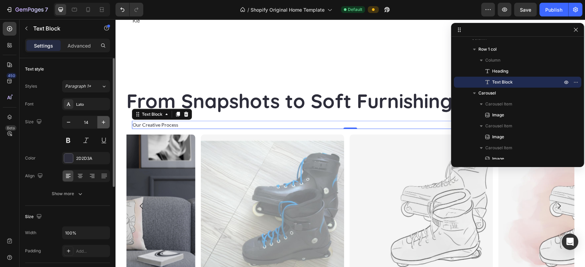
click at [102, 122] on icon "button" at bounding box center [103, 122] width 7 height 7
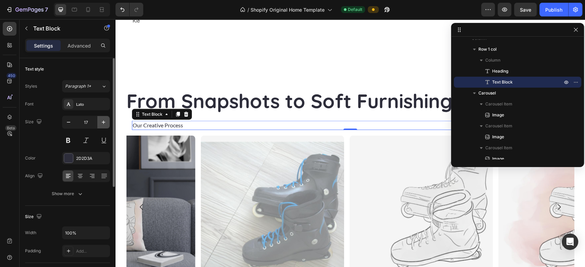
click at [102, 122] on icon "button" at bounding box center [103, 122] width 7 height 7
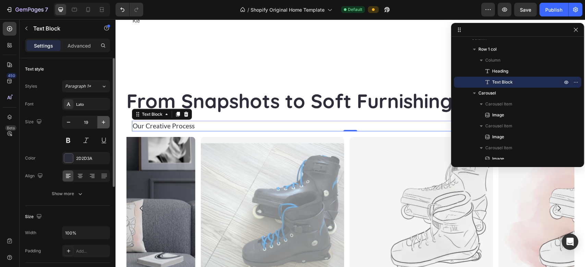
click at [102, 122] on icon "button" at bounding box center [103, 122] width 7 height 7
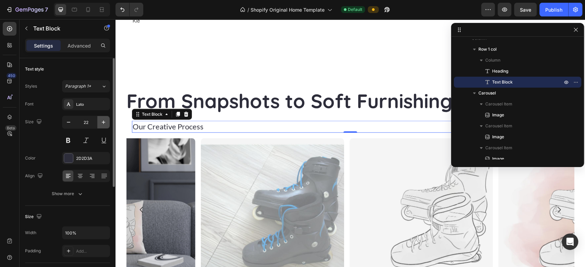
click at [102, 122] on icon "button" at bounding box center [103, 122] width 7 height 7
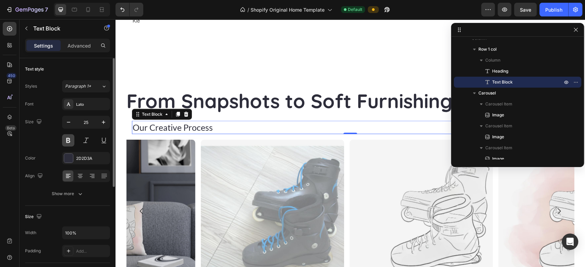
click at [71, 138] on button at bounding box center [68, 140] width 12 height 12
click at [104, 123] on icon "button" at bounding box center [103, 122] width 7 height 7
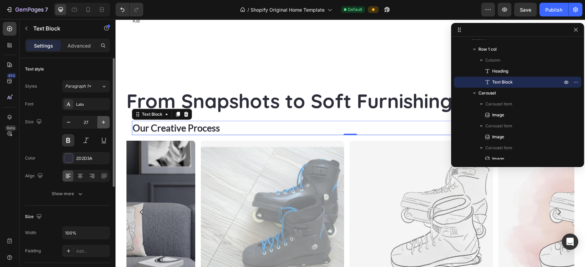
click at [104, 123] on icon "button" at bounding box center [103, 122] width 7 height 7
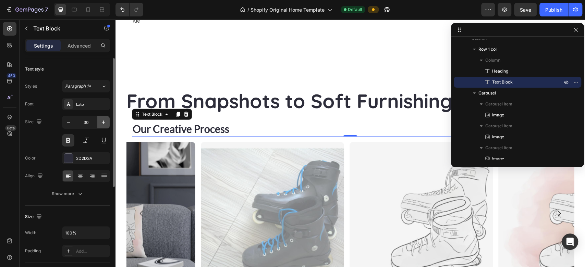
click at [104, 123] on icon "button" at bounding box center [103, 122] width 7 height 7
type input "31"
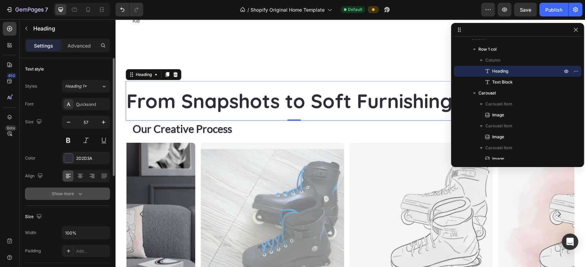
click at [73, 193] on div "Show more" at bounding box center [68, 193] width 32 height 7
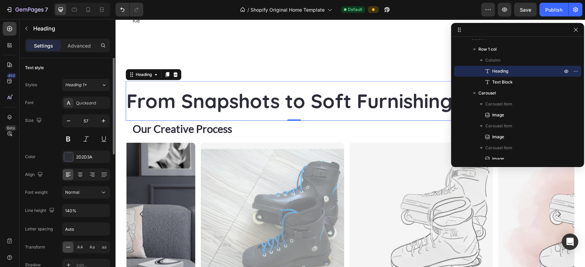
scroll to position [0, 0]
click at [78, 213] on input "140%" at bounding box center [85, 212] width 47 height 12
click at [101, 213] on icon "button" at bounding box center [103, 212] width 7 height 7
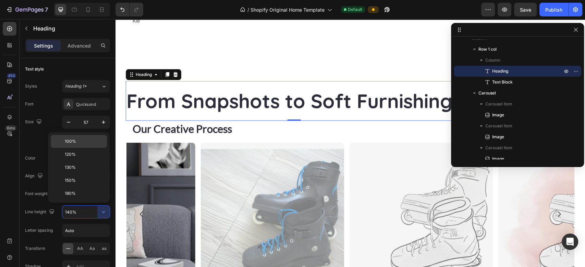
click at [79, 139] on p "100%" at bounding box center [84, 141] width 39 height 6
type input "100%"
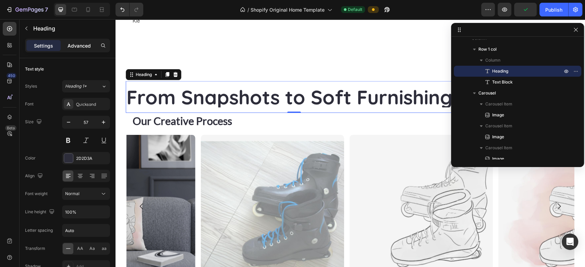
click at [87, 50] on div "Advanced" at bounding box center [79, 45] width 34 height 11
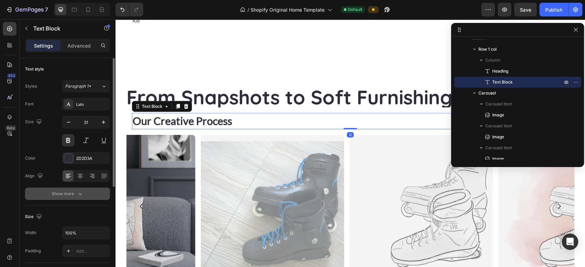
click at [84, 197] on button "Show more" at bounding box center [67, 194] width 85 height 12
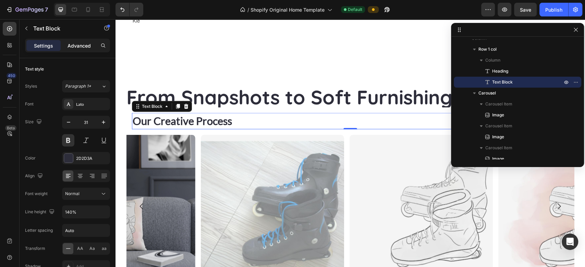
click at [76, 43] on p "Advanced" at bounding box center [78, 45] width 23 height 7
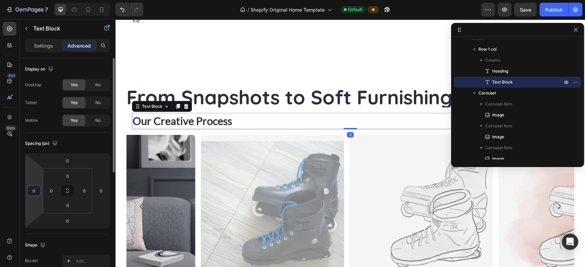
click at [33, 193] on input "0" at bounding box center [34, 191] width 10 height 10
type input "-18"
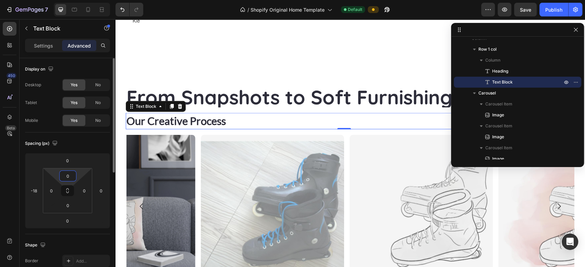
click at [74, 174] on input "0" at bounding box center [68, 176] width 14 height 10
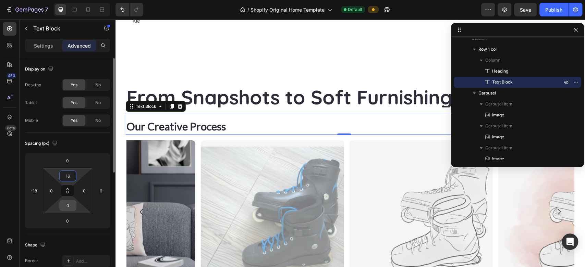
type input "16"
click at [70, 201] on input "0" at bounding box center [68, 205] width 14 height 10
type input "16"
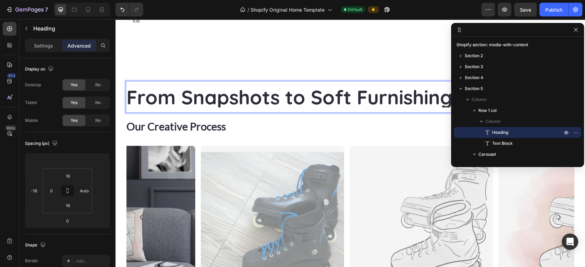
click at [218, 96] on strong "From Snapshots to Soft Furnishings" at bounding box center [293, 97] width 335 height 24
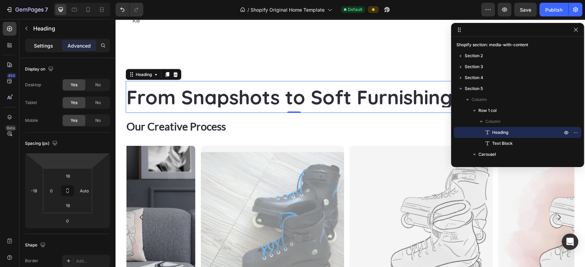
click at [42, 42] on p "Settings" at bounding box center [43, 45] width 19 height 7
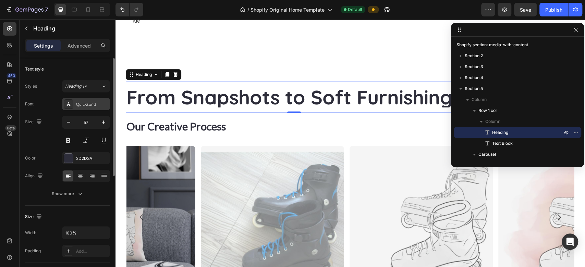
click at [85, 103] on div "Quicksand" at bounding box center [92, 104] width 32 height 6
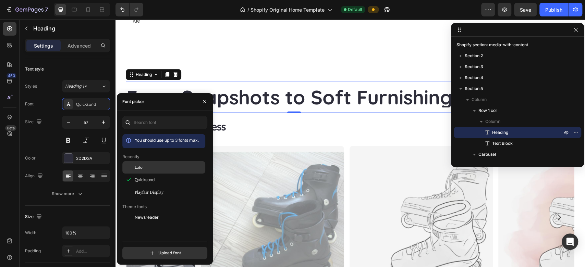
click at [151, 168] on div "Lato" at bounding box center [169, 167] width 69 height 6
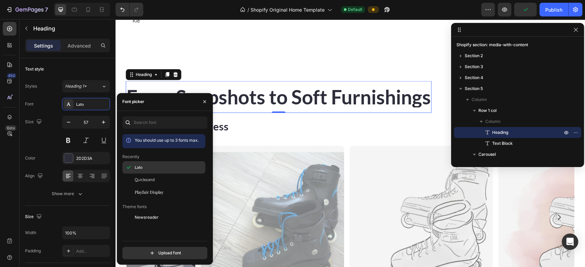
click at [151, 168] on div "Lato" at bounding box center [169, 167] width 69 height 6
click at [202, 105] on button "button" at bounding box center [204, 101] width 11 height 11
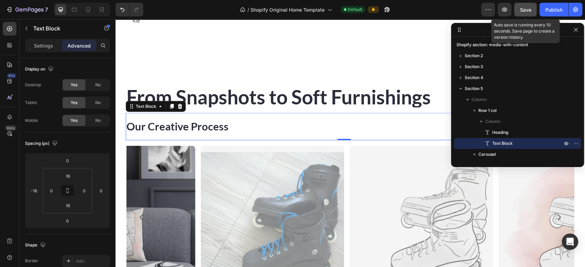
click at [526, 10] on span "Save" at bounding box center [525, 10] width 11 height 6
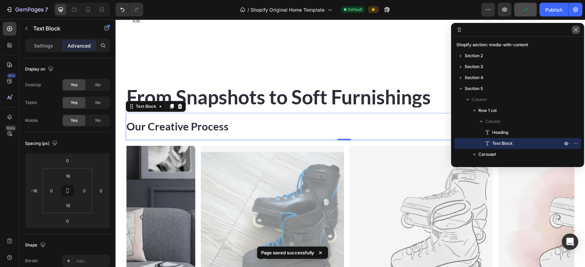
click at [577, 30] on icon "button" at bounding box center [575, 29] width 5 height 5
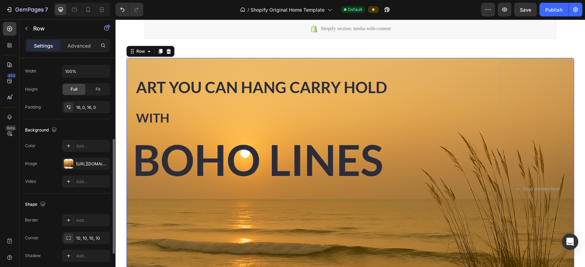
scroll to position [168, 0]
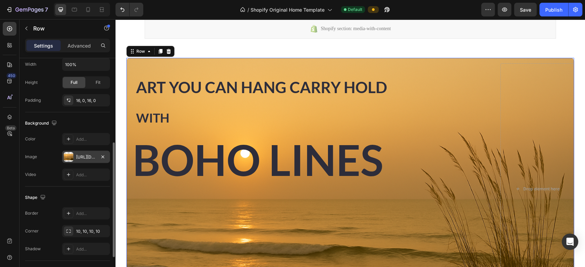
click at [82, 157] on div "[URL][DOMAIN_NAME]" at bounding box center [86, 157] width 20 height 6
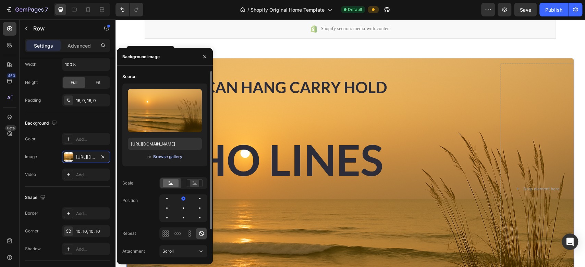
click at [154, 160] on div "Browse gallery" at bounding box center [167, 157] width 29 height 6
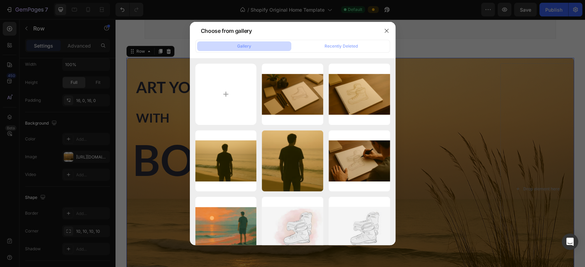
click at [153, 125] on div at bounding box center [292, 133] width 585 height 267
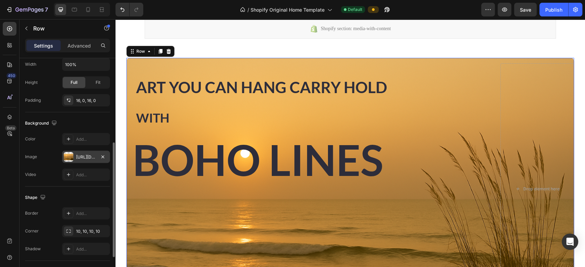
click at [89, 155] on div "[URL][DOMAIN_NAME]" at bounding box center [86, 157] width 20 height 6
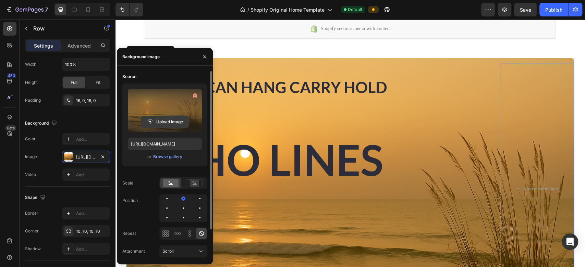
click at [160, 120] on input "file" at bounding box center [164, 122] width 47 height 12
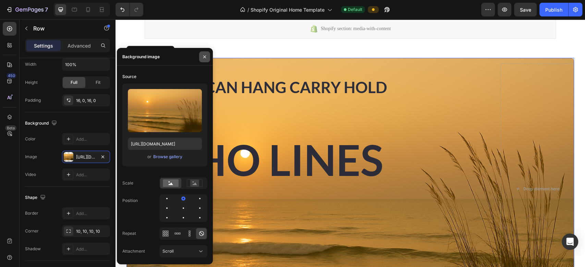
click at [204, 56] on icon "button" at bounding box center [204, 56] width 5 height 5
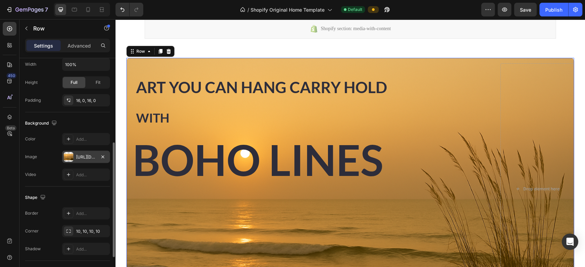
click at [78, 153] on div "[URL][DOMAIN_NAME]" at bounding box center [86, 157] width 48 height 12
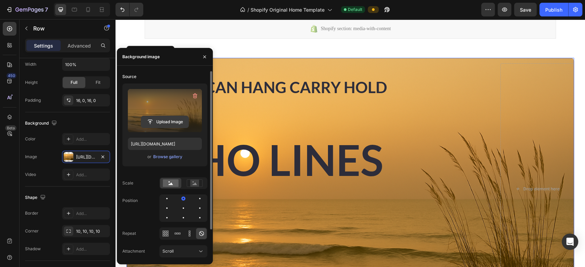
click at [152, 120] on input "file" at bounding box center [164, 122] width 47 height 12
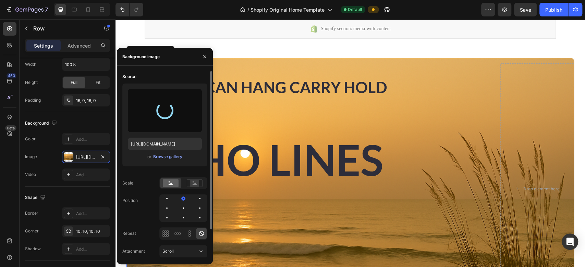
type input "[URL][DOMAIN_NAME]"
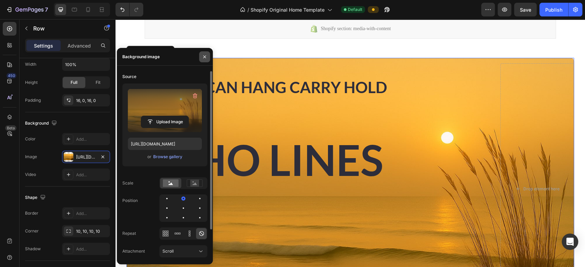
click at [202, 55] on icon "button" at bounding box center [204, 56] width 5 height 5
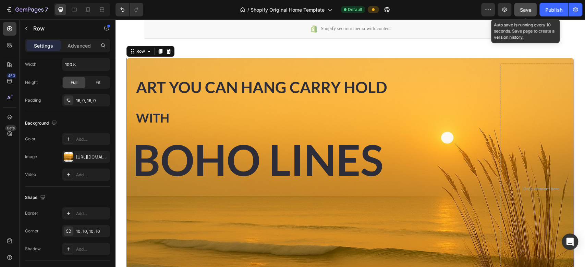
click at [522, 11] on span "Save" at bounding box center [525, 10] width 11 height 6
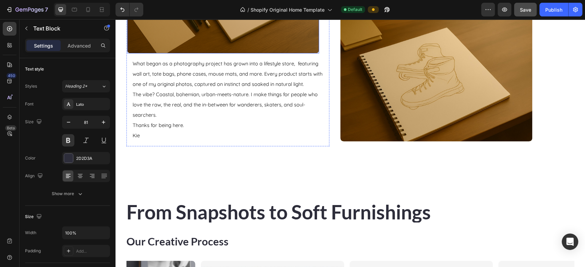
scroll to position [979, 0]
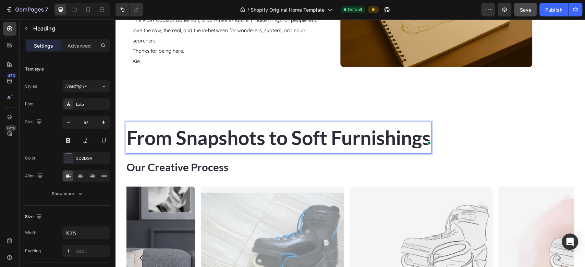
click at [271, 137] on strong "From Snapshots to Soft Furnishings" at bounding box center [278, 137] width 304 height 23
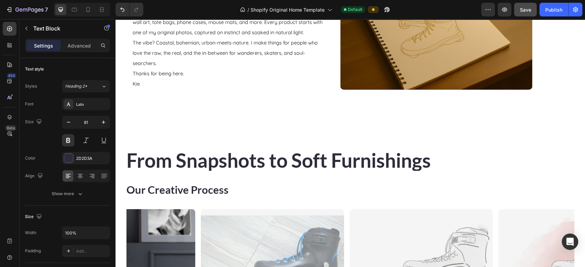
scroll to position [957, 0]
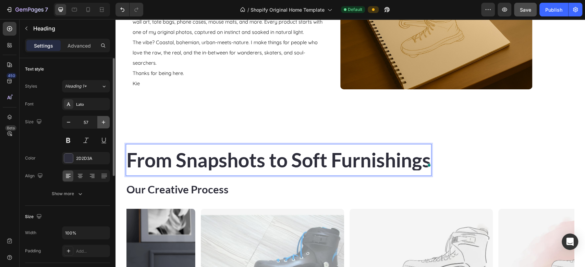
click at [105, 121] on icon "button" at bounding box center [103, 122] width 7 height 7
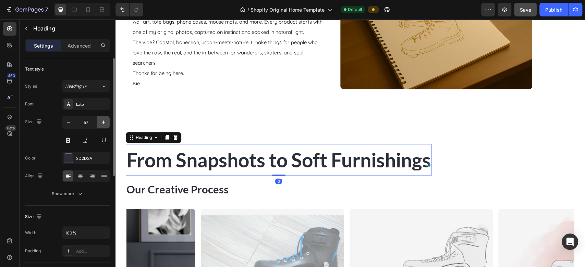
click at [105, 121] on icon "button" at bounding box center [103, 122] width 7 height 7
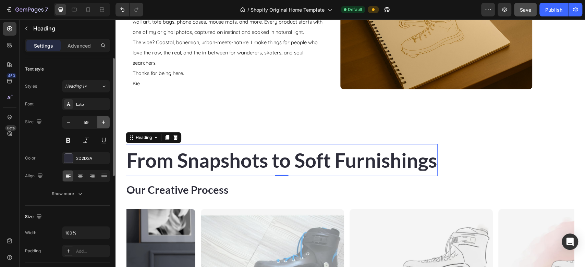
click at [105, 121] on icon "button" at bounding box center [103, 122] width 7 height 7
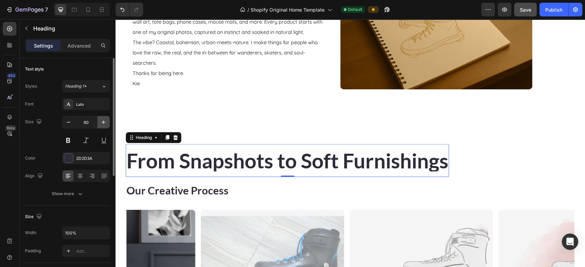
click at [105, 121] on icon "button" at bounding box center [103, 122] width 7 height 7
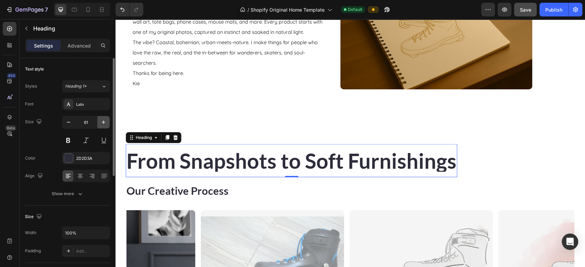
click at [105, 121] on icon "button" at bounding box center [103, 122] width 7 height 7
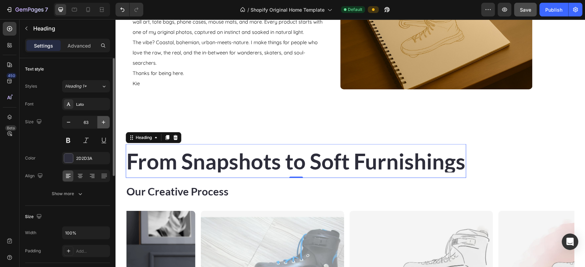
click at [105, 121] on icon "button" at bounding box center [103, 122] width 7 height 7
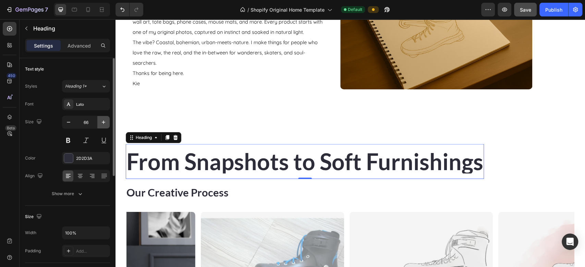
click at [105, 121] on icon "button" at bounding box center [103, 122] width 7 height 7
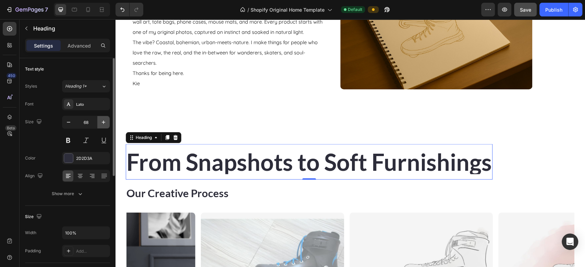
click at [105, 121] on icon "button" at bounding box center [103, 122] width 7 height 7
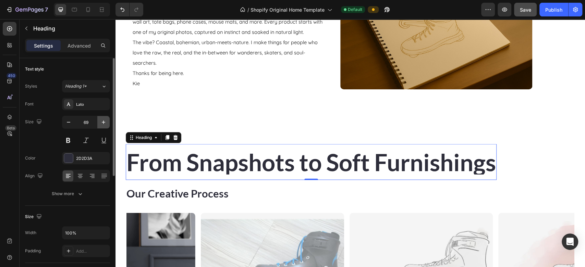
click at [105, 121] on icon "button" at bounding box center [103, 122] width 7 height 7
type input "70"
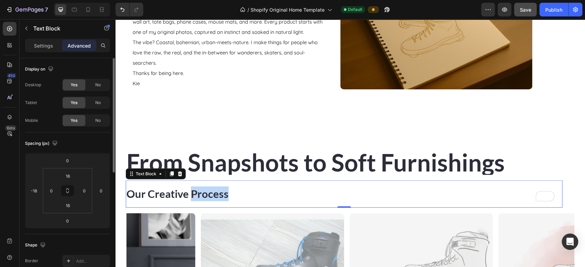
click at [197, 193] on p "Our Creative Process" at bounding box center [343, 194] width 435 height 15
click at [46, 47] on p "Settings" at bounding box center [43, 45] width 19 height 7
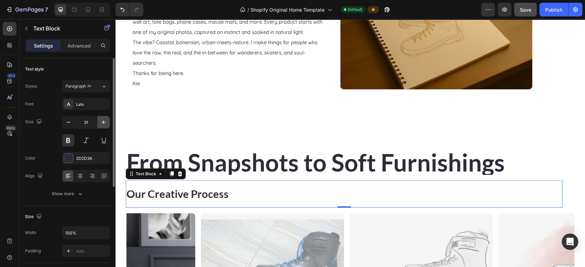
click at [102, 125] on button "button" at bounding box center [103, 122] width 12 height 12
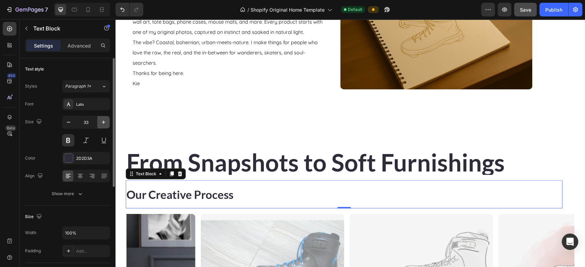
click at [102, 125] on button "button" at bounding box center [103, 122] width 12 height 12
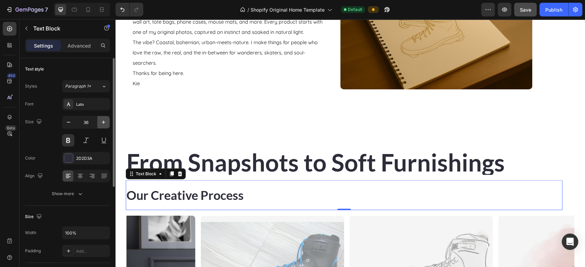
click at [102, 125] on button "button" at bounding box center [103, 122] width 12 height 12
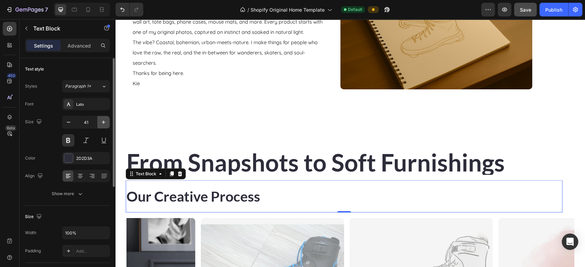
click at [102, 125] on button "button" at bounding box center [103, 122] width 12 height 12
type input "43"
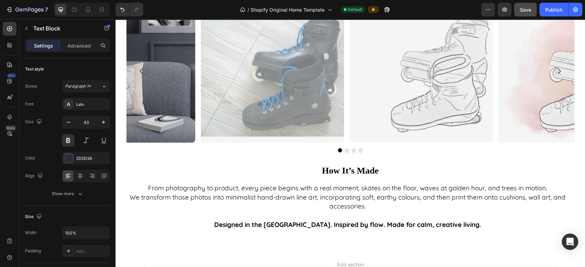
scroll to position [1176, 0]
click at [284, 151] on div at bounding box center [349, 150] width 447 height 4
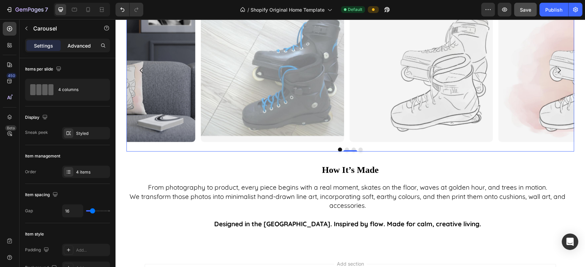
click at [71, 42] on p "Advanced" at bounding box center [78, 45] width 23 height 7
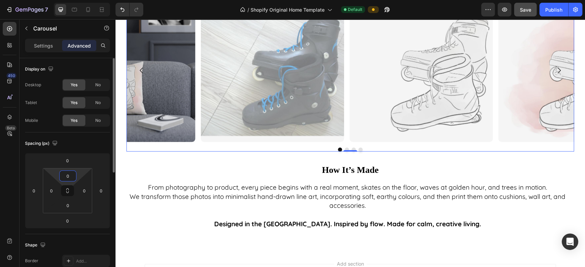
click at [71, 176] on input "0" at bounding box center [68, 176] width 14 height 10
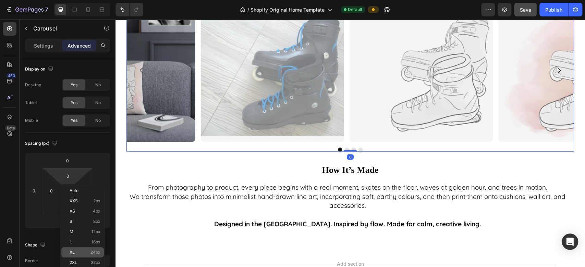
click at [76, 248] on div "XL 24px" at bounding box center [82, 252] width 42 height 10
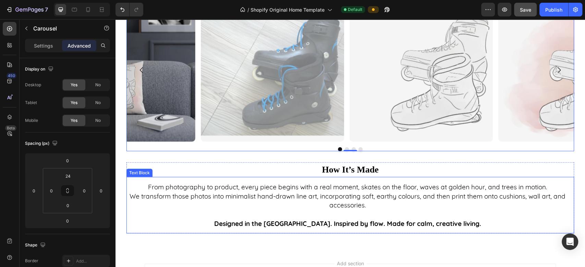
scroll to position [1185, 0]
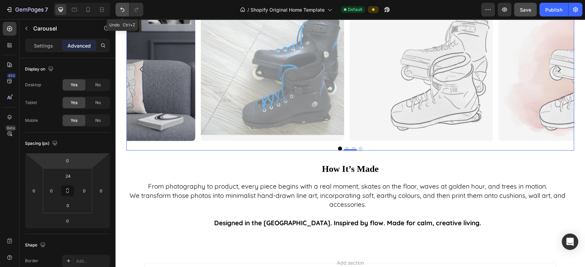
click at [120, 8] on icon "Undo/Redo" at bounding box center [122, 9] width 7 height 7
type input "0"
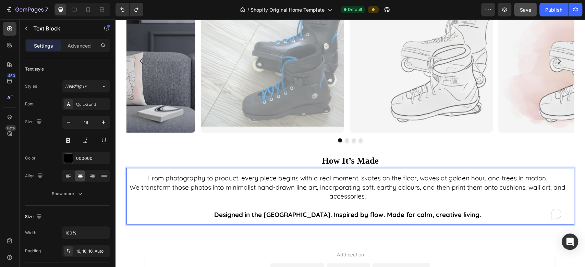
click at [322, 203] on p "To enrich screen reader interactions, please activate Accessibility in Grammarl…" at bounding box center [347, 205] width 442 height 9
click at [315, 188] on p "We transform those photos into minimalist hand-drawn line art, incorporating so…" at bounding box center [347, 192] width 442 height 18
click at [358, 190] on p "We transform those photos into minimalist hand-drawn line art, incorporating so…" at bounding box center [347, 192] width 442 height 18
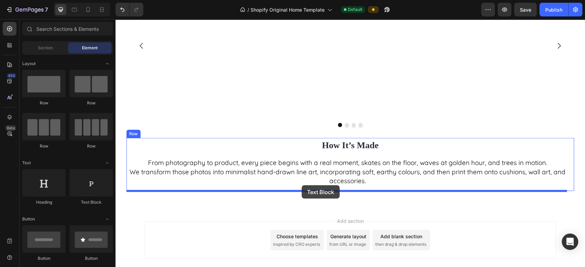
scroll to position [92, 0]
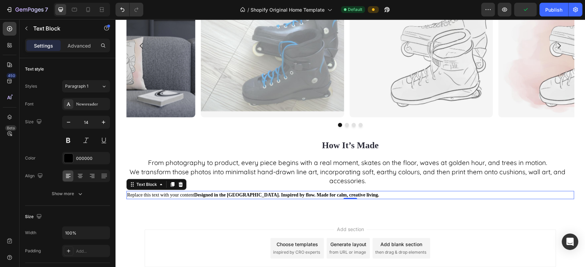
click at [195, 193] on strong "Designed in the [GEOGRAPHIC_DATA]. Inspired by flow. Made for calm, creative li…" at bounding box center [286, 194] width 185 height 5
click at [195, 193] on strong "Designed in the [GEOGRAPHIC_DATA]. Inspired by flow. Made for calm, creative li…" at bounding box center [219, 194] width 185 height 5
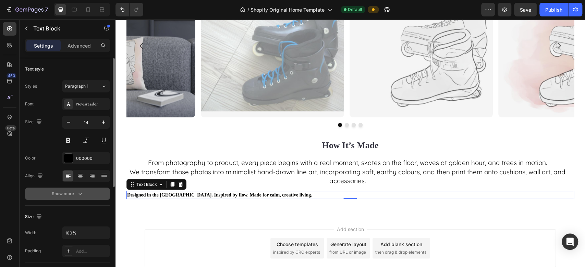
click at [96, 197] on button "Show more" at bounding box center [67, 194] width 85 height 12
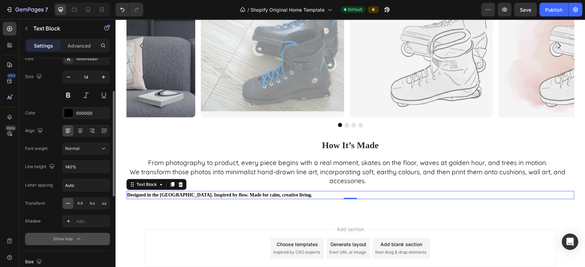
scroll to position [60, 0]
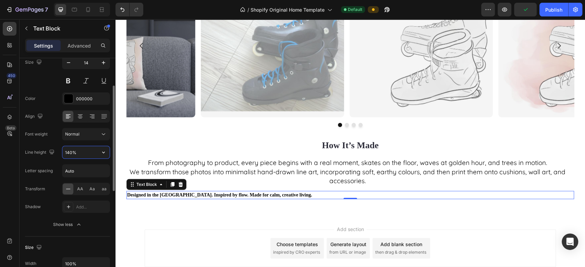
click at [84, 152] on input "140%" at bounding box center [85, 152] width 47 height 12
click at [104, 152] on icon "button" at bounding box center [103, 153] width 3 height 2
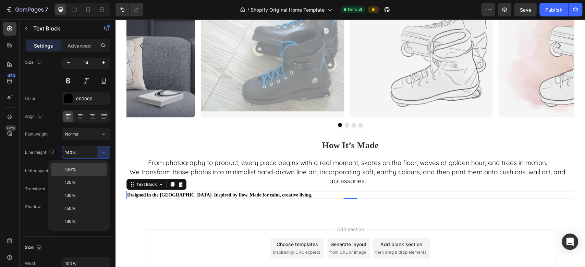
click at [92, 166] on p "100%" at bounding box center [84, 169] width 39 height 6
type input "100%"
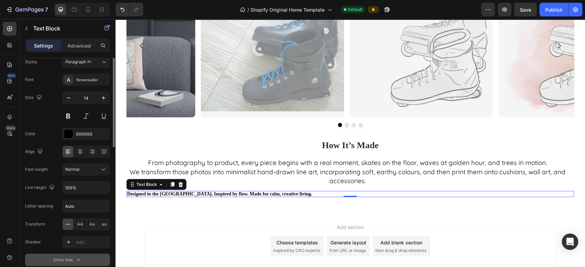
scroll to position [0, 0]
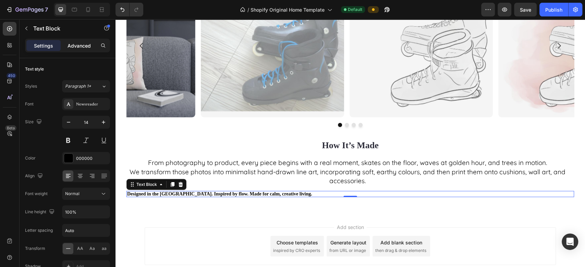
click at [77, 43] on p "Advanced" at bounding box center [78, 45] width 23 height 7
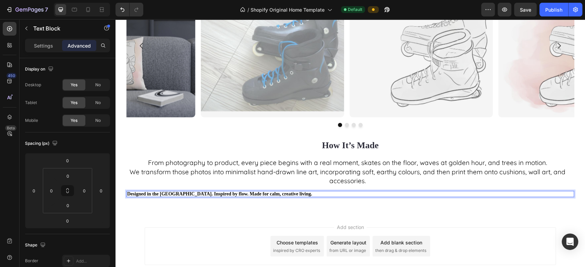
click at [261, 193] on strong "Designed in the [GEOGRAPHIC_DATA]. Inspired by flow. Made for calm, creative li…" at bounding box center [219, 193] width 185 height 5
click at [24, 26] on icon "button" at bounding box center [26, 28] width 5 height 5
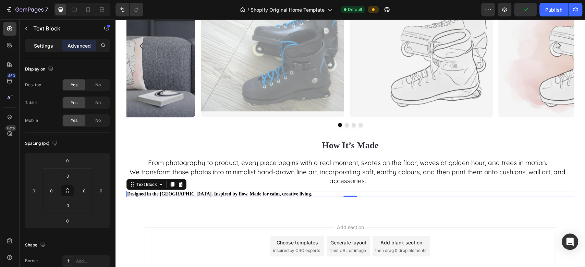
click at [43, 48] on p "Settings" at bounding box center [43, 45] width 19 height 7
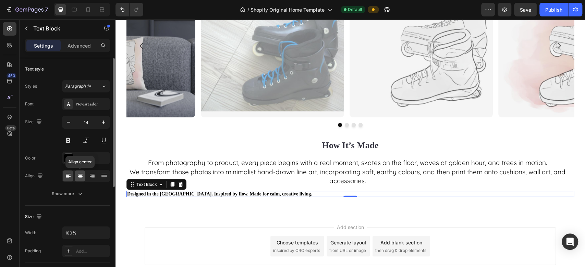
click at [79, 175] on icon at bounding box center [79, 175] width 3 height 1
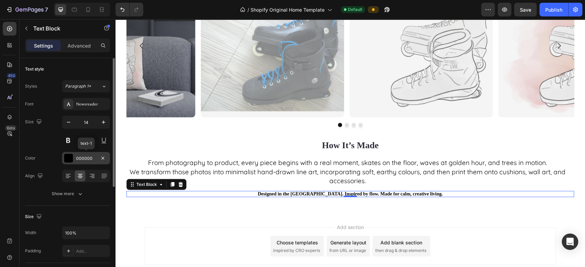
click at [91, 160] on div "000000" at bounding box center [86, 158] width 20 height 6
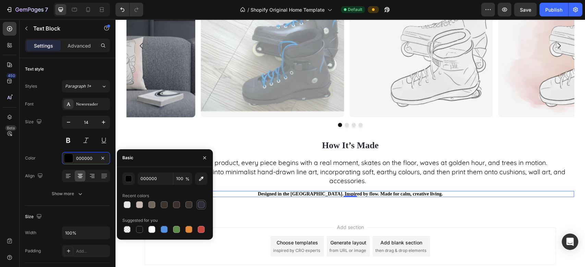
click at [201, 203] on div at bounding box center [201, 204] width 7 height 7
type input "2D2D3A"
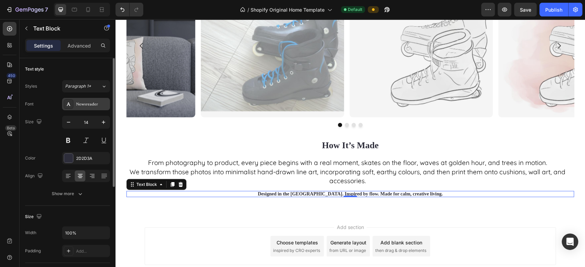
click at [85, 108] on div "Newsreader" at bounding box center [86, 104] width 48 height 12
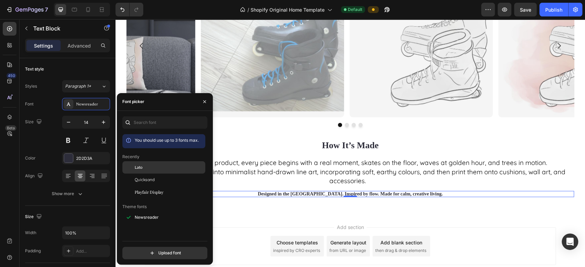
click at [135, 170] on span "Lato" at bounding box center [139, 167] width 8 height 6
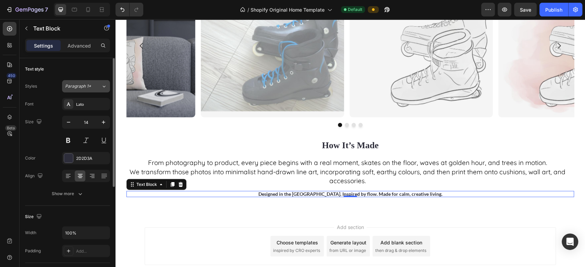
click at [101, 88] on icon at bounding box center [104, 86] width 6 height 7
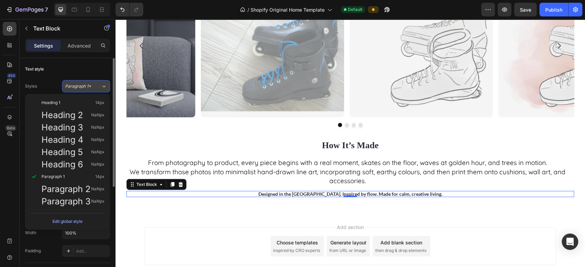
click at [101, 88] on icon at bounding box center [104, 86] width 6 height 7
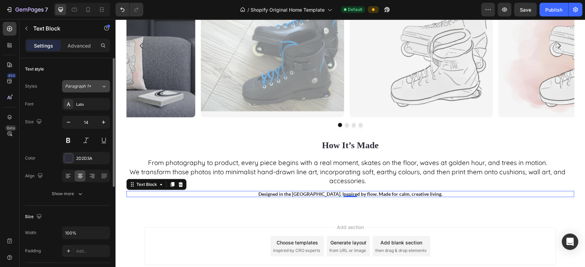
click at [101, 88] on icon at bounding box center [104, 86] width 6 height 7
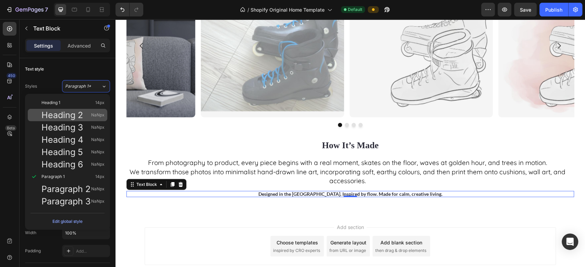
click at [73, 117] on span "Heading 2" at bounding box center [61, 115] width 41 height 7
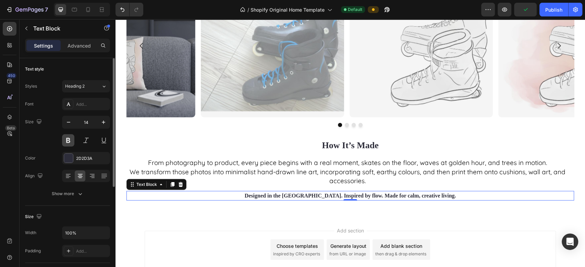
click at [67, 142] on button at bounding box center [68, 140] width 12 height 12
click at [70, 138] on button at bounding box center [68, 140] width 12 height 12
click at [79, 197] on button "Show more" at bounding box center [67, 194] width 85 height 12
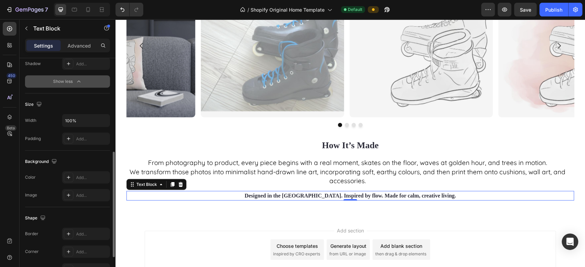
scroll to position [267, 0]
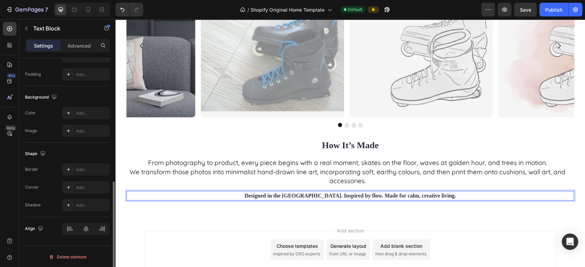
click at [133, 195] on p "Designed in the [GEOGRAPHIC_DATA]. Inspired by flow. Made for calm, creative li…" at bounding box center [350, 196] width 446 height 8
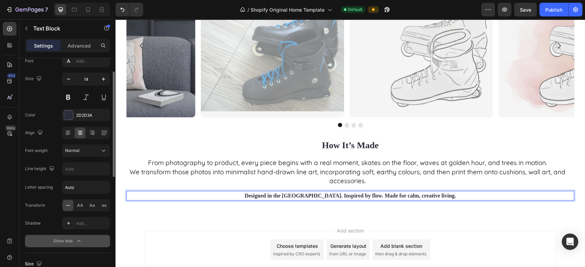
scroll to position [0, 0]
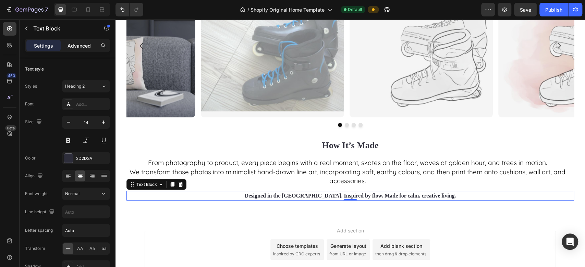
click at [79, 45] on p "Advanced" at bounding box center [78, 45] width 23 height 7
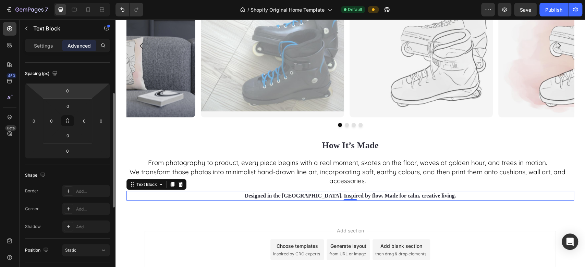
scroll to position [128, 0]
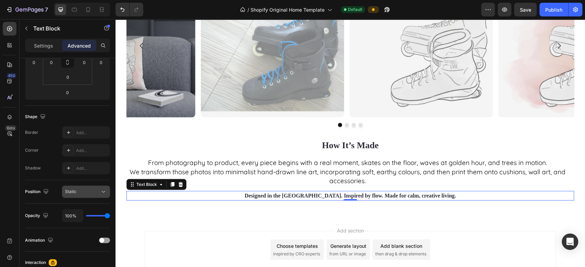
click at [101, 193] on icon at bounding box center [103, 191] width 7 height 7
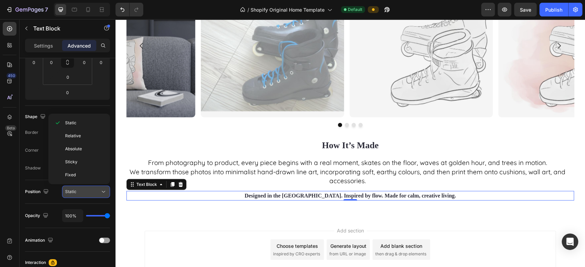
click at [101, 193] on icon at bounding box center [103, 191] width 7 height 7
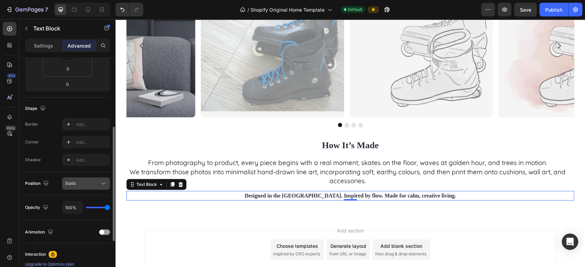
scroll to position [136, 0]
click at [103, 182] on icon at bounding box center [103, 183] width 7 height 7
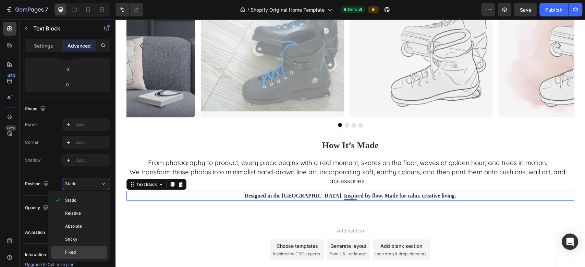
click at [73, 252] on span "Fixed" at bounding box center [70, 252] width 11 height 6
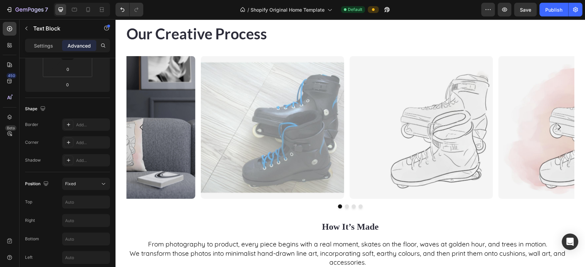
scroll to position [1118, 0]
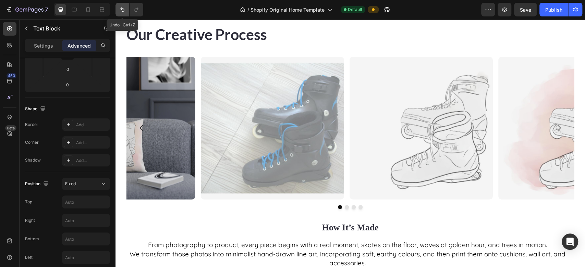
click at [121, 8] on icon "Undo/Redo" at bounding box center [122, 10] width 4 height 4
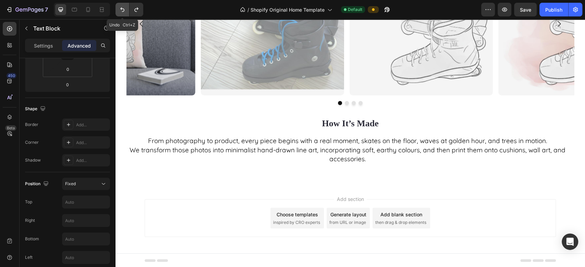
click at [121, 4] on button "Undo/Redo" at bounding box center [122, 10] width 14 height 14
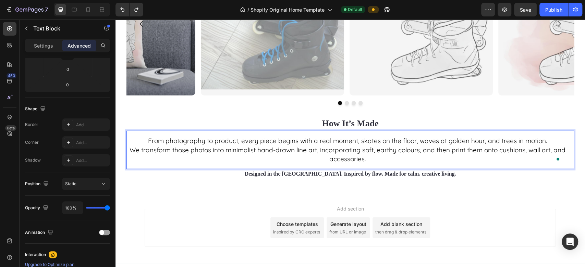
click at [356, 141] on p "From photography to product, every piece begins with a real moment, skates on t…" at bounding box center [347, 140] width 442 height 9
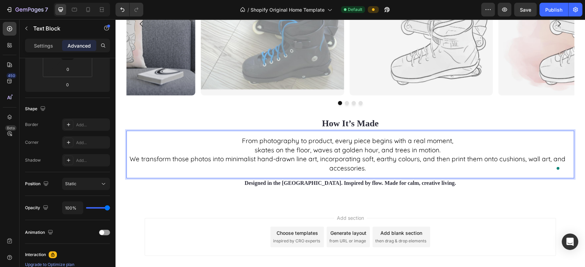
click at [323, 159] on p "We transform those photos into minimalist hand-drawn line art, incorporating so…" at bounding box center [347, 163] width 442 height 18
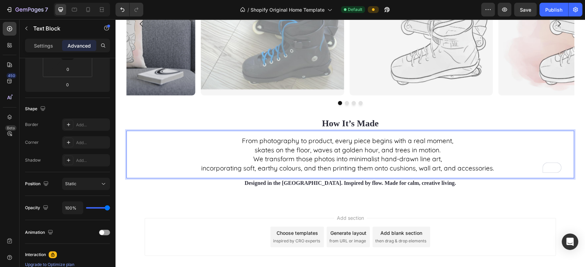
click at [299, 168] on p "incorporating soft, earthy colours, and then printing them onto cushions, wall …" at bounding box center [347, 168] width 442 height 9
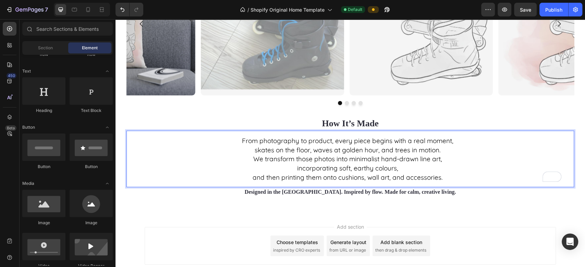
click at [465, 213] on div "Add section Choose templates inspired by CRO experts Generate layout from URL o…" at bounding box center [349, 247] width 469 height 68
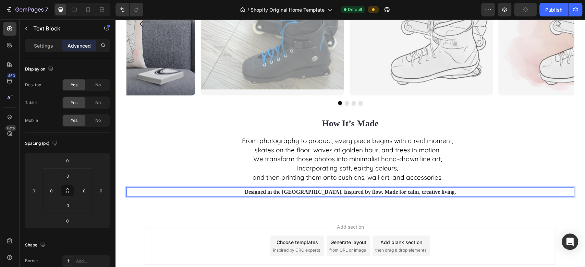
click at [397, 192] on strong "Designed in the [GEOGRAPHIC_DATA]. Inspired by flow. Made for calm, creative li…" at bounding box center [350, 192] width 211 height 6
click at [43, 45] on p "Settings" at bounding box center [43, 45] width 19 height 7
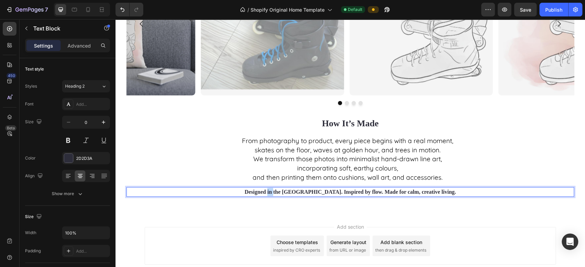
click at [289, 193] on strong "Designed in the [GEOGRAPHIC_DATA]. Inspired by flow. Made for calm, creative li…" at bounding box center [350, 192] width 211 height 6
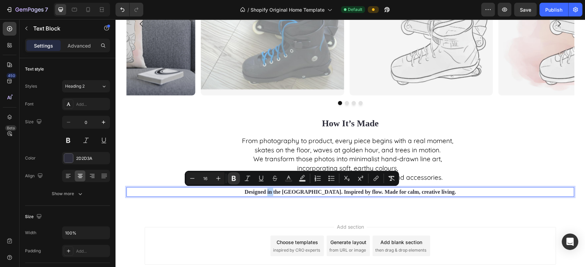
click at [289, 193] on strong "Designed in the [GEOGRAPHIC_DATA]. Inspired by flow. Made for calm, creative li…" at bounding box center [350, 192] width 211 height 6
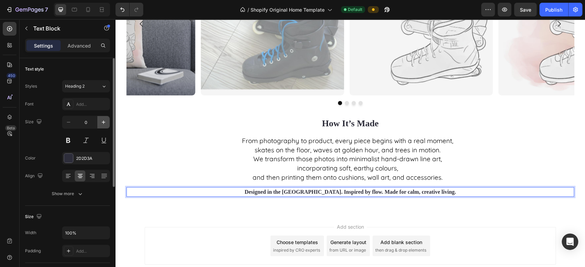
click at [101, 123] on icon "button" at bounding box center [103, 122] width 7 height 7
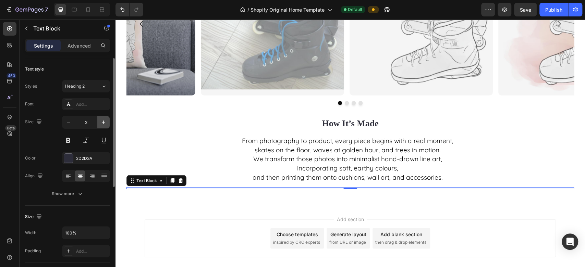
click at [101, 123] on icon "button" at bounding box center [103, 122] width 7 height 7
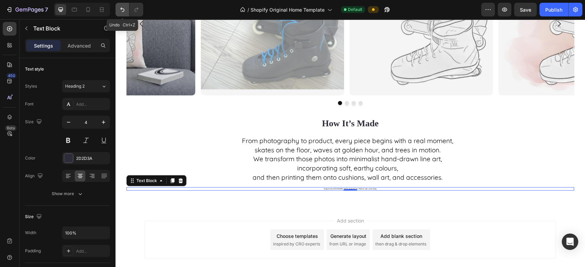
click at [123, 7] on icon "Undo/Redo" at bounding box center [122, 9] width 7 height 7
type input "1"
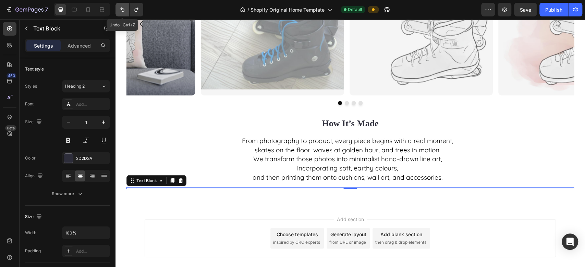
click at [123, 7] on icon "Undo/Redo" at bounding box center [122, 9] width 7 height 7
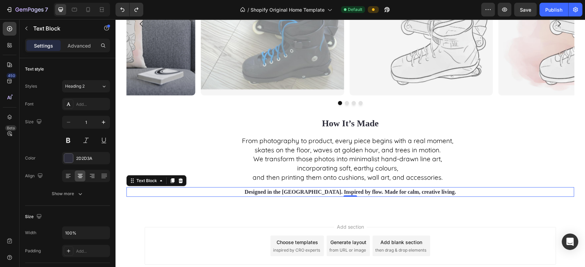
click at [424, 193] on strong "Designed in the [GEOGRAPHIC_DATA]. Inspired by flow. Made for calm, creative li…" at bounding box center [350, 192] width 211 height 6
click at [417, 193] on strong "Designed in the [GEOGRAPHIC_DATA]. Inspired by flow. Made for calm, creative li…" at bounding box center [350, 192] width 211 height 6
click at [429, 192] on p "Designed in the [GEOGRAPHIC_DATA]. Inspired by flow. Made for calm, creative li…" at bounding box center [350, 192] width 446 height 8
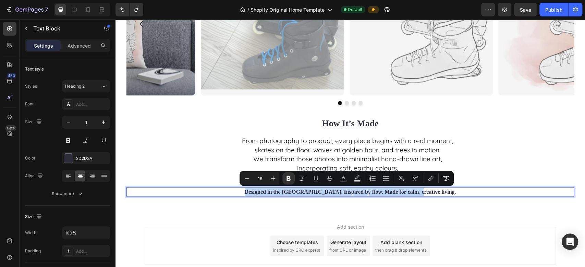
drag, startPoint x: 429, startPoint y: 192, endPoint x: 264, endPoint y: 190, distance: 164.7
click at [264, 190] on p "Designed in the [GEOGRAPHIC_DATA]. Inspired by flow. Made for calm, creative li…" at bounding box center [350, 192] width 446 height 8
click at [273, 175] on icon "Editor contextual toolbar" at bounding box center [273, 178] width 7 height 7
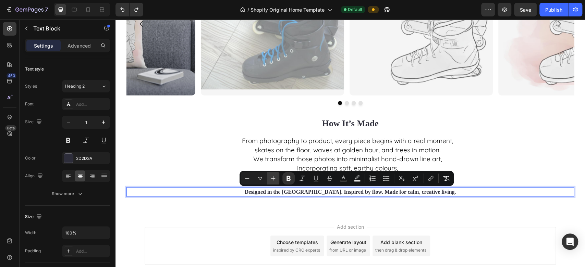
click at [273, 175] on icon "Editor contextual toolbar" at bounding box center [273, 178] width 7 height 7
type input "21"
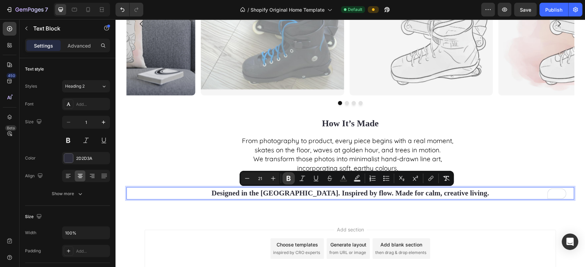
click at [287, 176] on icon "Editor contextual toolbar" at bounding box center [288, 178] width 4 height 5
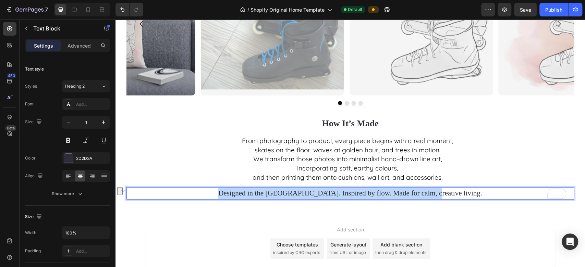
drag, startPoint x: 247, startPoint y: 192, endPoint x: 450, endPoint y: 190, distance: 203.1
click at [450, 190] on p "Designed in the [GEOGRAPHIC_DATA]. Inspired by flow. Made for calm, creative li…" at bounding box center [350, 193] width 446 height 11
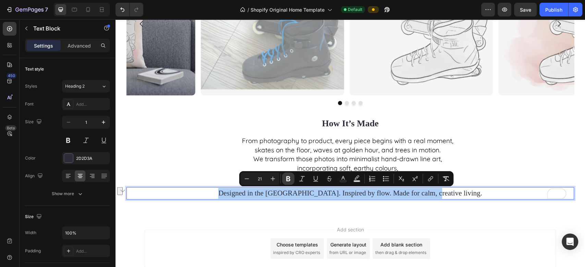
click at [286, 177] on icon "Editor contextual toolbar" at bounding box center [288, 178] width 7 height 7
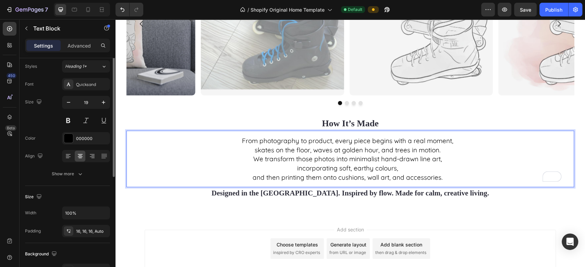
scroll to position [5, 0]
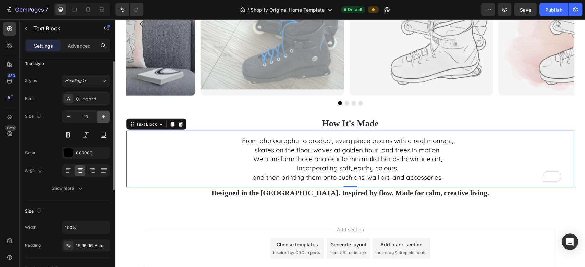
click at [104, 115] on icon "button" at bounding box center [103, 116] width 7 height 7
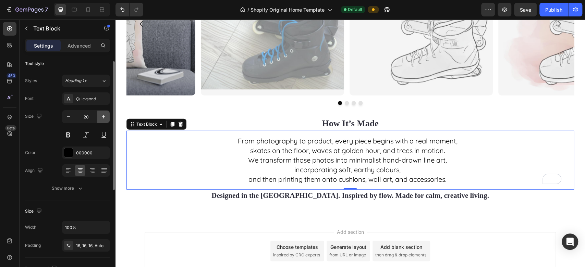
click at [104, 115] on icon "button" at bounding box center [103, 116] width 7 height 7
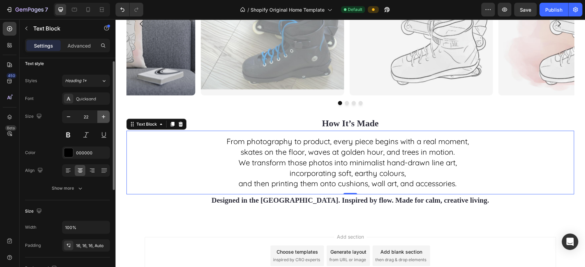
click at [104, 115] on icon "button" at bounding box center [103, 116] width 7 height 7
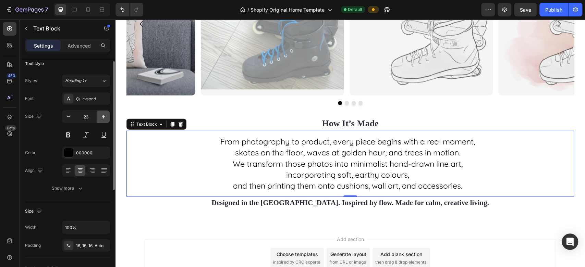
click at [104, 115] on icon "button" at bounding box center [103, 116] width 7 height 7
type input "24"
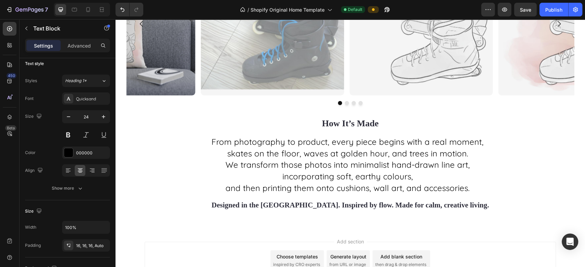
click at [493, 238] on div "Add section Choose templates inspired by CRO experts Generate layout from URL o…" at bounding box center [349, 262] width 469 height 68
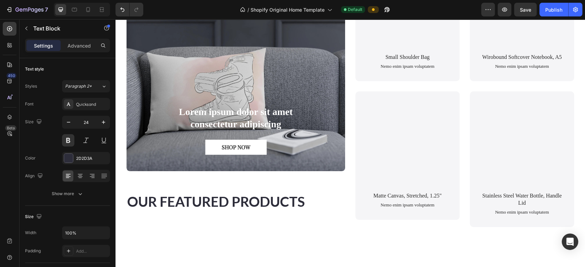
scroll to position [500, 0]
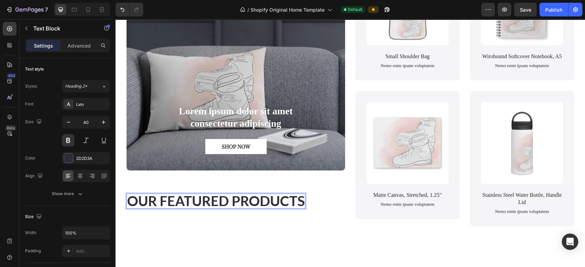
click at [222, 200] on p "OUR FEATURED PRODUCTS" at bounding box center [215, 201] width 177 height 14
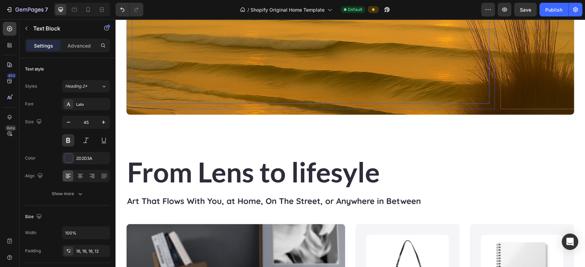
scroll to position [275, 0]
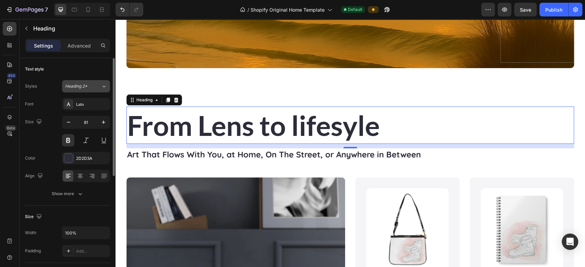
click at [104, 86] on icon at bounding box center [104, 86] width 6 height 7
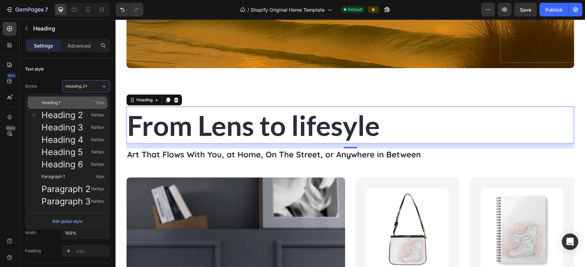
click at [71, 99] on div "Heading 1 14px" at bounding box center [72, 102] width 63 height 7
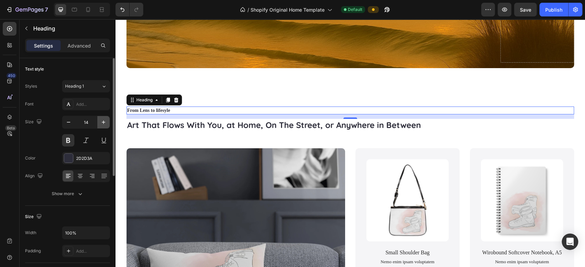
click at [102, 124] on icon "button" at bounding box center [103, 122] width 7 height 7
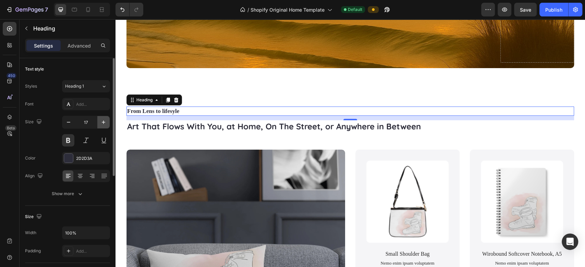
click at [102, 124] on icon "button" at bounding box center [103, 122] width 7 height 7
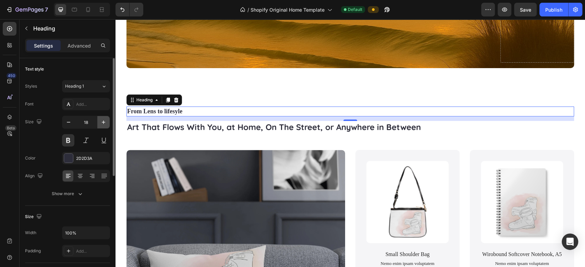
click at [102, 124] on icon "button" at bounding box center [103, 122] width 7 height 7
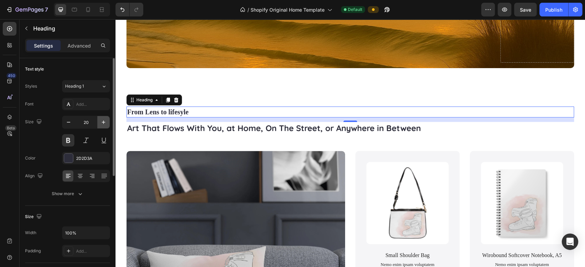
click at [102, 124] on icon "button" at bounding box center [103, 122] width 7 height 7
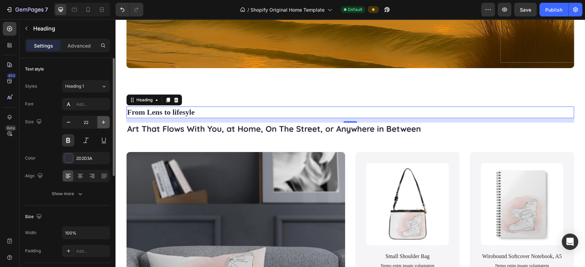
click at [102, 124] on icon "button" at bounding box center [103, 122] width 7 height 7
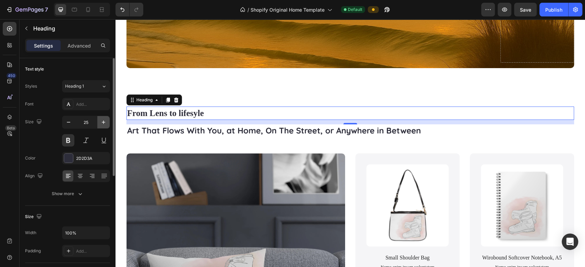
click at [102, 124] on icon "button" at bounding box center [103, 122] width 7 height 7
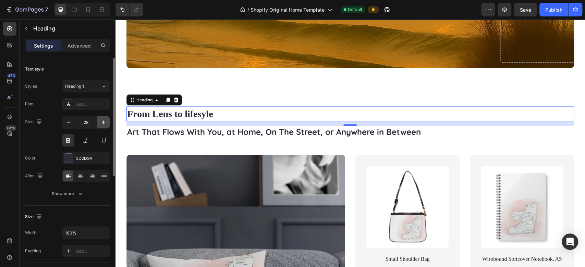
click at [102, 124] on icon "button" at bounding box center [103, 122] width 7 height 7
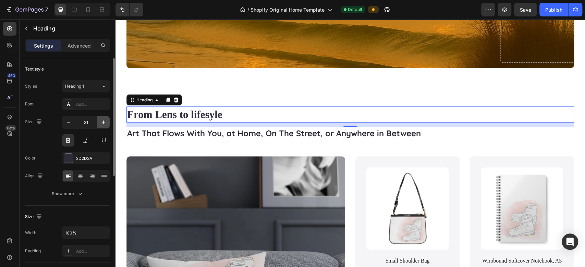
click at [102, 124] on icon "button" at bounding box center [103, 122] width 7 height 7
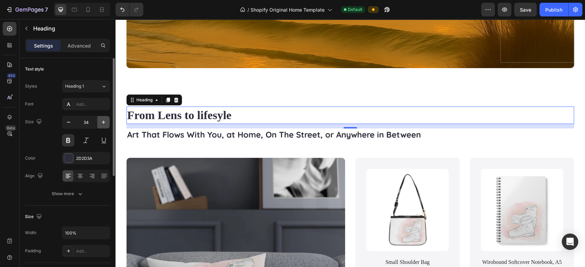
click at [102, 124] on icon "button" at bounding box center [103, 122] width 7 height 7
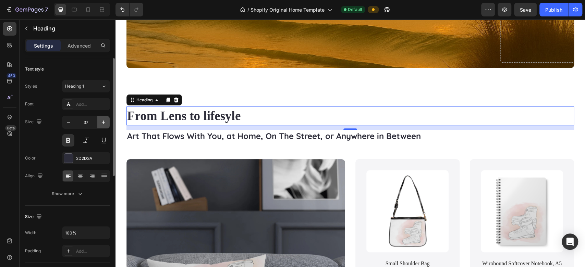
click at [102, 124] on icon "button" at bounding box center [103, 122] width 7 height 7
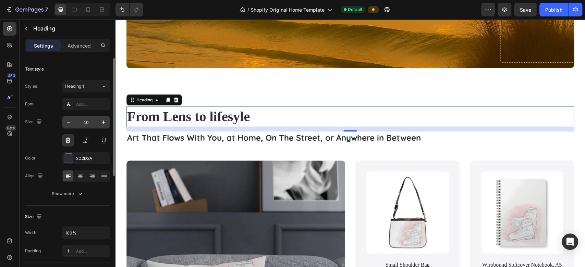
drag, startPoint x: 102, startPoint y: 124, endPoint x: 89, endPoint y: 123, distance: 13.1
click at [89, 123] on div "40" at bounding box center [85, 122] width 47 height 12
click at [89, 123] on input "40" at bounding box center [86, 122] width 23 height 12
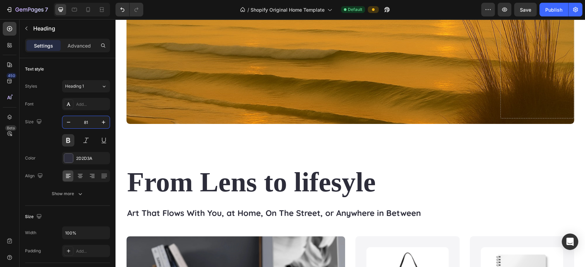
scroll to position [305, 0]
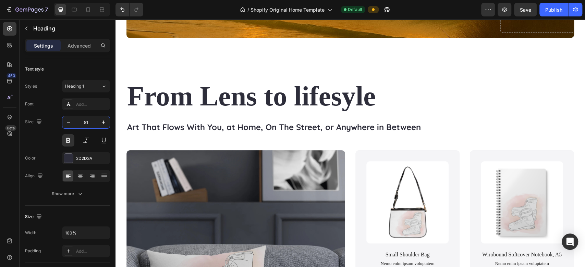
type input "81"
click at [299, 98] on h2 "From Lens to lifesyle" at bounding box center [349, 96] width 447 height 40
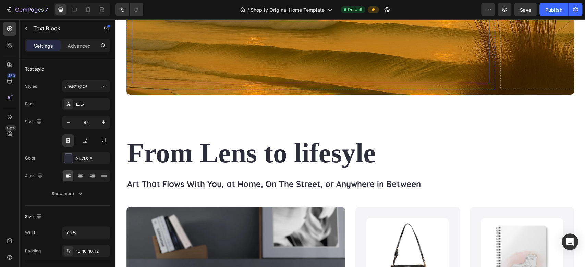
scroll to position [302, 0]
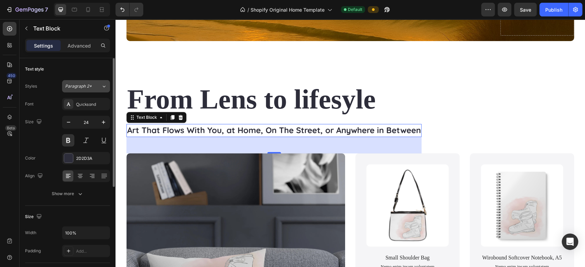
click at [104, 86] on icon at bounding box center [104, 86] width 6 height 7
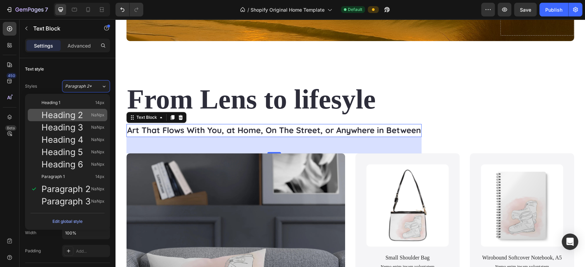
click at [78, 112] on span "Heading 2" at bounding box center [61, 115] width 41 height 7
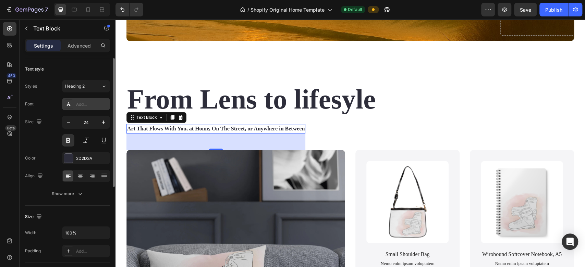
click at [93, 105] on div "Add..." at bounding box center [92, 104] width 32 height 6
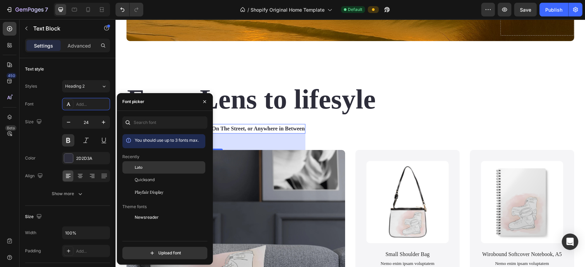
click at [141, 166] on span "Lato" at bounding box center [139, 167] width 8 height 6
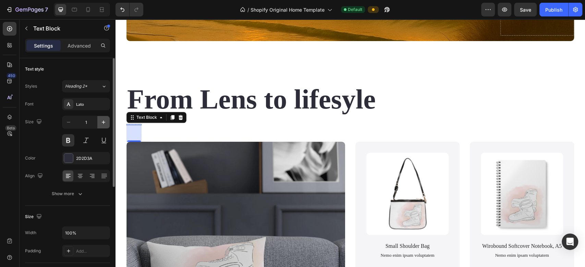
click at [103, 124] on icon "button" at bounding box center [103, 122] width 7 height 7
click at [91, 120] on input "2" at bounding box center [86, 122] width 23 height 12
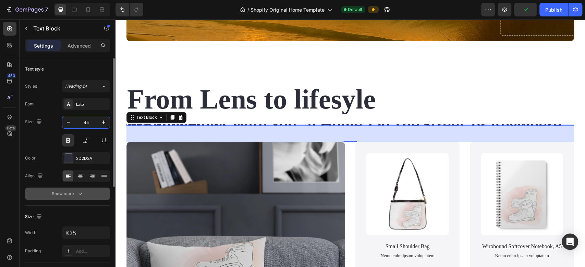
type input "45"
click at [64, 195] on div "Show more" at bounding box center [68, 193] width 32 height 7
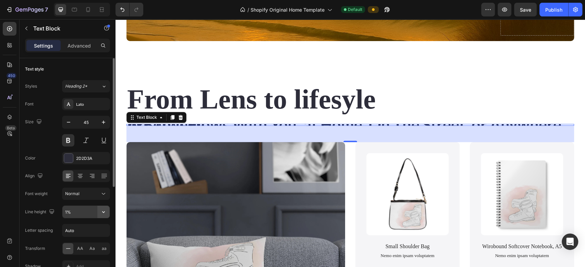
click at [106, 213] on icon "button" at bounding box center [103, 212] width 7 height 7
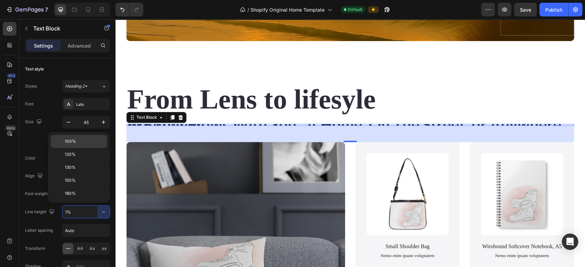
click at [78, 148] on div "100%" at bounding box center [79, 154] width 56 height 13
type input "100%"
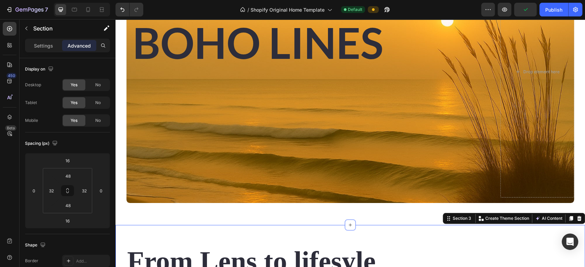
scroll to position [137, 0]
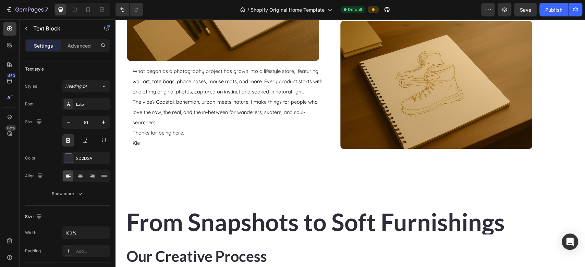
scroll to position [890, 0]
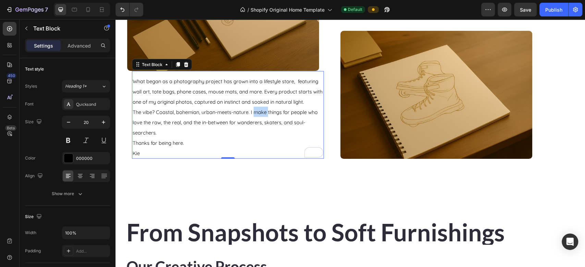
click at [259, 111] on span "The vibe? Coastal, bohemian, urban-meets-nature. I make things for people who l…" at bounding box center [225, 122] width 185 height 27
click at [133, 81] on span "What began as a photography project has grown into a lifestyle store, featuring…" at bounding box center [228, 91] width 190 height 27
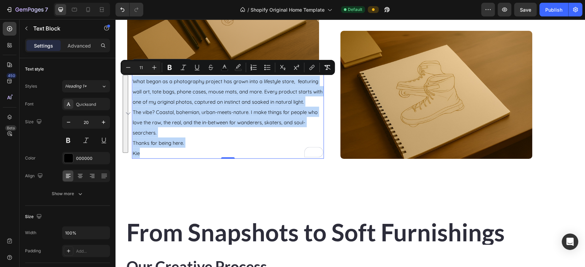
drag, startPoint x: 134, startPoint y: 81, endPoint x: 167, endPoint y: 151, distance: 77.5
click at [167, 151] on div "What began as a photography project has grown into a lifestyle store, featuring…" at bounding box center [228, 117] width 192 height 84
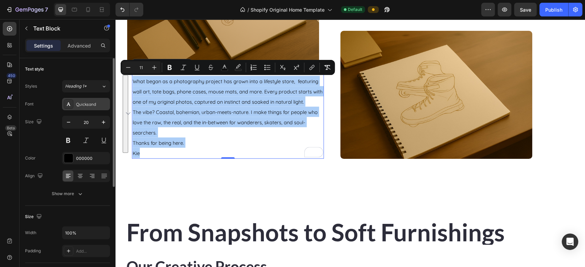
click at [90, 109] on div "Quicksand" at bounding box center [86, 104] width 48 height 12
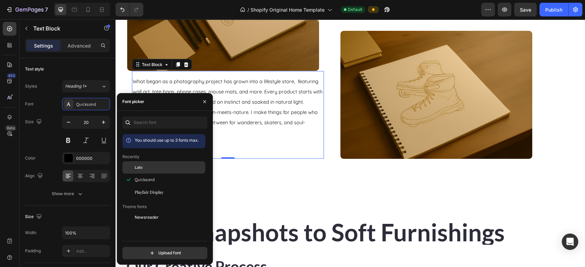
click at [137, 169] on span "Lato" at bounding box center [139, 167] width 8 height 6
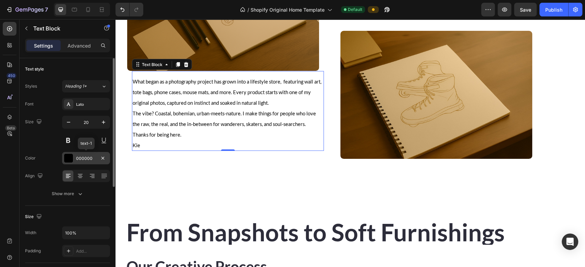
click at [87, 158] on div "000000" at bounding box center [86, 158] width 20 height 6
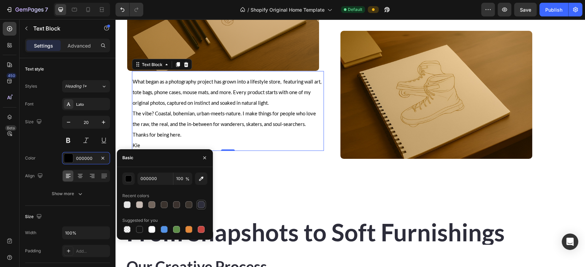
click at [203, 205] on div at bounding box center [201, 204] width 7 height 7
type input "2D2D3A"
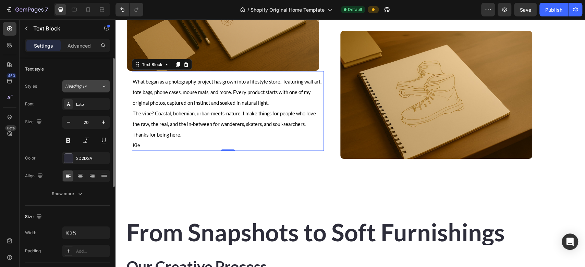
click at [84, 86] on span "Heading 1*" at bounding box center [76, 86] width 22 height 6
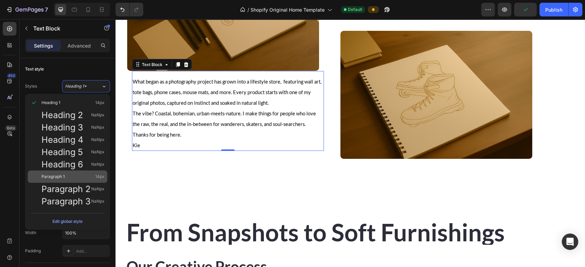
click at [68, 179] on div "Paragraph 1 14px" at bounding box center [72, 176] width 63 height 7
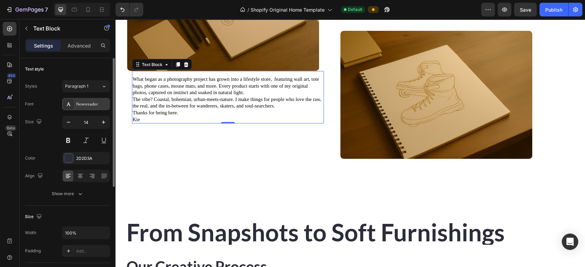
click at [96, 103] on div "Newsreader" at bounding box center [92, 104] width 32 height 6
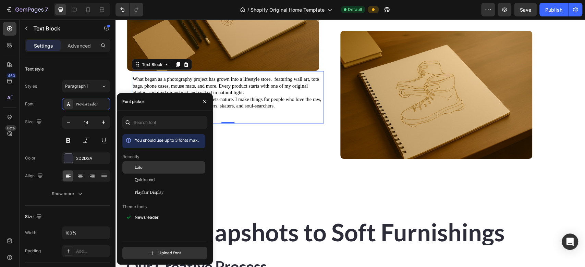
click at [130, 167] on div at bounding box center [128, 167] width 12 height 12
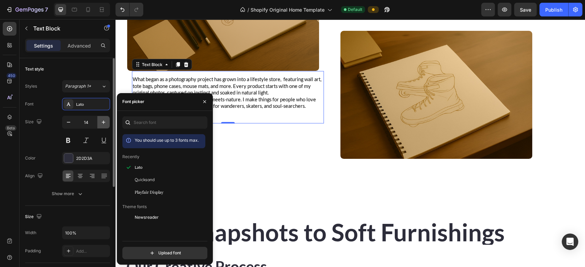
click at [103, 125] on icon "button" at bounding box center [103, 122] width 7 height 7
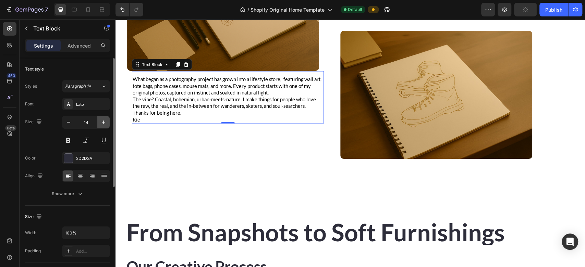
click at [103, 125] on icon "button" at bounding box center [103, 122] width 7 height 7
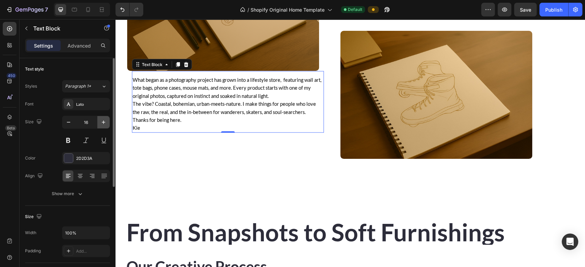
click at [103, 125] on icon "button" at bounding box center [103, 122] width 7 height 7
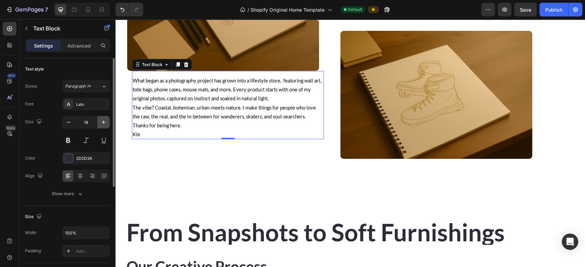
click at [103, 125] on icon "button" at bounding box center [103, 122] width 7 height 7
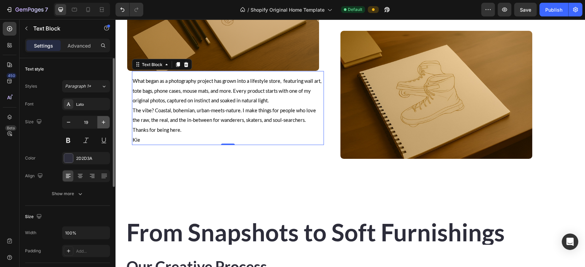
click at [103, 125] on icon "button" at bounding box center [103, 122] width 7 height 7
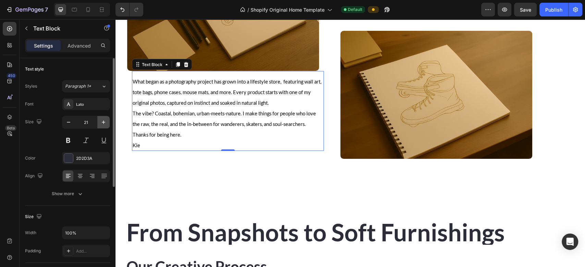
click at [103, 125] on icon "button" at bounding box center [103, 122] width 7 height 7
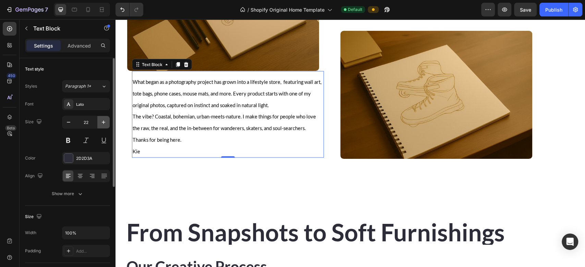
click at [103, 125] on icon "button" at bounding box center [103, 122] width 7 height 7
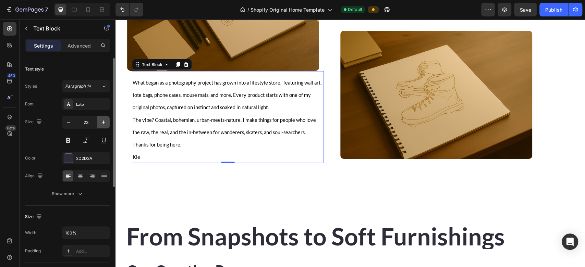
click at [103, 125] on icon "button" at bounding box center [103, 122] width 7 height 7
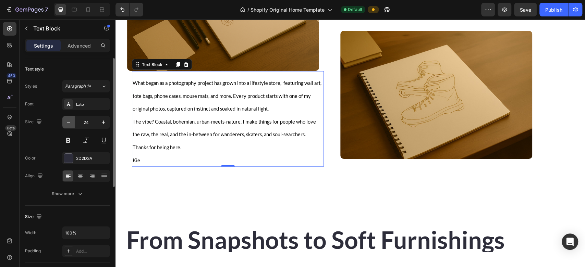
click at [69, 122] on icon "button" at bounding box center [68, 122] width 7 height 7
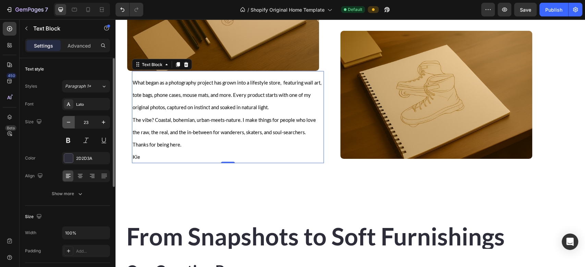
click at [69, 122] on icon "button" at bounding box center [68, 122] width 7 height 7
type input "22"
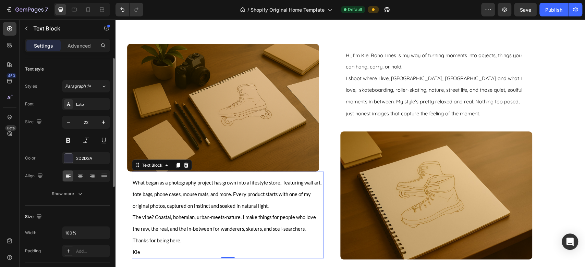
scroll to position [753, 0]
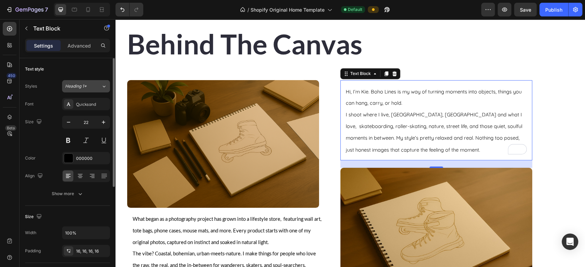
click at [85, 89] on button "Heading 1*" at bounding box center [86, 86] width 48 height 12
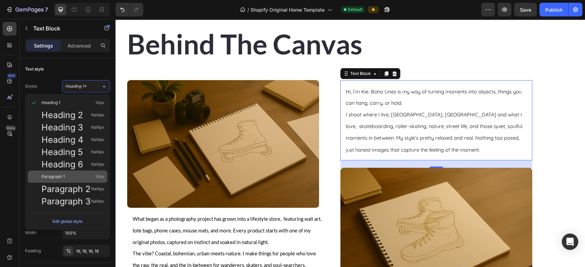
click at [74, 180] on div "Paragraph 1 14px" at bounding box center [67, 177] width 79 height 12
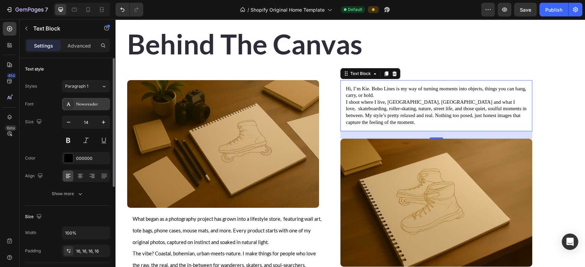
click at [91, 104] on div "Newsreader" at bounding box center [92, 104] width 32 height 6
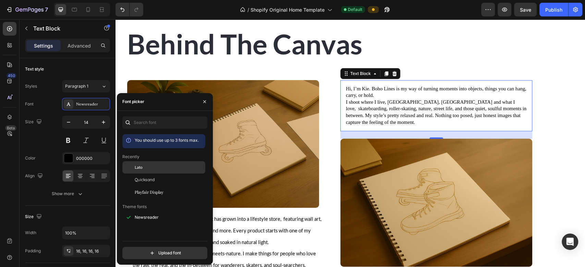
click at [137, 168] on span "Lato" at bounding box center [139, 167] width 8 height 6
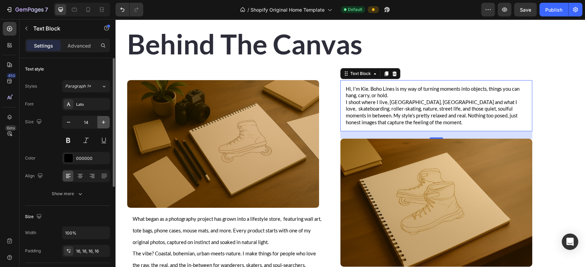
click at [104, 124] on icon "button" at bounding box center [103, 122] width 7 height 7
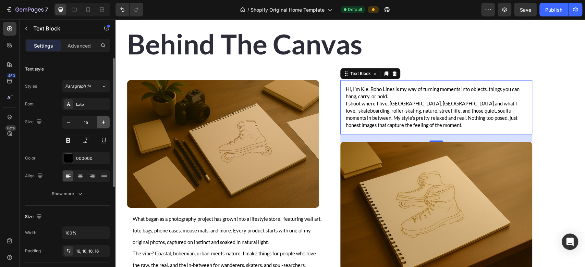
click at [104, 124] on icon "button" at bounding box center [103, 122] width 7 height 7
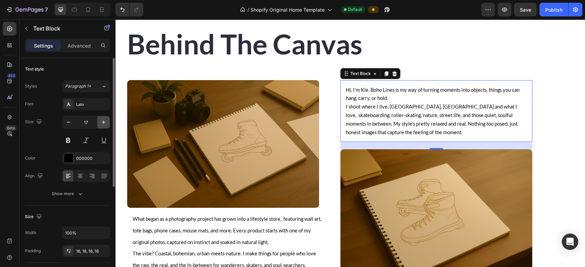
click at [104, 124] on icon "button" at bounding box center [103, 122] width 7 height 7
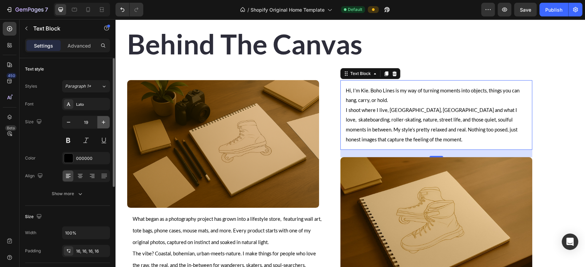
click at [104, 124] on icon "button" at bounding box center [103, 122] width 7 height 7
type input "20"
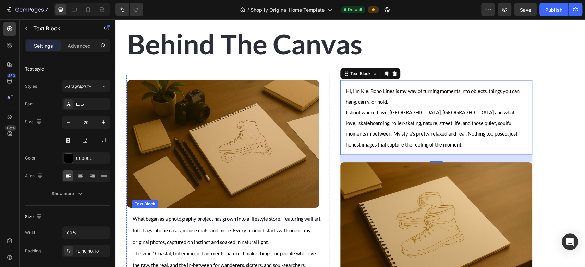
drag, startPoint x: 220, startPoint y: 143, endPoint x: 191, endPoint y: 241, distance: 102.1
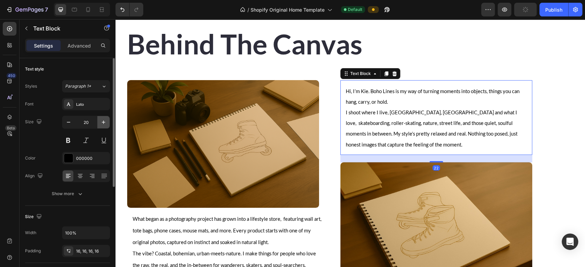
click at [100, 120] on icon "button" at bounding box center [103, 122] width 7 height 7
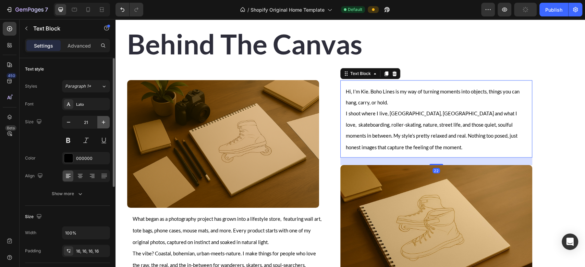
click at [100, 120] on icon "button" at bounding box center [103, 122] width 7 height 7
type input "22"
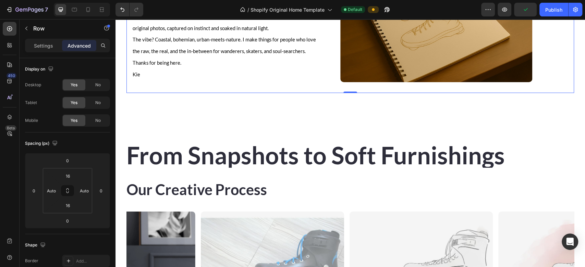
scroll to position [967, 0]
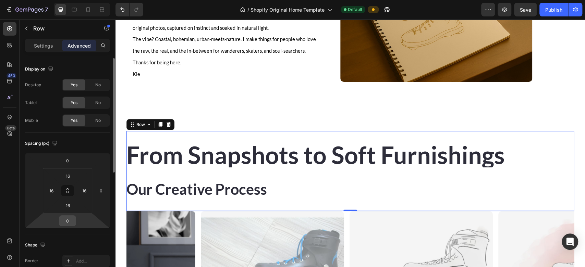
click at [66, 226] on div "0" at bounding box center [67, 220] width 17 height 11
click at [70, 221] on input "0" at bounding box center [68, 221] width 14 height 10
type input "16"
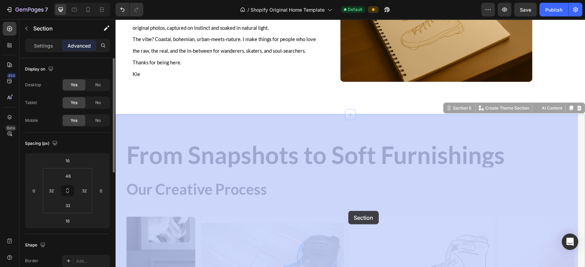
drag, startPoint x: 359, startPoint y: 211, endPoint x: 343, endPoint y: 212, distance: 16.5
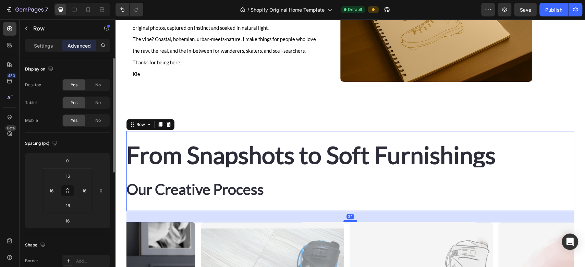
drag, startPoint x: 349, startPoint y: 215, endPoint x: 349, endPoint y: 221, distance: 5.5
click at [349, 221] on div at bounding box center [350, 221] width 14 height 2
type input "32"
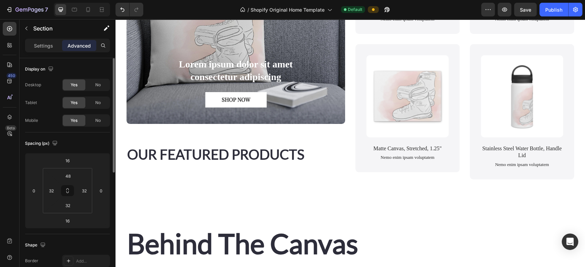
scroll to position [585, 0]
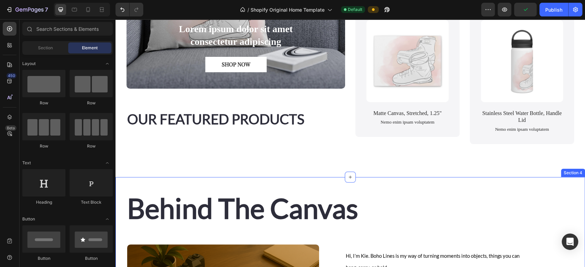
drag, startPoint x: 325, startPoint y: 175, endPoint x: 316, endPoint y: 186, distance: 14.6
click at [316, 186] on div "From Lens to lifesyle Heading Art That Flows With You, at Home, On The Street, …" at bounding box center [349, 159] width 469 height 1423
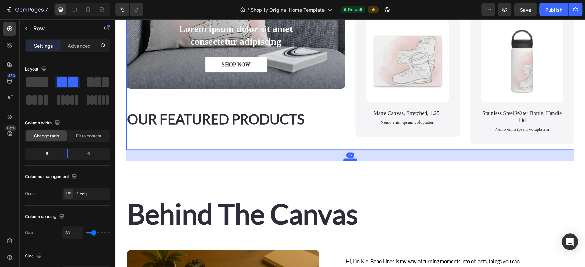
drag, startPoint x: 349, startPoint y: 158, endPoint x: 349, endPoint y: 163, distance: 5.8
click at [349, 161] on div at bounding box center [350, 160] width 14 height 2
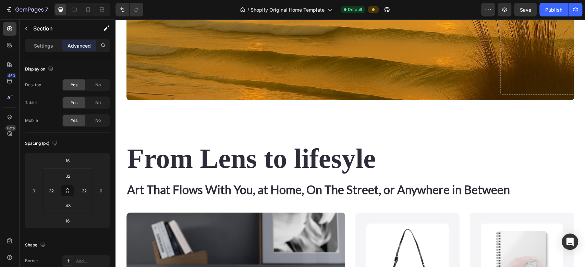
scroll to position [242, 0]
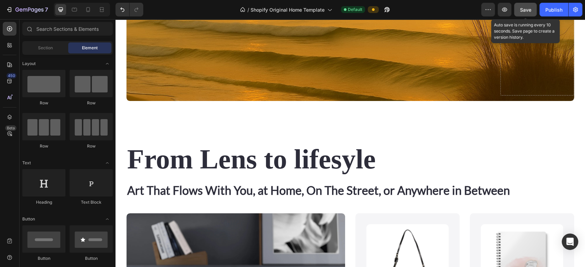
click at [527, 6] on div "Save" at bounding box center [525, 9] width 11 height 7
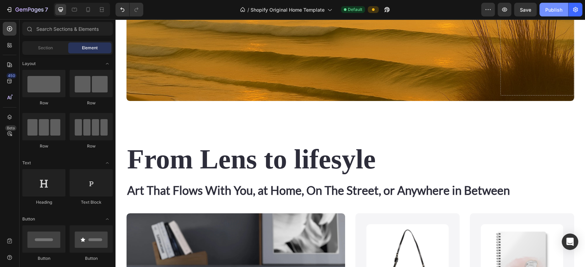
click at [550, 8] on div "Publish" at bounding box center [553, 9] width 17 height 7
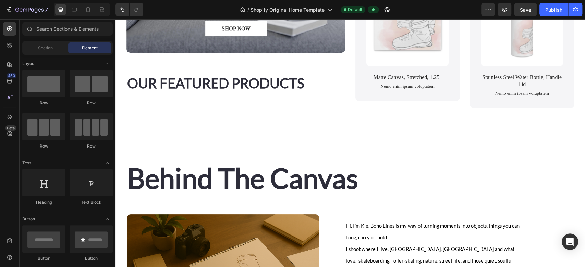
scroll to position [625, 0]
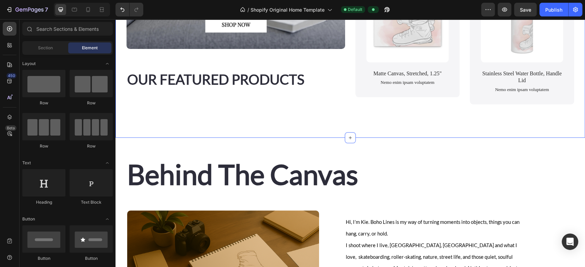
drag, startPoint x: 277, startPoint y: 146, endPoint x: 283, endPoint y: 115, distance: 30.6
click at [283, 115] on div "From Lens to lifesyle Heading Art That Flows With You, at Home, On The Street, …" at bounding box center [349, 123] width 469 height 1428
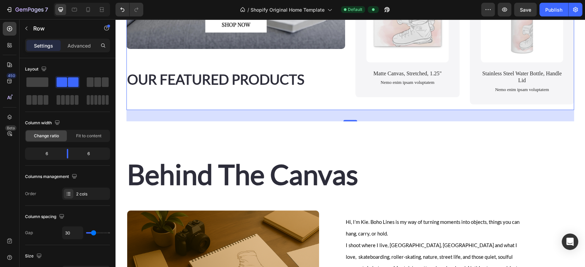
drag, startPoint x: 350, startPoint y: 123, endPoint x: 349, endPoint y: 119, distance: 4.1
click at [349, 119] on div "33" at bounding box center [349, 115] width 447 height 11
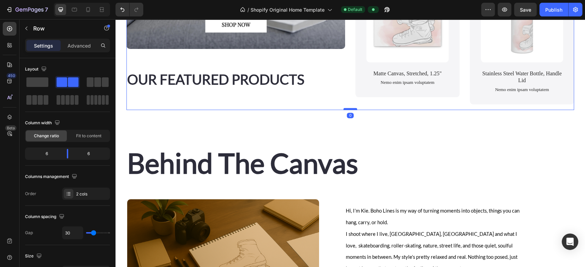
drag, startPoint x: 346, startPoint y: 123, endPoint x: 346, endPoint y: 111, distance: 11.3
click at [346, 110] on div at bounding box center [350, 109] width 14 height 2
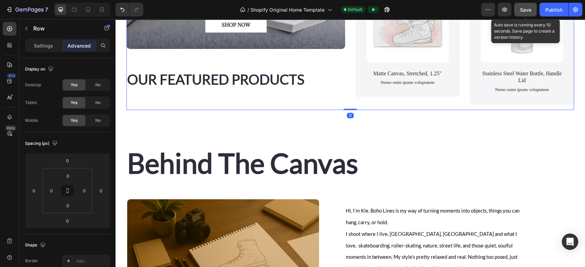
click at [526, 7] on span "Save" at bounding box center [525, 10] width 11 height 6
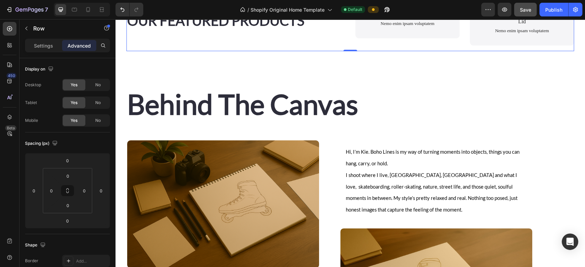
scroll to position [690, 0]
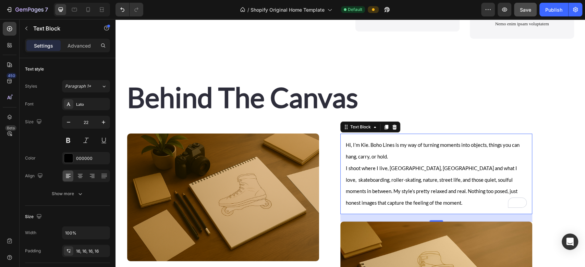
click at [343, 146] on div "Hi, I’m Kie. Boho Lines is my way of turning moments into objects, things you c…" at bounding box center [436, 174] width 192 height 80
click at [74, 250] on div "16, 16, 16, 16" at bounding box center [86, 251] width 48 height 12
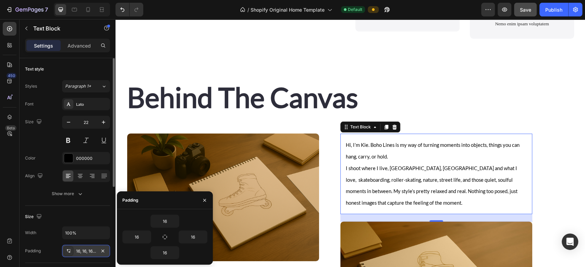
click at [68, 252] on icon at bounding box center [68, 250] width 5 height 5
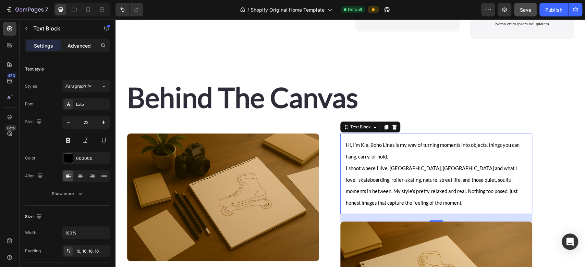
click at [74, 46] on p "Advanced" at bounding box center [78, 45] width 23 height 7
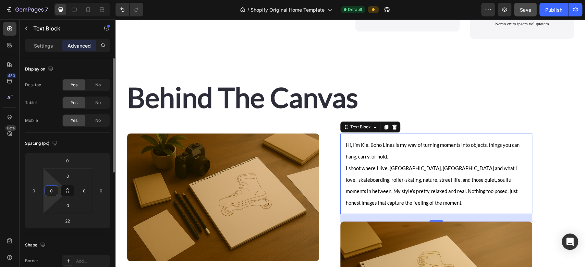
click at [51, 194] on input "0" at bounding box center [51, 191] width 10 height 10
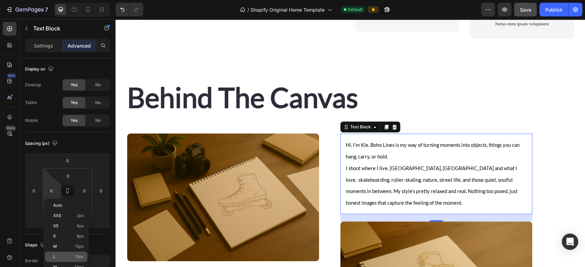
click at [53, 259] on div "L 16px" at bounding box center [66, 257] width 42 height 10
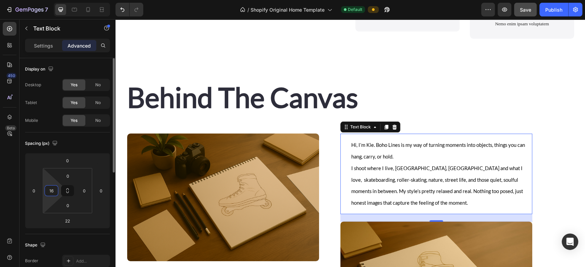
click at [52, 187] on input "16" at bounding box center [51, 191] width 10 height 10
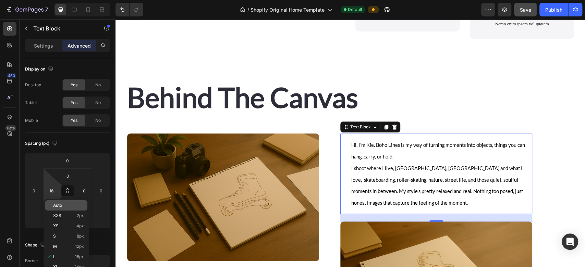
click at [55, 203] on span "Auto" at bounding box center [57, 205] width 9 height 5
type input "Auto"
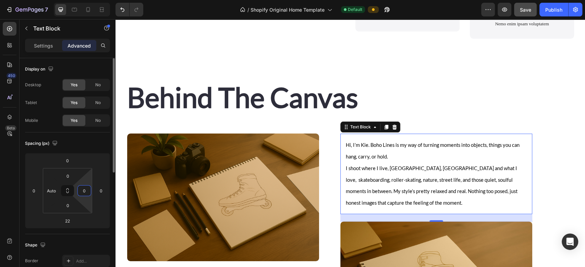
click at [83, 192] on input "0" at bounding box center [84, 191] width 10 height 10
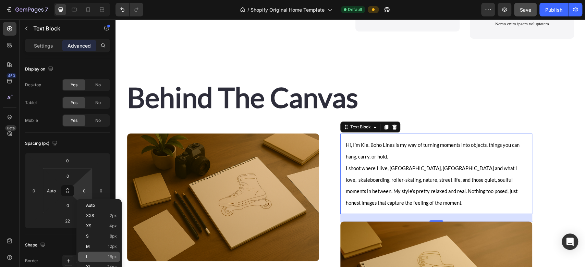
click at [86, 253] on div "L 16px" at bounding box center [99, 257] width 42 height 10
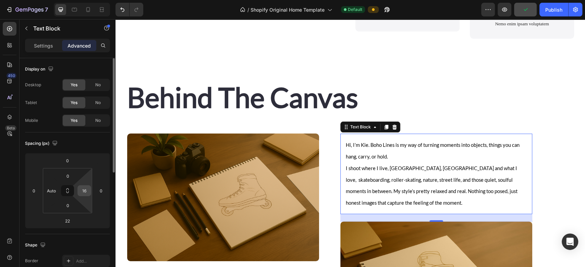
click at [89, 188] on div "16" at bounding box center [84, 190] width 14 height 11
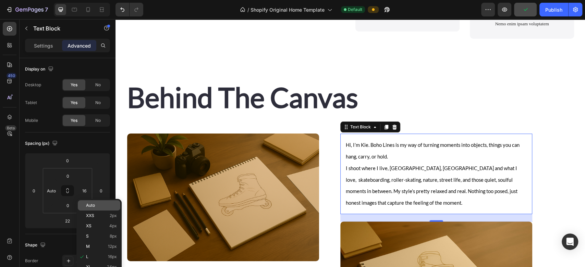
click at [89, 209] on div "Auto" at bounding box center [99, 205] width 42 height 10
type input "Auto"
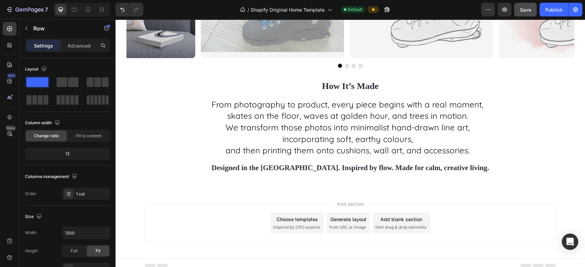
scroll to position [1273, 0]
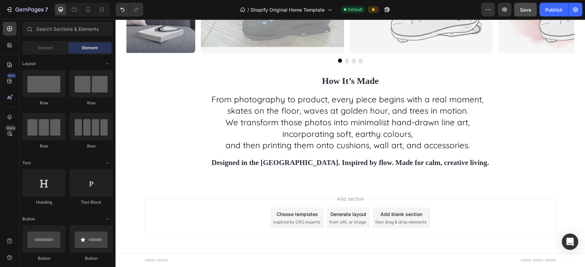
click at [350, 199] on span "Add section" at bounding box center [350, 198] width 33 height 7
click at [398, 216] on div "Add blank section" at bounding box center [401, 214] width 42 height 7
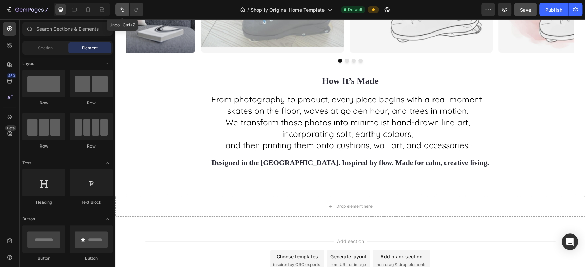
click at [115, 9] on button "Undo/Redo" at bounding box center [122, 10] width 14 height 14
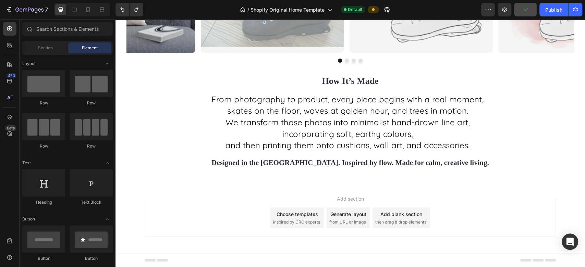
click at [203, 214] on div "Add section Choose templates inspired by CRO experts Generate layout from URL o…" at bounding box center [350, 218] width 411 height 38
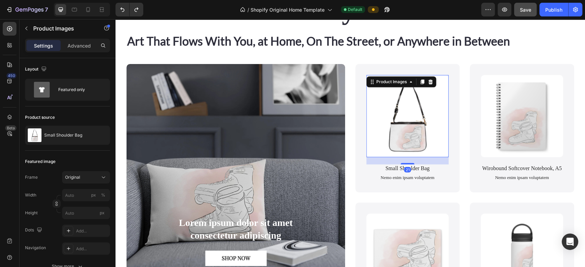
scroll to position [391, 0]
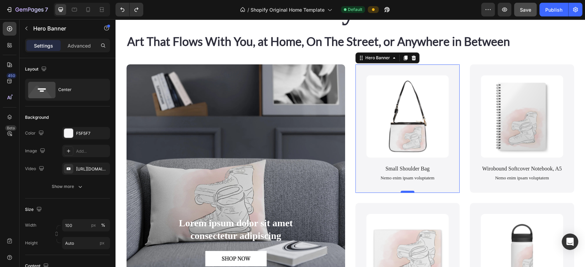
click at [400, 191] on div at bounding box center [407, 192] width 14 height 2
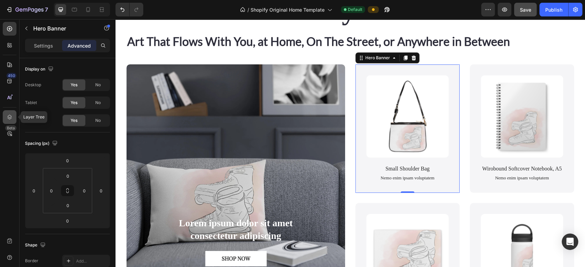
click at [9, 114] on icon at bounding box center [9, 117] width 7 height 7
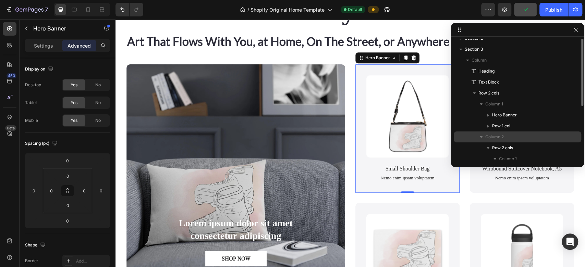
scroll to position [9, 0]
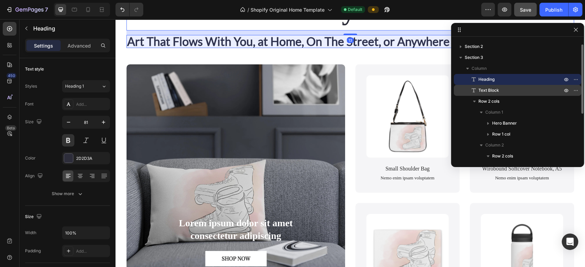
click at [479, 90] on span "Text Block" at bounding box center [488, 90] width 21 height 7
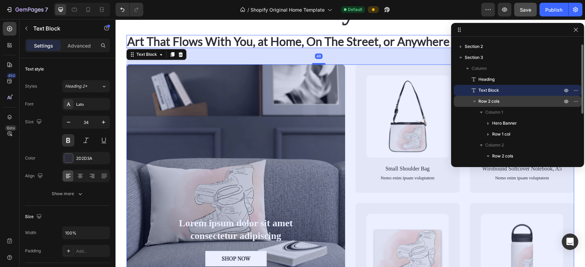
click at [484, 101] on span "Row 2 cols" at bounding box center [488, 101] width 21 height 7
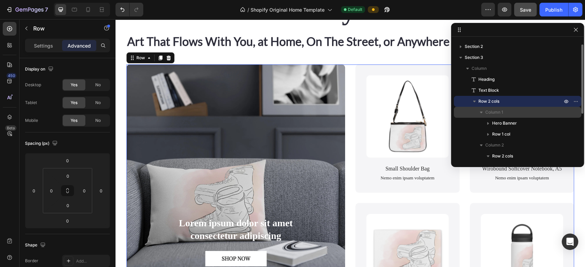
click at [488, 108] on div "Column 1" at bounding box center [517, 112] width 122 height 11
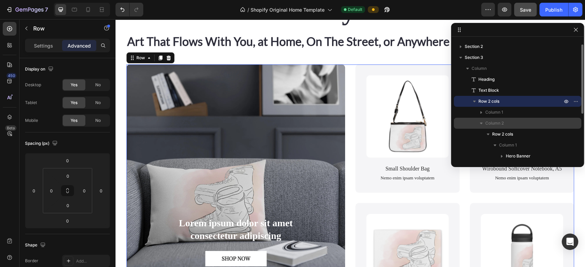
click at [495, 120] on span "Column 2" at bounding box center [494, 123] width 18 height 7
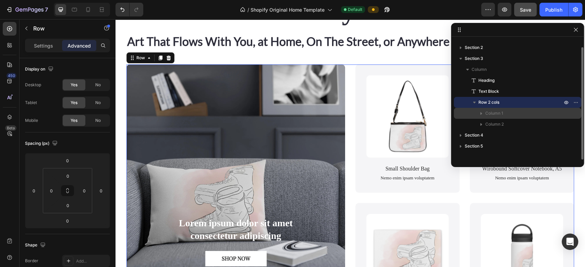
click at [500, 114] on span "Column 1" at bounding box center [494, 113] width 18 height 7
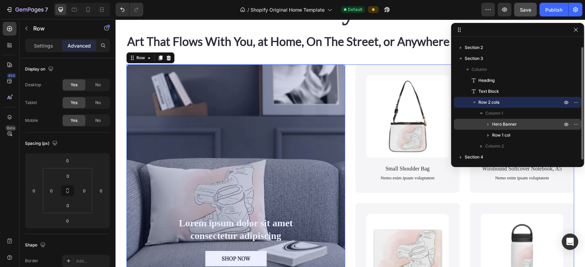
click at [505, 127] on span "Hero Banner" at bounding box center [504, 124] width 25 height 7
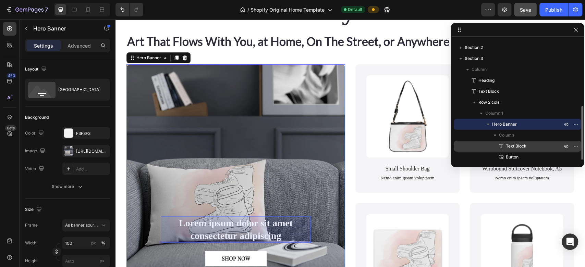
scroll to position [52, 0]
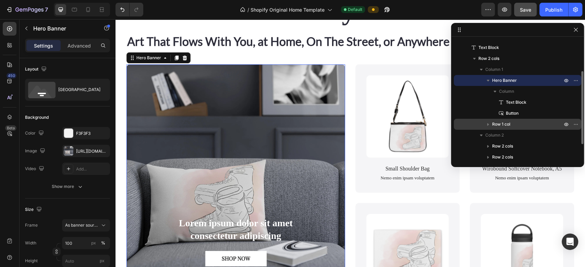
click at [512, 122] on p "Row 1 col" at bounding box center [527, 124] width 71 height 7
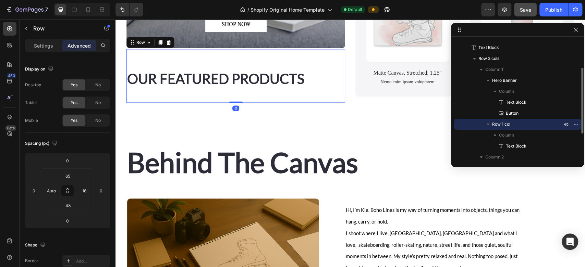
scroll to position [627, 0]
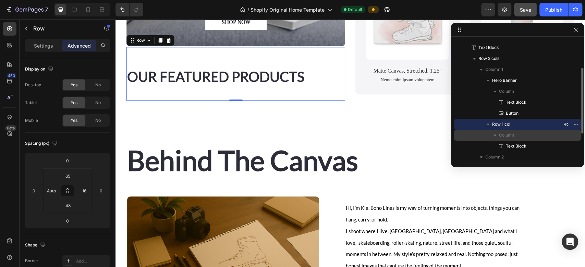
click at [516, 136] on p "Column" at bounding box center [531, 135] width 64 height 7
click at [517, 137] on p "Column" at bounding box center [531, 135] width 64 height 7
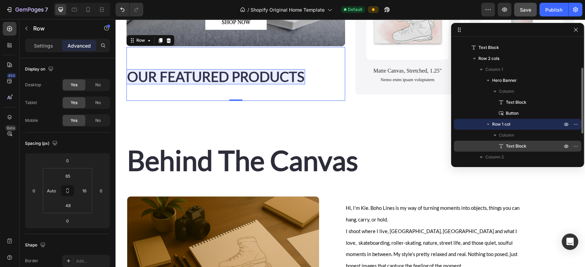
click at [516, 145] on span "Text Block" at bounding box center [515, 146] width 21 height 7
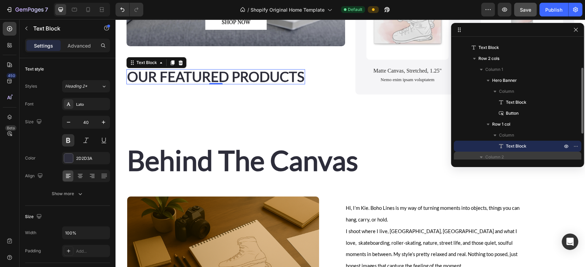
click at [497, 160] on div "Shopify section: media-with-content Section 2 Section 3 Column Heading Text Blo…" at bounding box center [517, 100] width 133 height 126
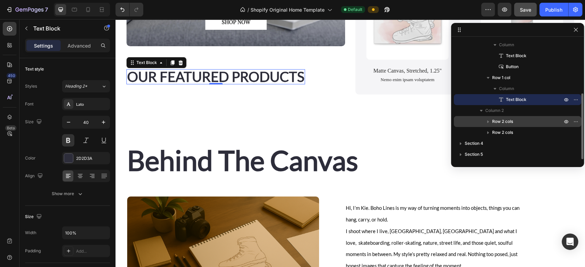
click at [508, 117] on div "Row 2 cols" at bounding box center [517, 121] width 122 height 11
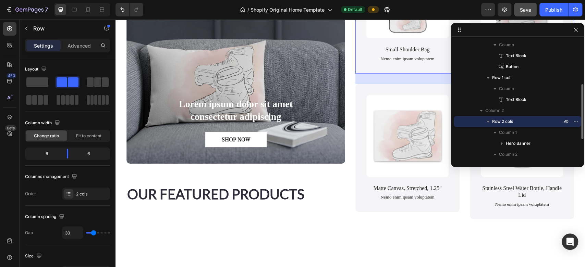
scroll to position [412, 0]
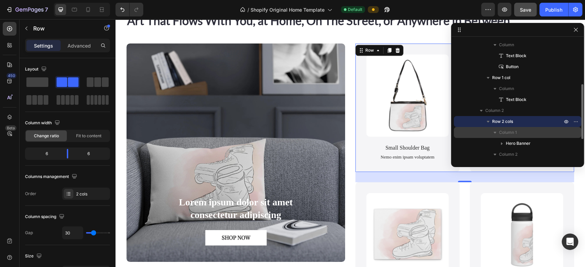
click at [517, 131] on p "Column 1" at bounding box center [531, 132] width 64 height 7
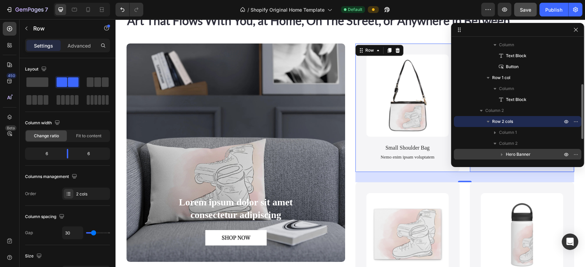
click at [529, 154] on span "Hero Banner" at bounding box center [517, 154] width 25 height 7
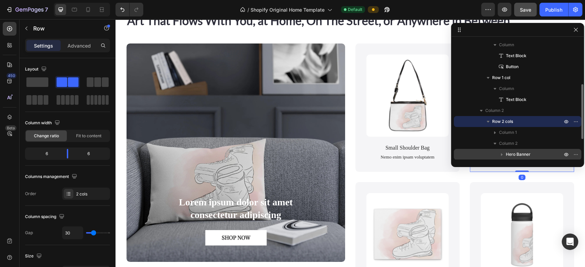
scroll to position [164, 0]
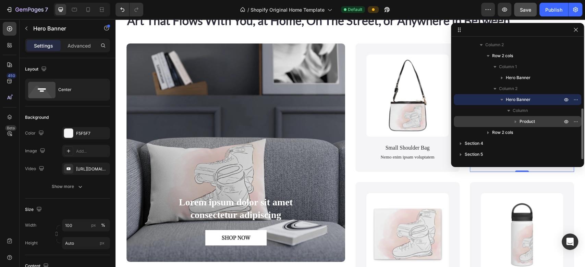
click at [532, 120] on span "Product" at bounding box center [526, 121] width 15 height 7
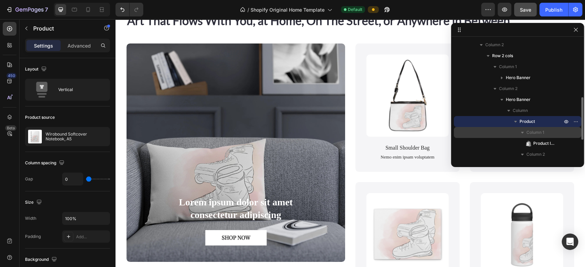
click at [537, 131] on span "Column 1" at bounding box center [535, 132] width 18 height 7
click at [534, 122] on span "Product" at bounding box center [526, 121] width 15 height 7
click at [536, 120] on p "Product" at bounding box center [541, 121] width 44 height 7
click at [542, 132] on span "Column 1" at bounding box center [535, 132] width 18 height 7
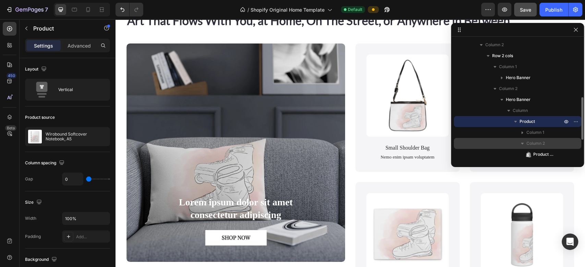
click at [547, 146] on p "Column 2" at bounding box center [544, 143] width 37 height 7
click at [547, 141] on p "Column 2" at bounding box center [544, 143] width 37 height 7
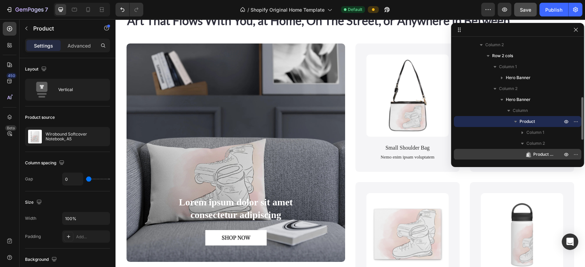
click at [548, 155] on span "Product Title" at bounding box center [544, 154] width 22 height 7
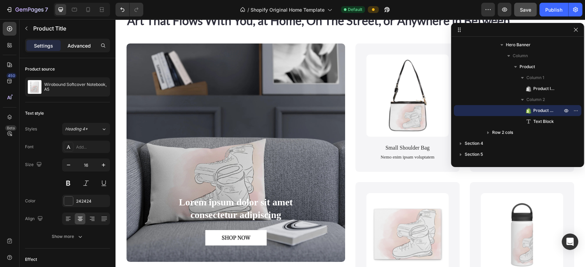
click at [70, 44] on p "Advanced" at bounding box center [78, 45] width 23 height 7
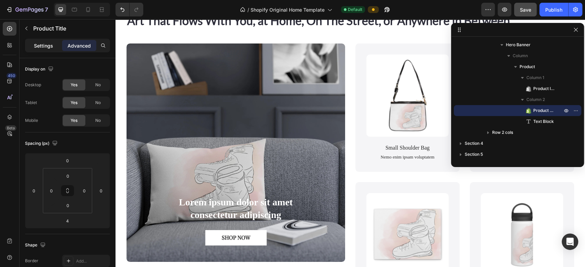
click at [49, 43] on p "Settings" at bounding box center [43, 45] width 19 height 7
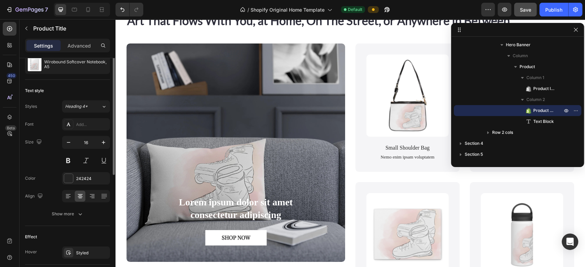
scroll to position [0, 0]
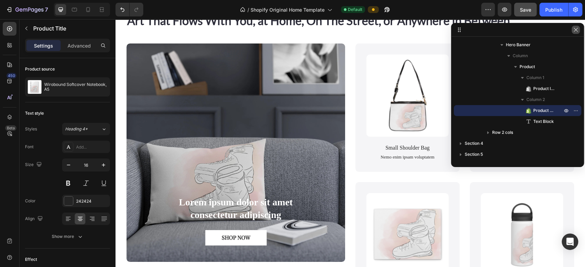
click at [579, 29] on button "button" at bounding box center [575, 30] width 8 height 8
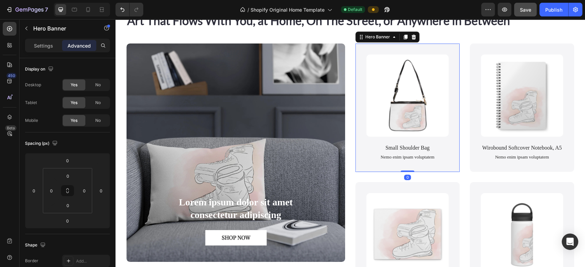
click at [369, 50] on div "Product Images Small Shoulder Bag Product Title Nemo enim ipsam voluptatem Text…" at bounding box center [407, 107] width 104 height 128
click at [19, 30] on div "450 Beta" at bounding box center [10, 143] width 20 height 248
click at [23, 28] on button "button" at bounding box center [26, 28] width 11 height 11
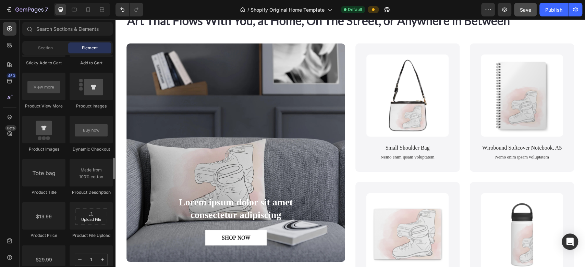
scroll to position [998, 0]
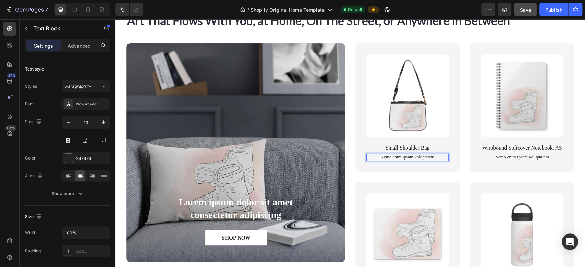
click at [435, 156] on p "Nemo enim ipsam voluptatem" at bounding box center [407, 157] width 81 height 6
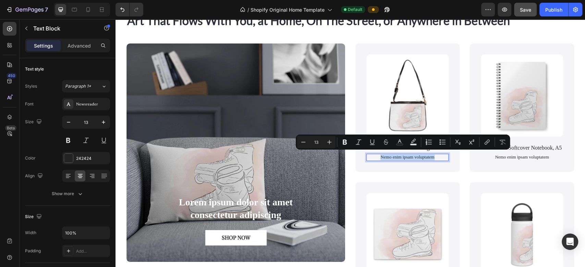
drag, startPoint x: 435, startPoint y: 156, endPoint x: 367, endPoint y: 156, distance: 67.8
click at [367, 156] on p "Nemo enim ipsam voluptatem" at bounding box center [407, 157] width 81 height 6
click at [24, 28] on icon "button" at bounding box center [26, 28] width 5 height 5
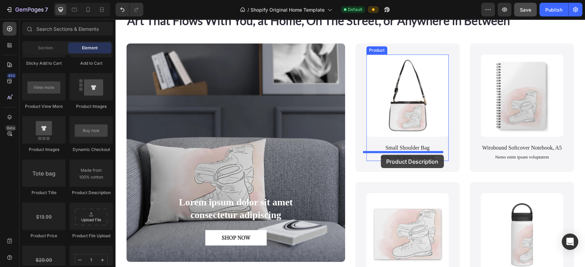
drag, startPoint x: 203, startPoint y: 203, endPoint x: 380, endPoint y: 155, distance: 183.8
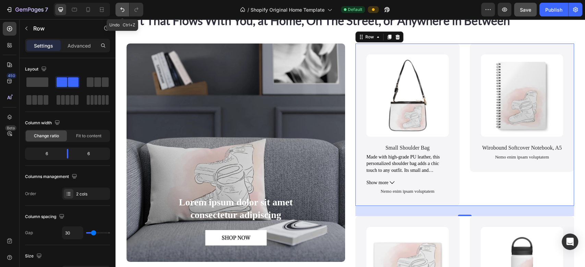
click at [123, 11] on icon "Undo/Redo" at bounding box center [122, 10] width 4 height 4
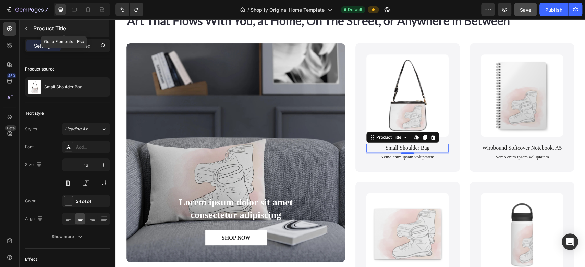
click at [27, 25] on button "button" at bounding box center [26, 28] width 11 height 11
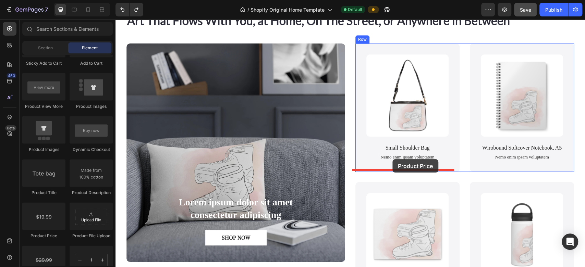
drag, startPoint x: 161, startPoint y: 249, endPoint x: 392, endPoint y: 159, distance: 248.4
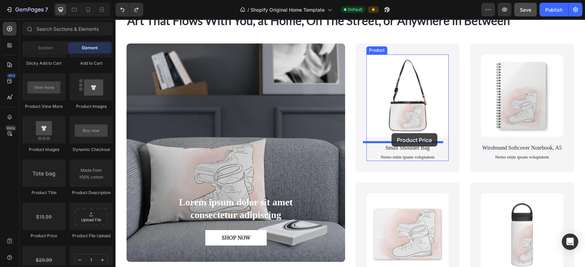
drag, startPoint x: 158, startPoint y: 240, endPoint x: 391, endPoint y: 133, distance: 256.1
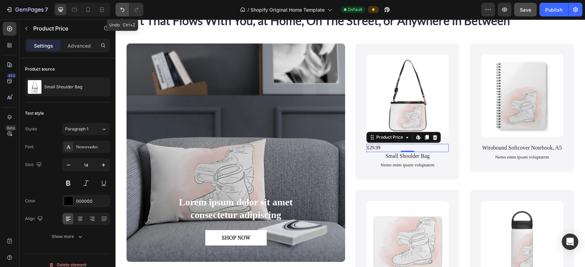
click at [121, 13] on button "Undo/Redo" at bounding box center [122, 10] width 14 height 14
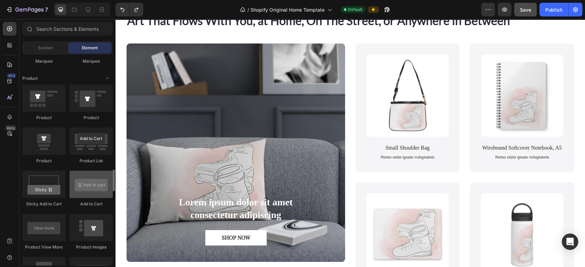
scroll to position [890, 0]
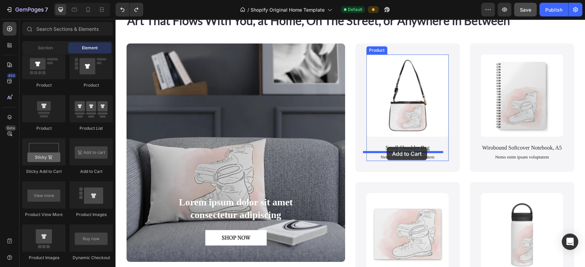
drag, startPoint x: 203, startPoint y: 180, endPoint x: 386, endPoint y: 147, distance: 186.5
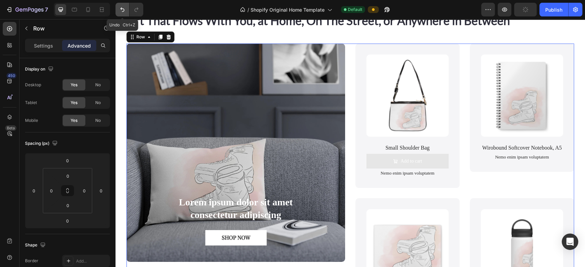
click at [122, 10] on icon "Undo/Redo" at bounding box center [122, 9] width 7 height 7
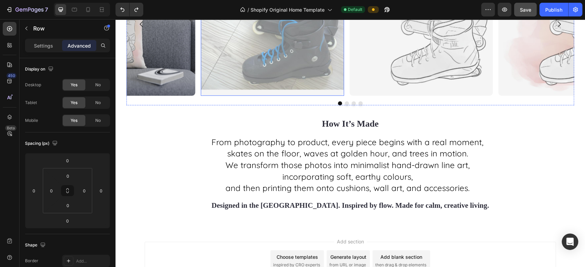
scroll to position [1273, 0]
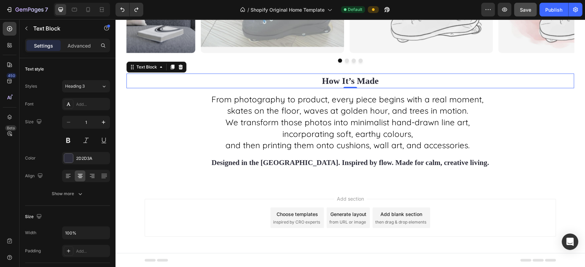
click at [341, 80] on strong "How It’s Made" at bounding box center [350, 81] width 57 height 10
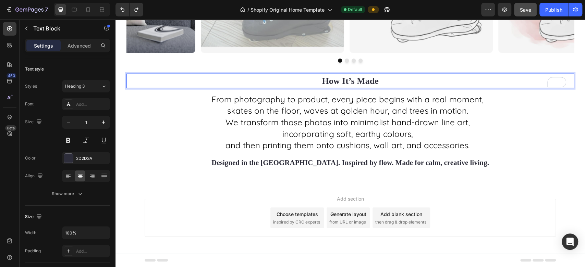
click at [376, 81] on p "How It’s Made" at bounding box center [350, 80] width 446 height 13
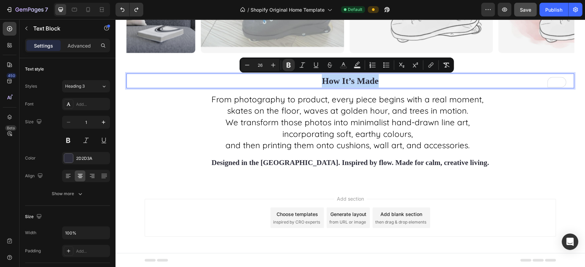
drag, startPoint x: 376, startPoint y: 81, endPoint x: 314, endPoint y: 86, distance: 61.9
click at [314, 86] on p "How It’s Made" at bounding box center [350, 80] width 446 height 13
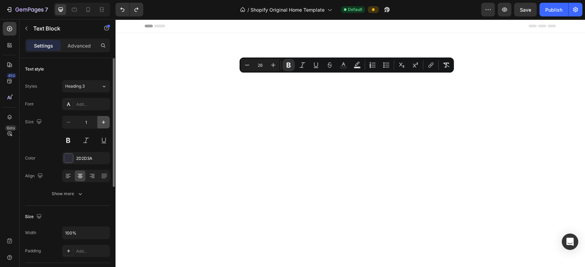
scroll to position [1273, 0]
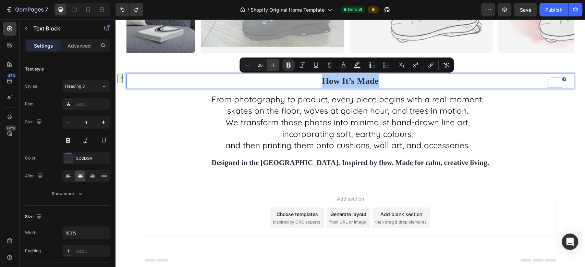
click at [273, 66] on icon "Editor contextual toolbar" at bounding box center [273, 65] width 7 height 7
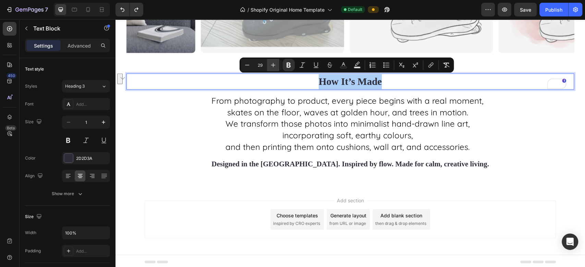
click at [273, 66] on icon "Editor contextual toolbar" at bounding box center [273, 65] width 7 height 7
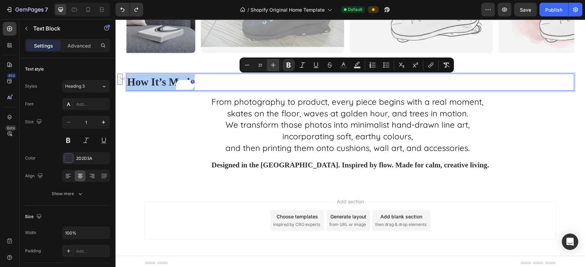
click at [273, 66] on icon "Editor contextual toolbar" at bounding box center [273, 65] width 7 height 7
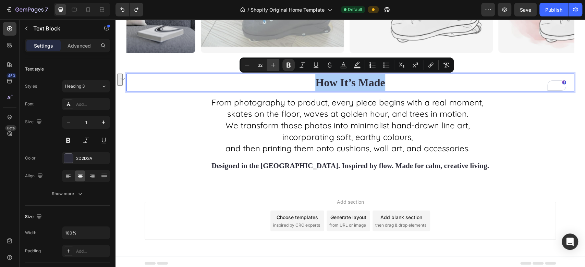
click at [273, 66] on icon "Editor contextual toolbar" at bounding box center [273, 65] width 7 height 7
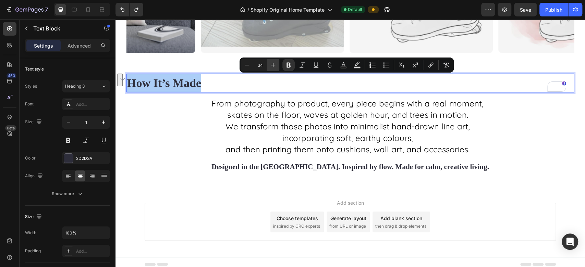
click at [273, 66] on icon "Editor contextual toolbar" at bounding box center [273, 65] width 7 height 7
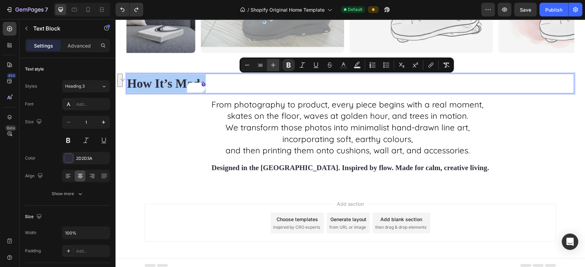
click at [273, 66] on icon "Editor contextual toolbar" at bounding box center [273, 65] width 7 height 7
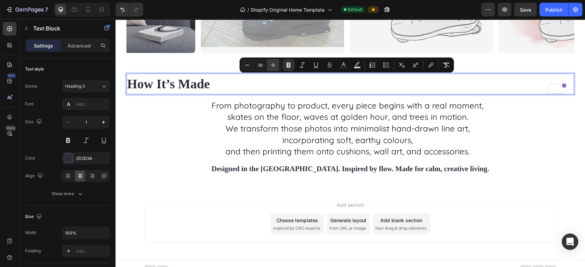
click at [273, 66] on icon "Editor contextual toolbar" at bounding box center [273, 65] width 7 height 7
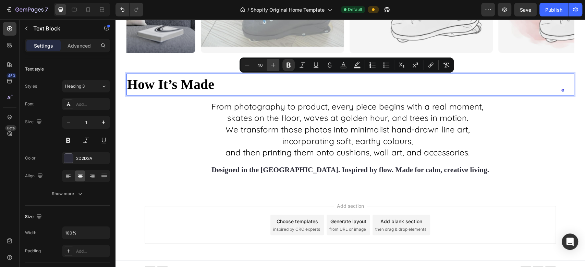
click at [273, 66] on icon "Editor contextual toolbar" at bounding box center [273, 65] width 7 height 7
type input "42"
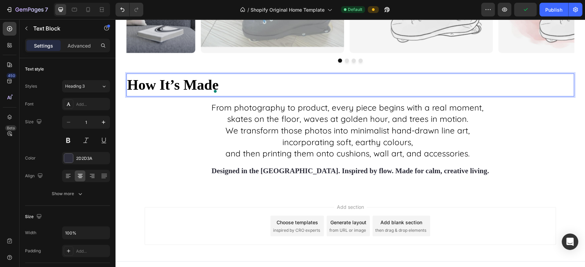
click at [129, 85] on strong "How It’s Made" at bounding box center [172, 85] width 91 height 16
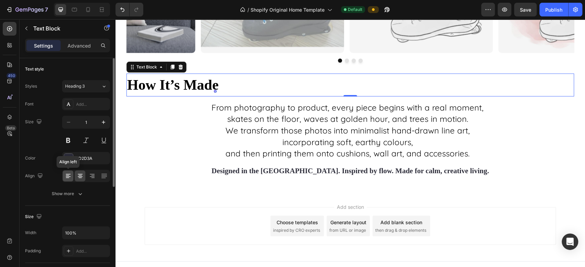
click at [65, 176] on icon at bounding box center [68, 176] width 7 height 7
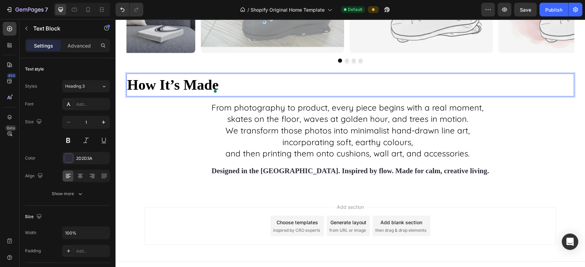
click at [163, 89] on strong "How It’s Made" at bounding box center [172, 85] width 91 height 16
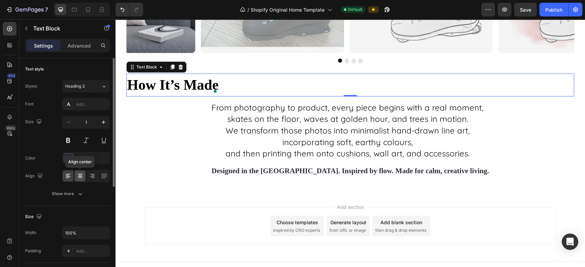
click at [81, 173] on icon at bounding box center [80, 176] width 7 height 7
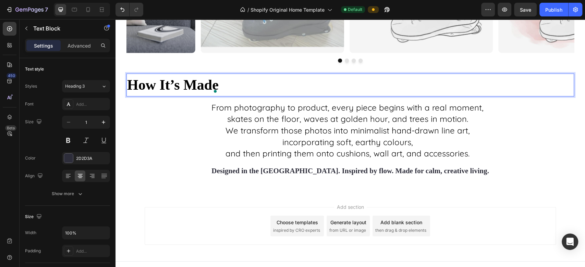
click at [157, 86] on strong "How It’s Made" at bounding box center [172, 85] width 91 height 16
drag, startPoint x: 222, startPoint y: 83, endPoint x: 149, endPoint y: 83, distance: 73.6
click at [149, 83] on div "How It’s Made" at bounding box center [349, 85] width 447 height 23
drag, startPoint x: 217, startPoint y: 87, endPoint x: 138, endPoint y: 88, distance: 79.5
click at [158, 90] on div "How It’s Made" at bounding box center [349, 85] width 447 height 23
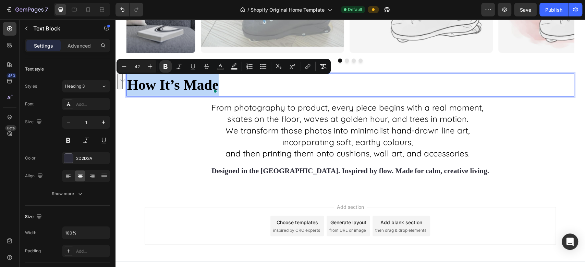
drag, startPoint x: 129, startPoint y: 86, endPoint x: 228, endPoint y: 90, distance: 99.0
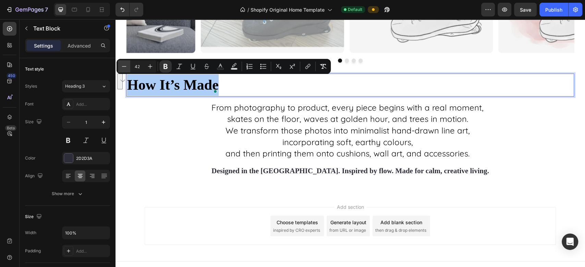
click at [123, 67] on icon "Editor contextual toolbar" at bounding box center [124, 66] width 7 height 7
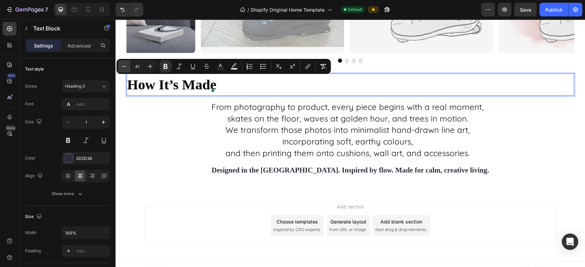
click at [123, 67] on icon "Editor contextual toolbar" at bounding box center [124, 66] width 7 height 7
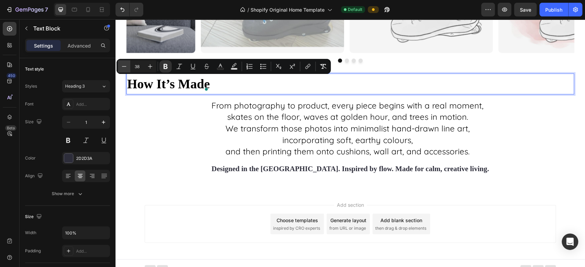
click at [123, 67] on icon "Editor contextual toolbar" at bounding box center [124, 66] width 7 height 7
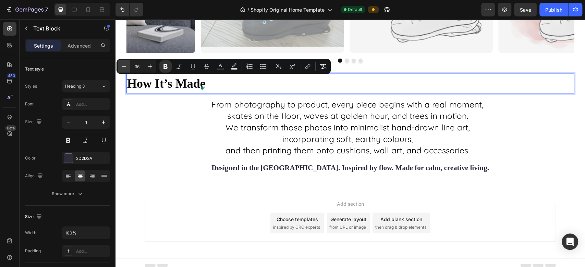
click at [123, 67] on icon "Editor contextual toolbar" at bounding box center [124, 66] width 7 height 7
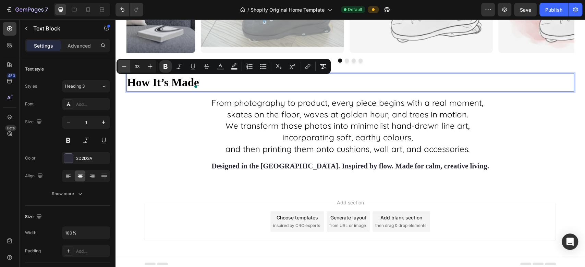
click at [123, 67] on icon "Editor contextual toolbar" at bounding box center [124, 66] width 7 height 7
type input "30"
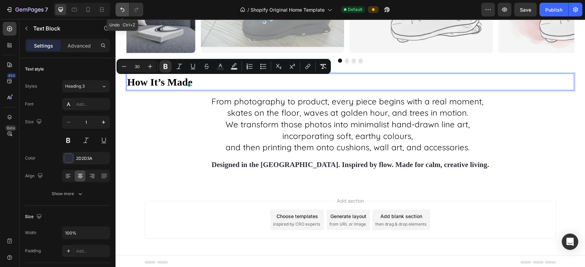
click at [123, 3] on button "Undo/Redo" at bounding box center [122, 10] width 14 height 14
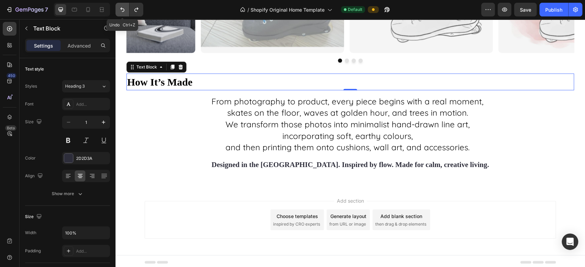
click at [123, 3] on button "Undo/Redo" at bounding box center [122, 10] width 14 height 14
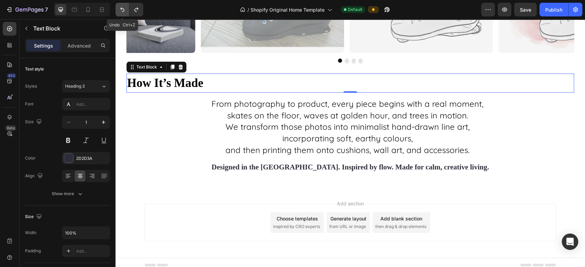
click at [123, 3] on button "Undo/Redo" at bounding box center [122, 10] width 14 height 14
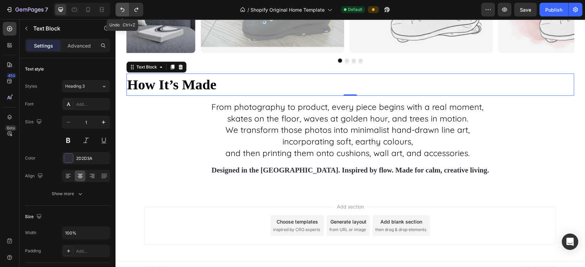
click at [123, 3] on button "Undo/Redo" at bounding box center [122, 10] width 14 height 14
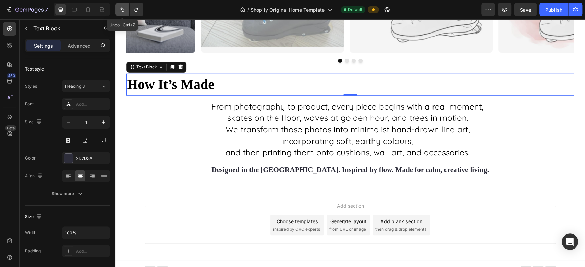
click at [123, 3] on button "Undo/Redo" at bounding box center [122, 10] width 14 height 14
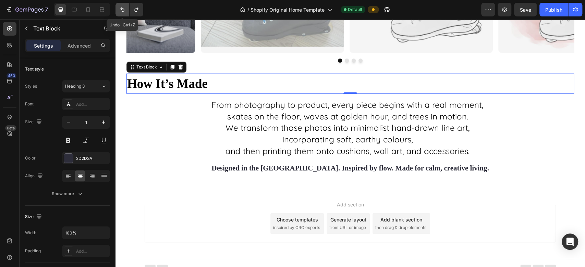
click at [123, 3] on button "Undo/Redo" at bounding box center [122, 10] width 14 height 14
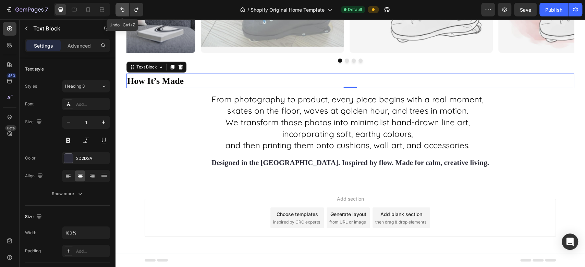
click at [123, 3] on button "Undo/Redo" at bounding box center [122, 10] width 14 height 14
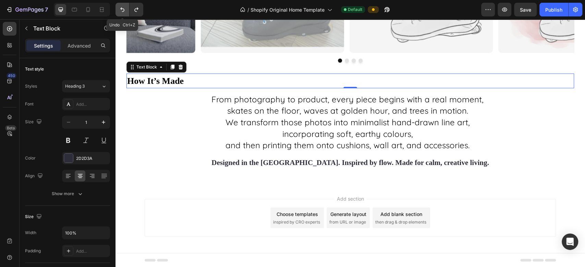
click at [123, 12] on icon "Undo/Redo" at bounding box center [122, 9] width 7 height 7
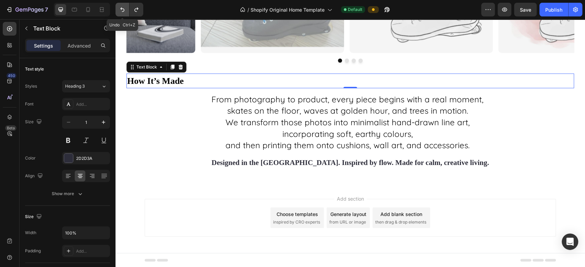
click at [123, 12] on icon "Undo/Redo" at bounding box center [122, 9] width 7 height 7
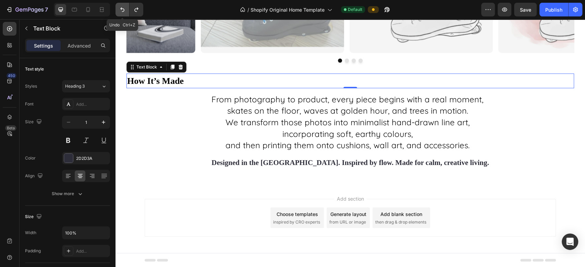
click at [123, 12] on icon "Undo/Redo" at bounding box center [122, 9] width 7 height 7
click at [93, 177] on icon at bounding box center [92, 176] width 5 height 1
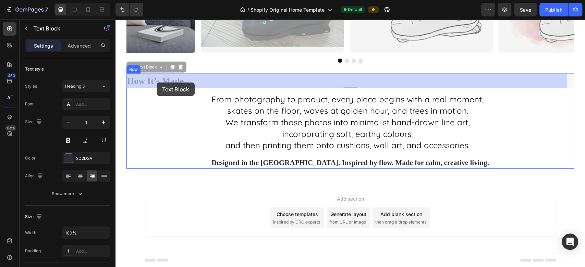
drag, startPoint x: 187, startPoint y: 81, endPoint x: 160, endPoint y: 83, distance: 26.5
drag, startPoint x: 184, startPoint y: 81, endPoint x: 161, endPoint y: 86, distance: 23.9
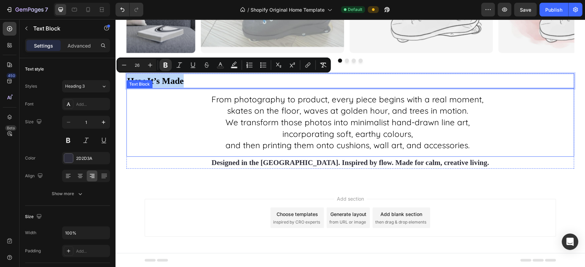
drag, startPoint x: 127, startPoint y: 81, endPoint x: 193, endPoint y: 89, distance: 65.9
click at [193, 89] on div "How It’s Made Text Block 0 From photography to product, every piece begins with…" at bounding box center [349, 121] width 447 height 95
click at [191, 68] on icon "Editor contextual toolbar" at bounding box center [192, 65] width 7 height 7
click at [251, 68] on icon "Editor contextual toolbar" at bounding box center [249, 65] width 7 height 7
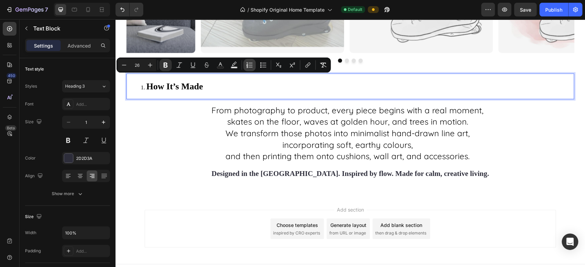
click at [249, 65] on icon "Editor contextual toolbar" at bounding box center [250, 65] width 4 height 0
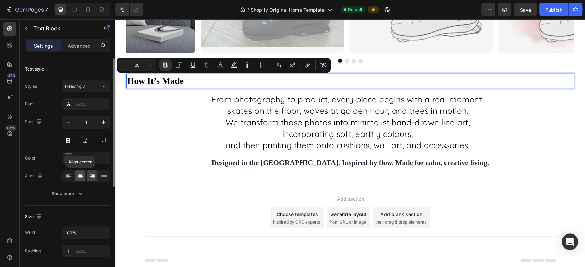
click at [82, 177] on icon at bounding box center [80, 176] width 7 height 7
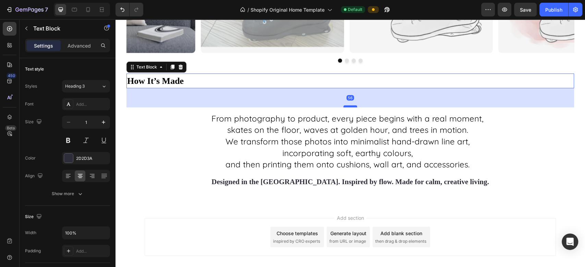
drag, startPoint x: 350, startPoint y: 87, endPoint x: 348, endPoint y: 106, distance: 19.3
click at [348, 106] on div at bounding box center [350, 106] width 14 height 2
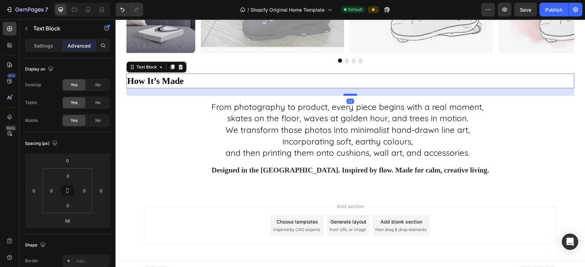
drag, startPoint x: 347, startPoint y: 106, endPoint x: 347, endPoint y: 95, distance: 11.6
click at [347, 95] on div at bounding box center [350, 95] width 14 height 2
type input "22"
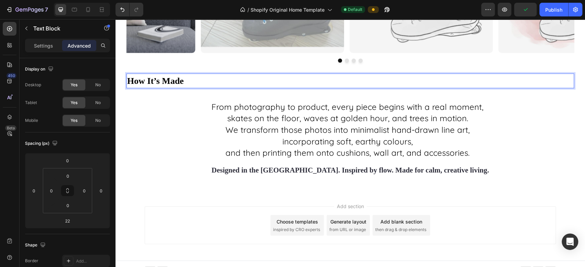
click at [184, 83] on div "How It’s Made" at bounding box center [155, 81] width 58 height 15
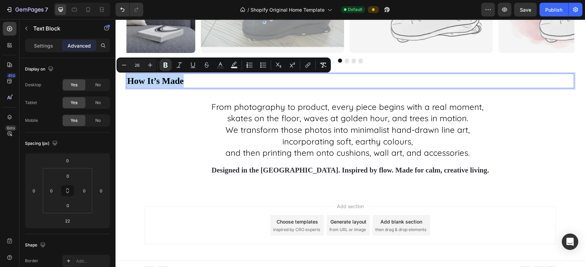
drag, startPoint x: 184, startPoint y: 83, endPoint x: 127, endPoint y: 81, distance: 57.2
click at [127, 81] on div "How It’s Made" at bounding box center [155, 81] width 58 height 15
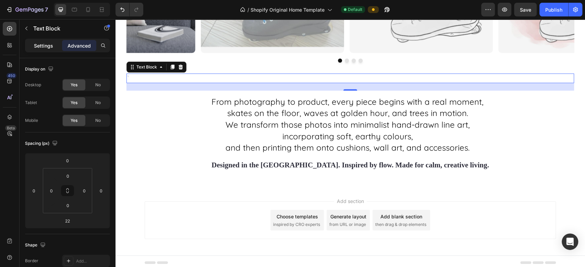
click at [53, 49] on div "Settings" at bounding box center [43, 45] width 34 height 11
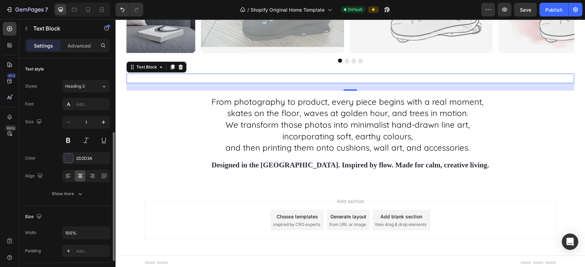
scroll to position [51, 0]
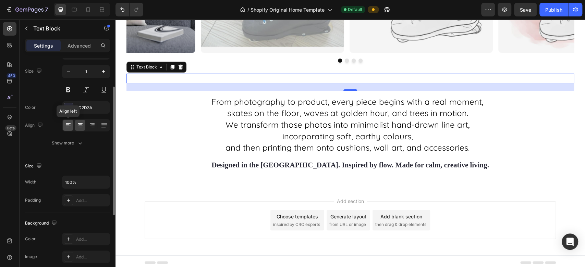
click at [65, 126] on icon at bounding box center [68, 125] width 7 height 7
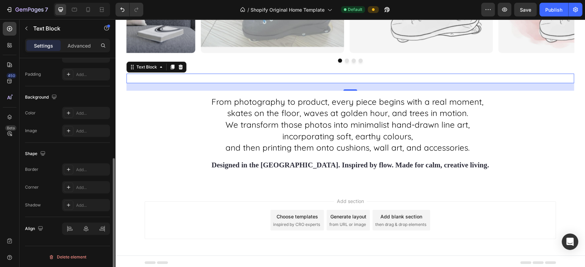
scroll to position [0, 0]
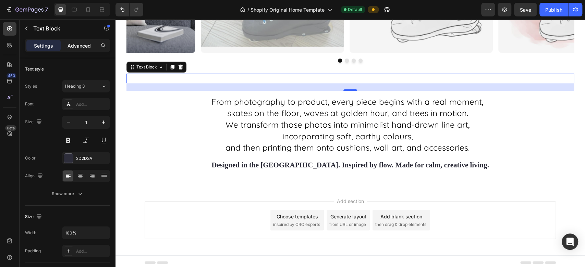
click at [81, 48] on p "Advanced" at bounding box center [78, 45] width 23 height 7
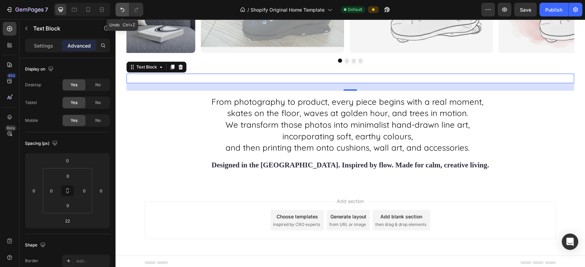
click at [124, 7] on icon "Undo/Redo" at bounding box center [122, 9] width 7 height 7
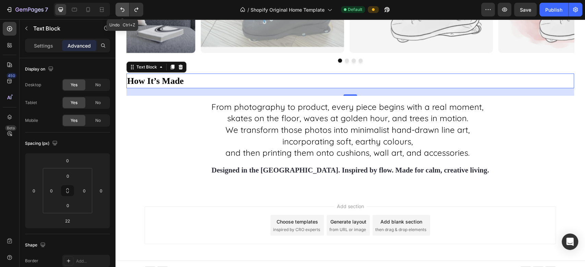
click at [124, 7] on icon "Undo/Redo" at bounding box center [122, 9] width 7 height 7
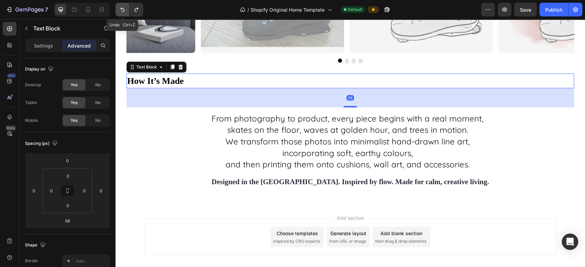
click at [124, 7] on icon "Undo/Redo" at bounding box center [122, 9] width 7 height 7
type input "0"
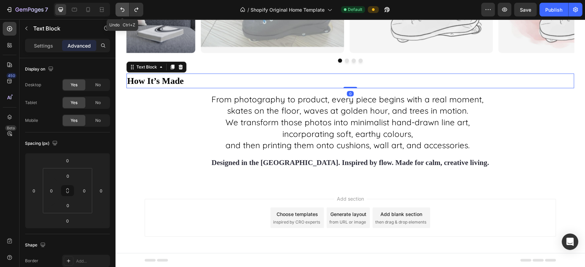
click at [124, 7] on icon "Undo/Redo" at bounding box center [122, 9] width 7 height 7
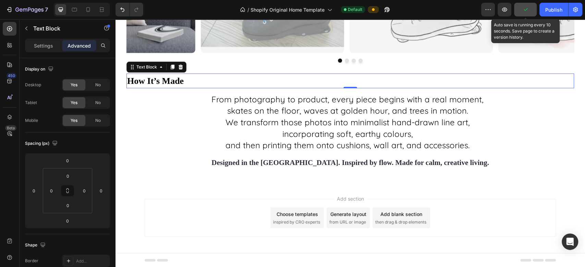
click at [520, 10] on button "button" at bounding box center [525, 10] width 23 height 14
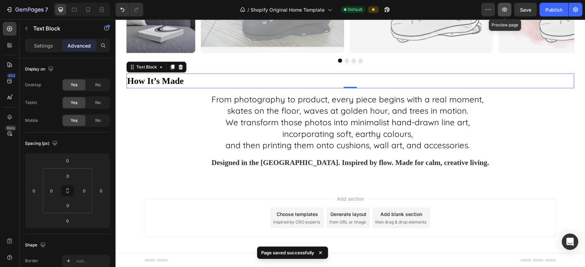
click at [506, 12] on icon "button" at bounding box center [504, 9] width 7 height 7
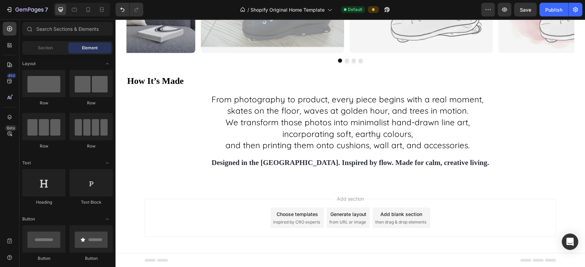
click at [227, 191] on div "Add section Choose templates inspired by CRO experts Generate layout from URL o…" at bounding box center [349, 219] width 469 height 68
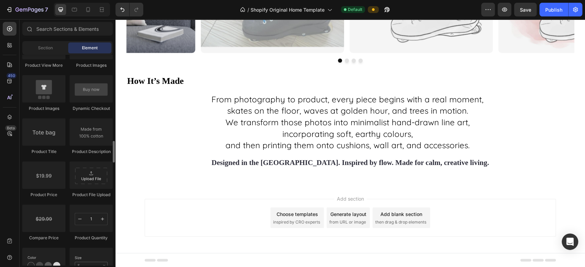
scroll to position [993, 0]
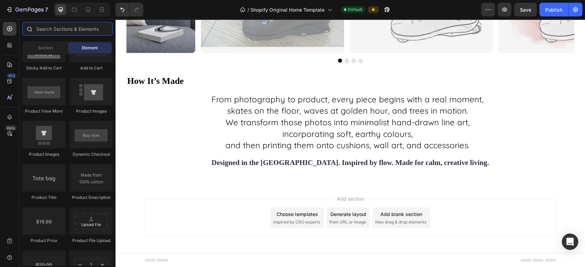
click at [47, 29] on input "text" at bounding box center [67, 29] width 90 height 14
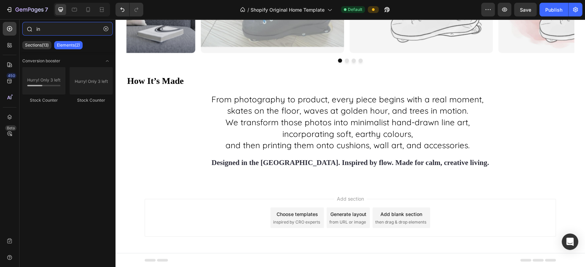
type input "i"
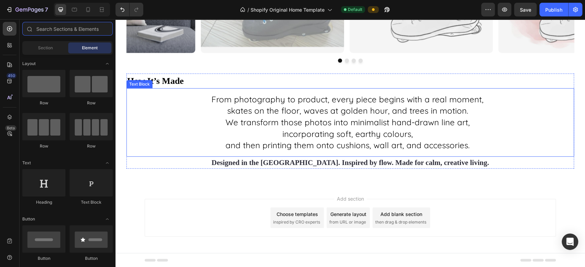
scroll to position [1151, 0]
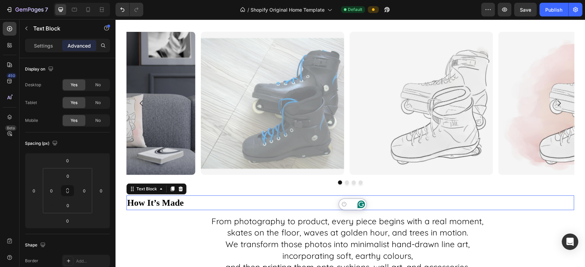
click at [372, 203] on div "How It’s Made" at bounding box center [349, 203] width 447 height 15
click at [184, 205] on strong "How It’s Made" at bounding box center [155, 203] width 57 height 10
click at [40, 46] on p "Settings" at bounding box center [43, 45] width 19 height 7
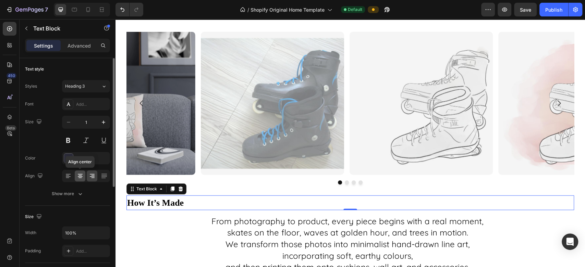
click at [80, 176] on icon at bounding box center [80, 176] width 7 height 7
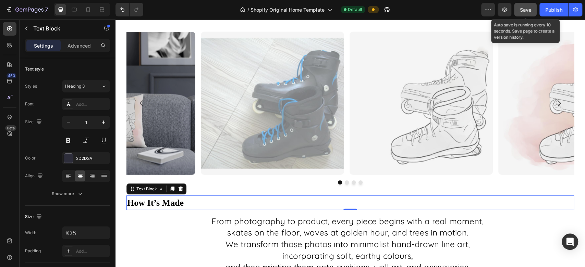
click at [518, 9] on button "Save" at bounding box center [525, 10] width 23 height 14
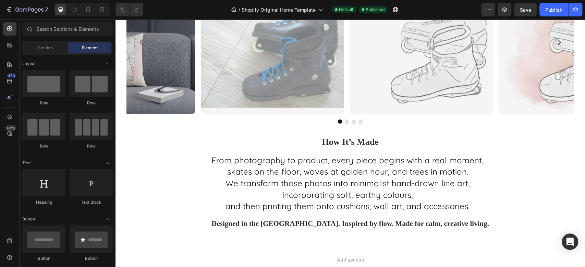
scroll to position [1285, 0]
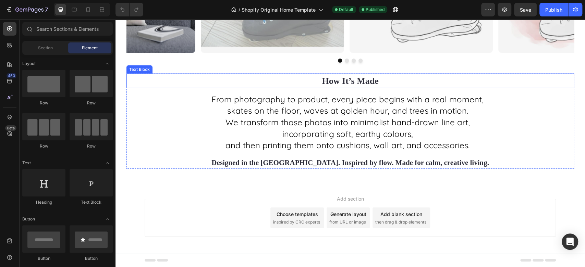
click at [378, 83] on strong "How It’s Made" at bounding box center [350, 81] width 57 height 10
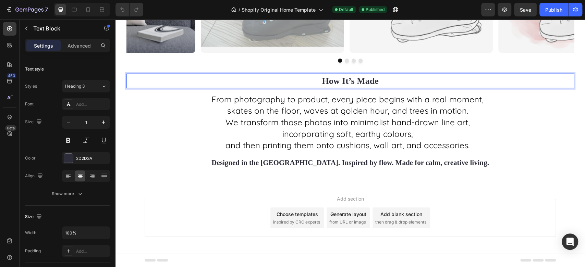
click at [378, 83] on strong "How It’s Made" at bounding box center [350, 81] width 57 height 10
click at [378, 82] on strong "How It’s Made" at bounding box center [350, 81] width 57 height 10
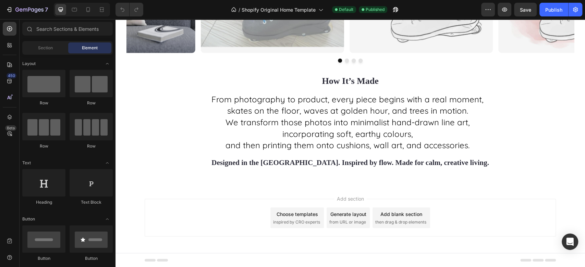
click at [391, 217] on div "Add blank section" at bounding box center [401, 214] width 42 height 7
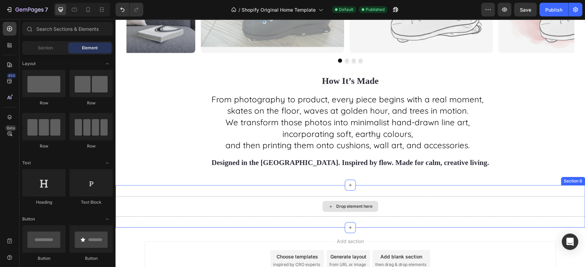
scroll to position [1327, 0]
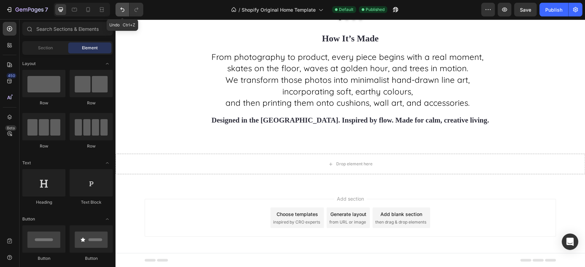
click at [120, 9] on icon "Undo/Redo" at bounding box center [122, 9] width 7 height 7
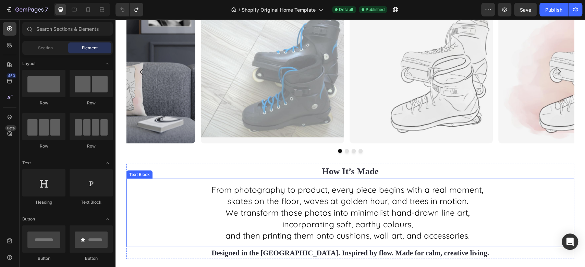
scroll to position [1246, 0]
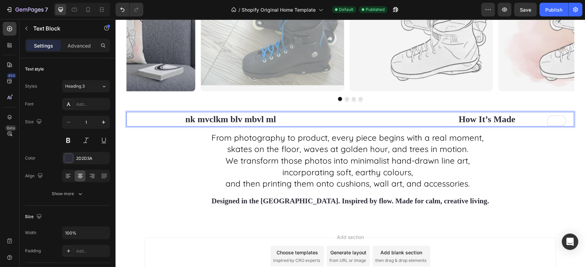
click at [445, 119] on strong "nk mvclkm blv mbvl ml How It’s Made" at bounding box center [350, 119] width 330 height 10
click at [179, 106] on icon at bounding box center [180, 105] width 5 height 5
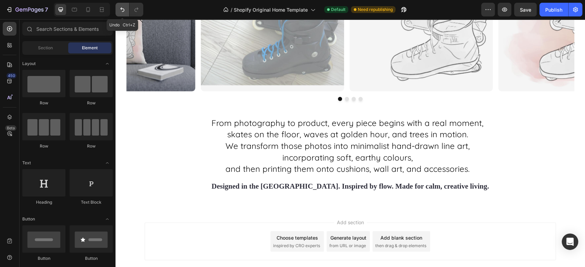
click at [123, 9] on icon "Undo/Redo" at bounding box center [122, 9] width 7 height 7
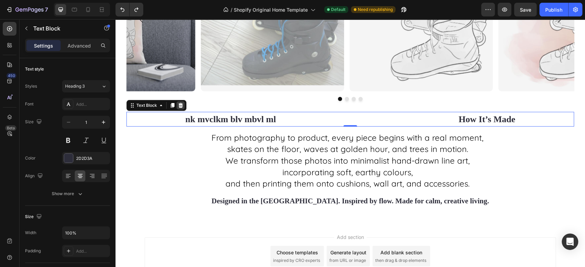
click at [179, 105] on icon at bounding box center [180, 105] width 4 height 5
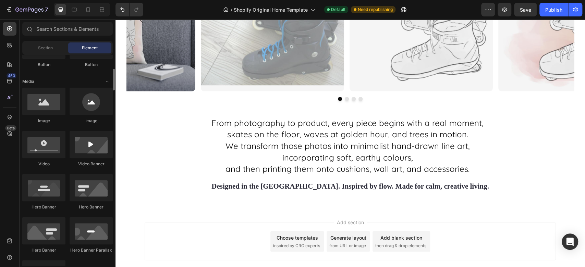
scroll to position [0, 0]
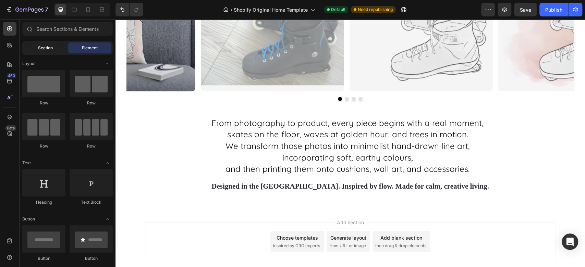
click at [40, 49] on span "Section" at bounding box center [45, 48] width 15 height 6
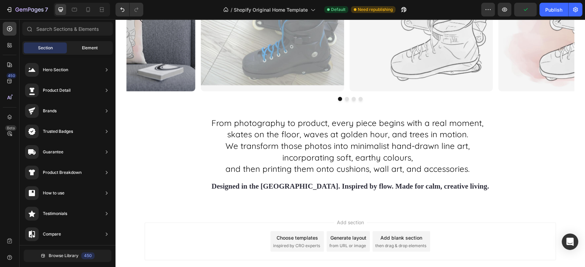
click at [77, 48] on div "Element" at bounding box center [89, 47] width 43 height 11
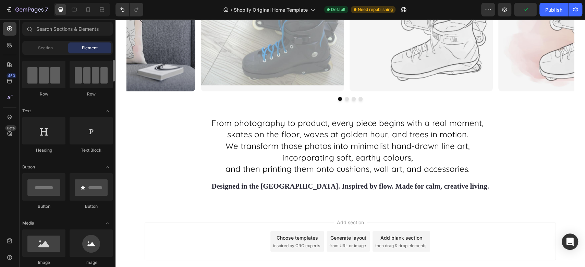
scroll to position [52, 0]
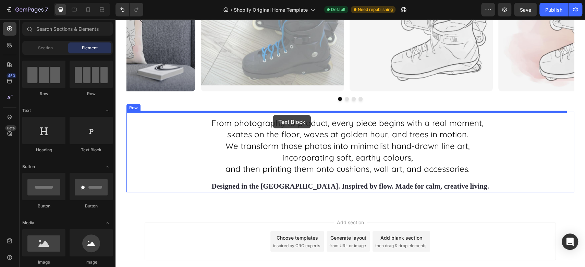
drag, startPoint x: 201, startPoint y: 156, endPoint x: 273, endPoint y: 115, distance: 82.4
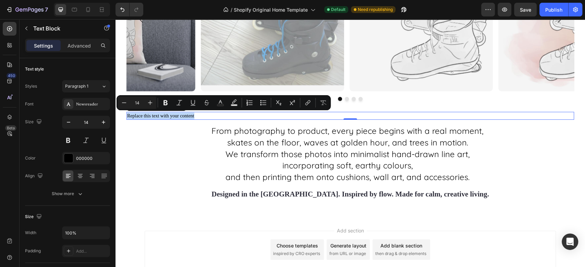
drag, startPoint x: 242, startPoint y: 116, endPoint x: 127, endPoint y: 119, distance: 115.5
click at [127, 119] on p "Replace this text with your content" at bounding box center [350, 116] width 446 height 7
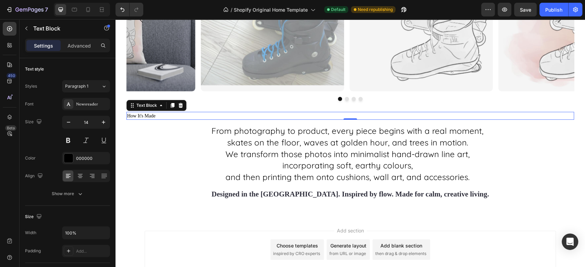
click at [160, 113] on p "How It's Made" at bounding box center [350, 116] width 446 height 7
click at [159, 116] on p "How It's Made" at bounding box center [350, 116] width 446 height 7
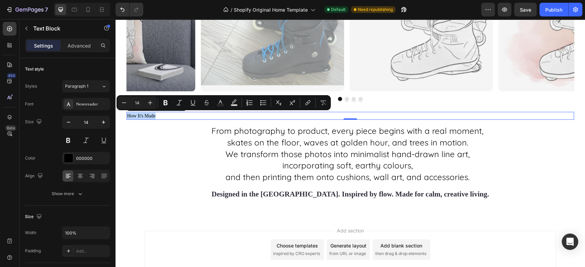
drag, startPoint x: 159, startPoint y: 116, endPoint x: 127, endPoint y: 116, distance: 32.2
click at [127, 116] on p "How It's Made" at bounding box center [350, 116] width 446 height 7
click at [92, 102] on div "Newsreader" at bounding box center [92, 104] width 32 height 6
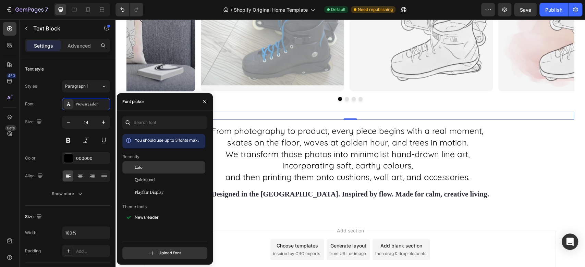
click at [136, 211] on div "Lato" at bounding box center [163, 217] width 83 height 12
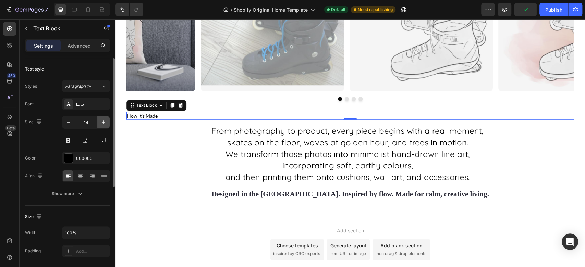
click at [102, 126] on button "button" at bounding box center [103, 122] width 12 height 12
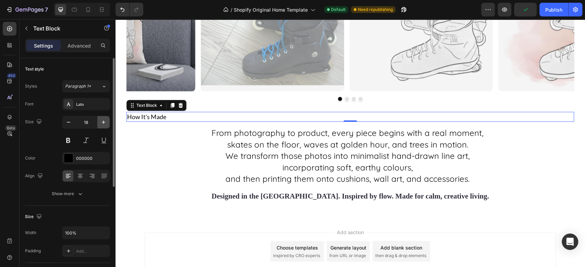
click at [102, 126] on button "button" at bounding box center [103, 122] width 12 height 12
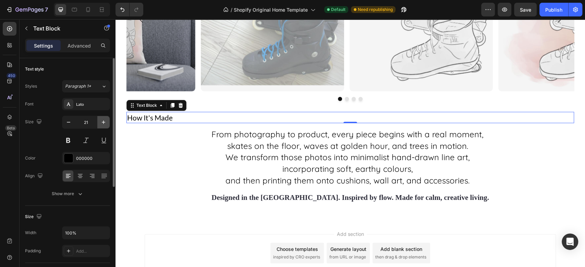
click at [102, 126] on button "button" at bounding box center [103, 122] width 12 height 12
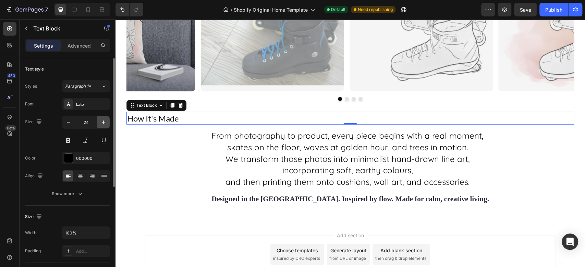
click at [102, 126] on button "button" at bounding box center [103, 122] width 12 height 12
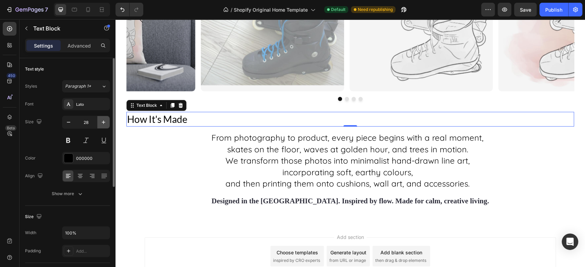
click at [102, 126] on button "button" at bounding box center [103, 122] width 12 height 12
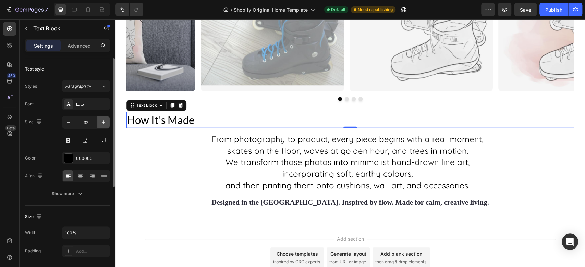
click at [102, 126] on button "button" at bounding box center [103, 122] width 12 height 12
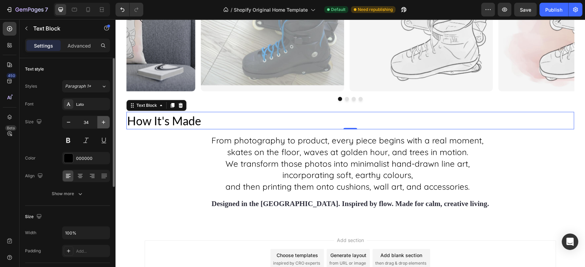
click at [102, 126] on button "button" at bounding box center [103, 122] width 12 height 12
type input "35"
click at [85, 161] on div "000000" at bounding box center [86, 158] width 20 height 6
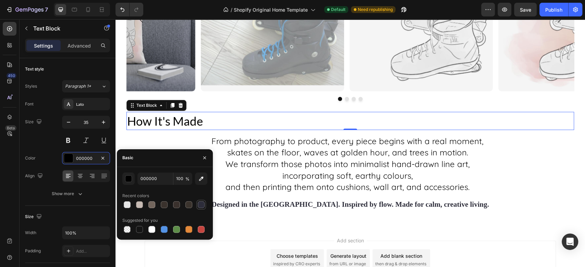
click at [200, 207] on div at bounding box center [201, 204] width 7 height 7
type input "2D2D3A"
click at [80, 180] on div at bounding box center [80, 176] width 11 height 11
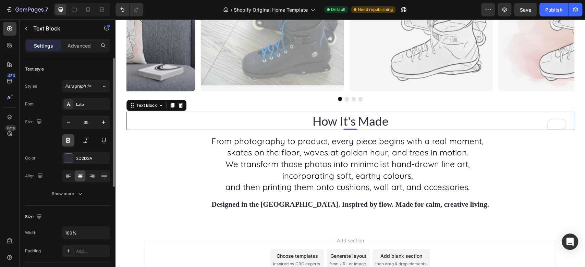
click at [63, 142] on button at bounding box center [68, 140] width 12 height 12
click at [102, 125] on icon "button" at bounding box center [103, 122] width 7 height 7
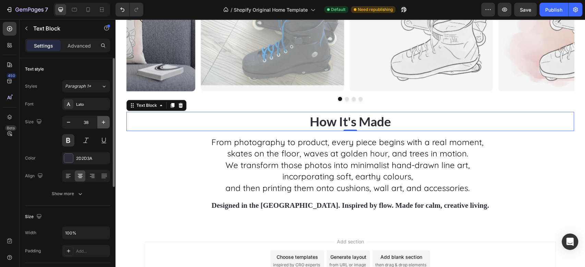
click at [102, 125] on icon "button" at bounding box center [103, 122] width 7 height 7
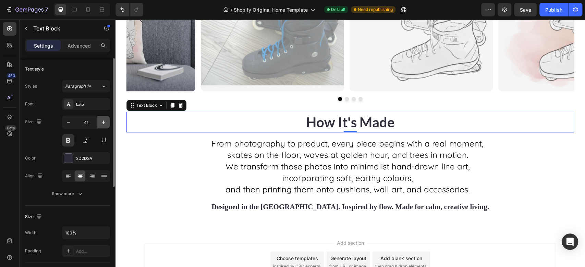
click at [102, 125] on icon "button" at bounding box center [103, 122] width 7 height 7
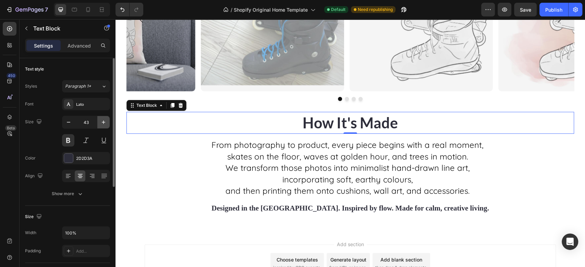
click at [102, 125] on icon "button" at bounding box center [103, 122] width 7 height 7
type input "46"
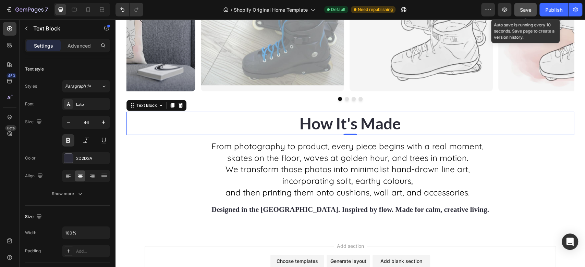
click at [527, 10] on span "Save" at bounding box center [525, 10] width 11 height 6
